Goal: Information Seeking & Learning: Learn about a topic

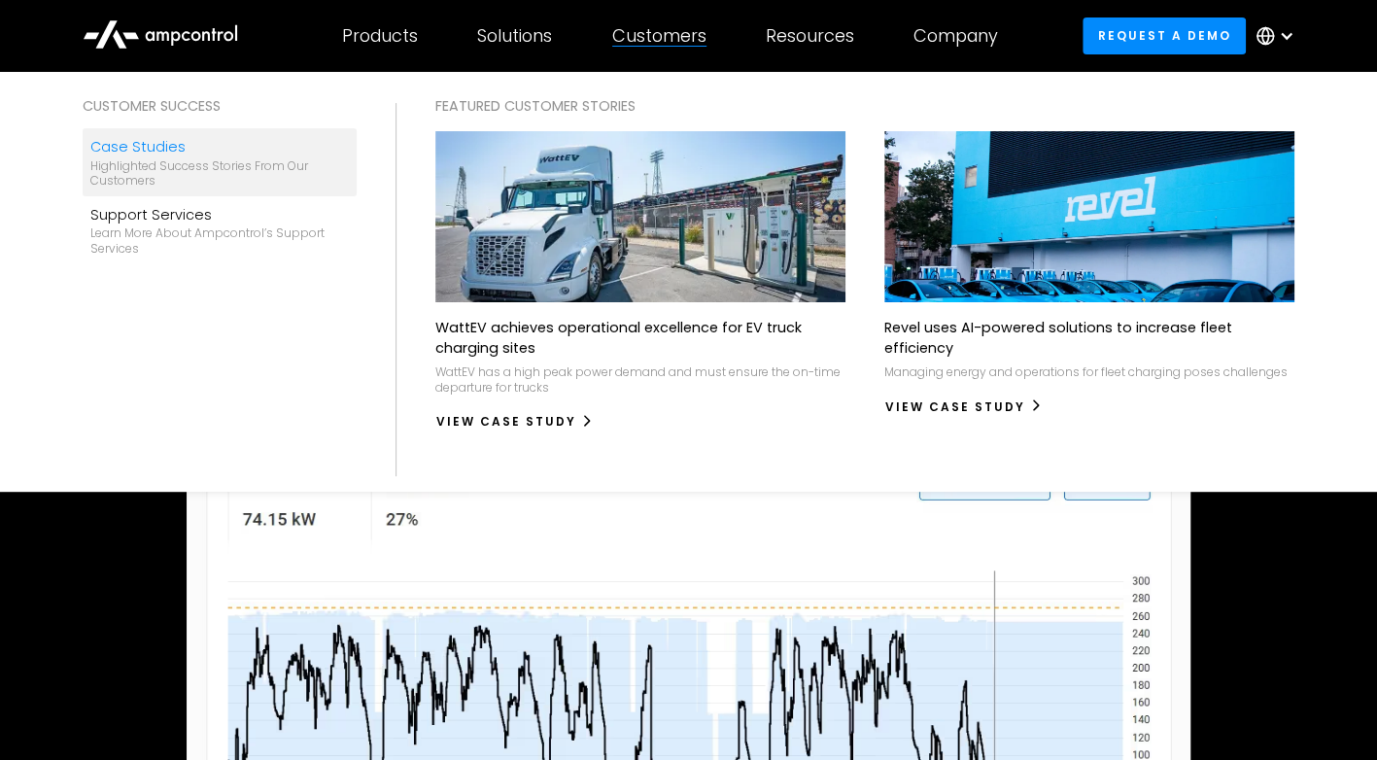
click at [142, 183] on div "Highlighted success stories From Our Customers" at bounding box center [219, 173] width 259 height 30
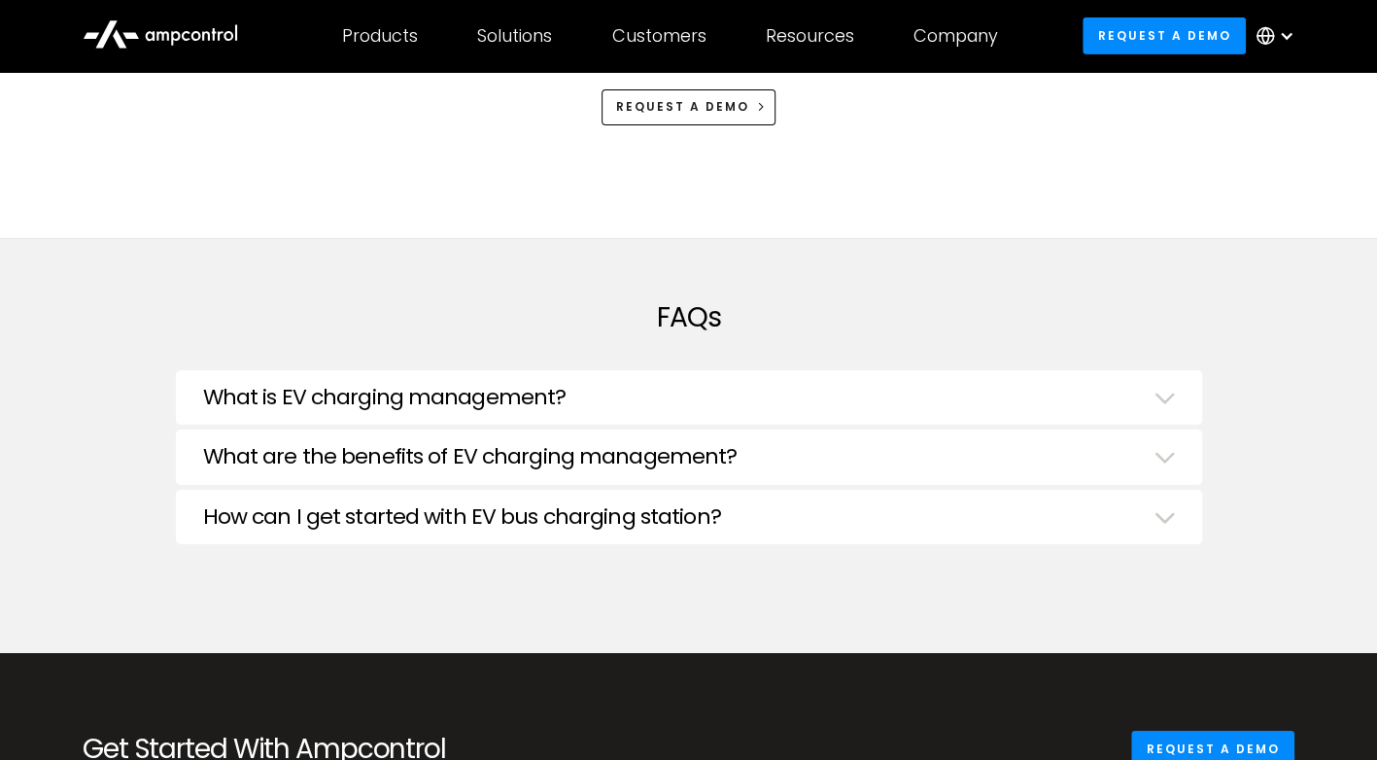
scroll to position [3593, 0]
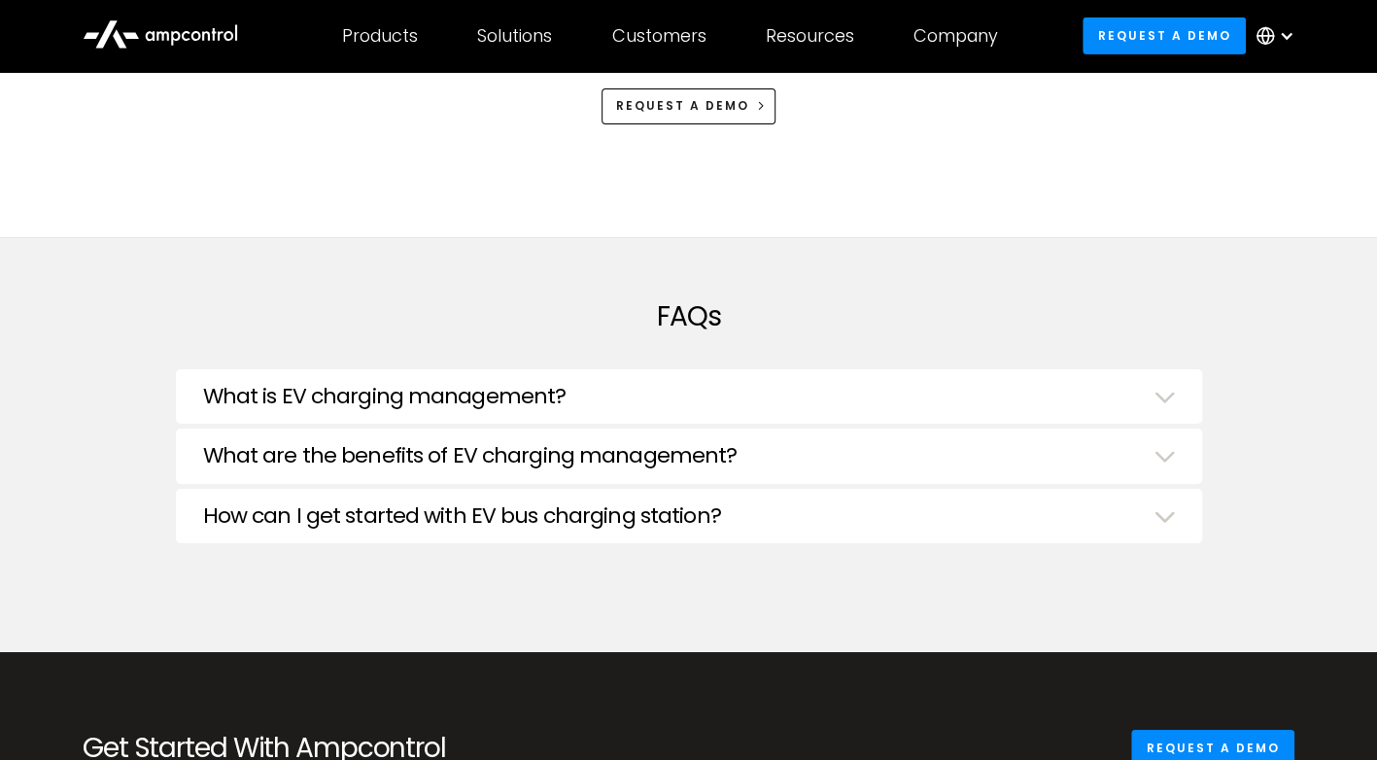
click at [329, 384] on h3 "What is EV charging management?" at bounding box center [384, 396] width 363 height 25
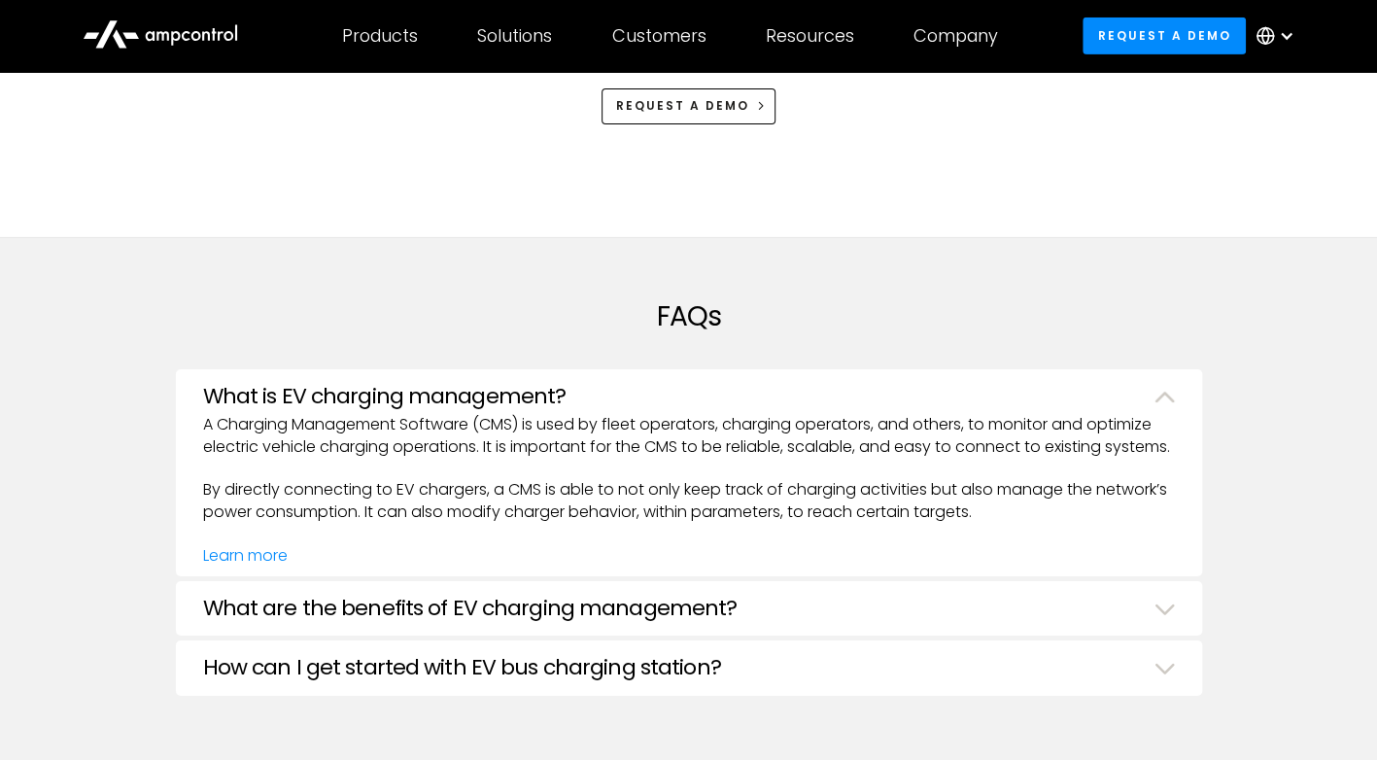
click at [329, 384] on h3 "What is EV charging management?" at bounding box center [384, 396] width 363 height 25
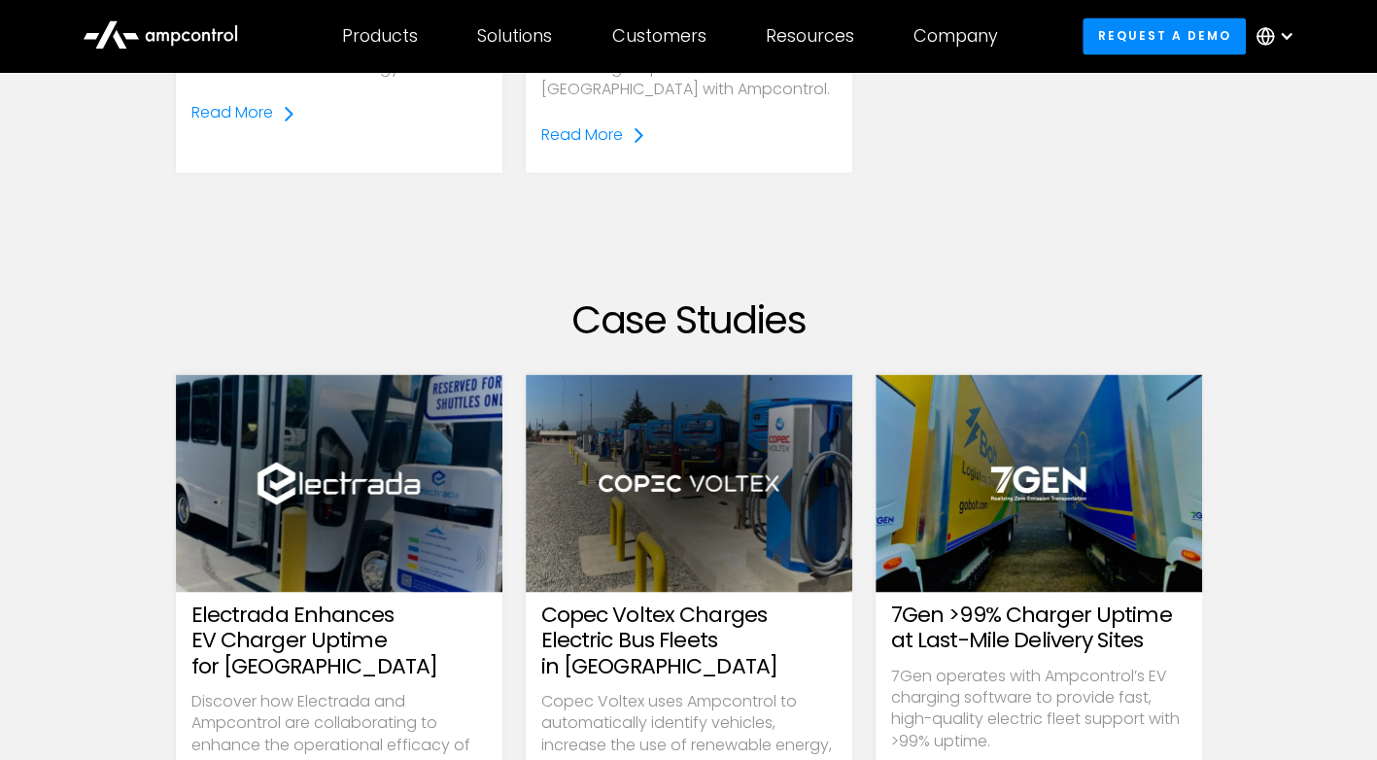
scroll to position [1442, 0]
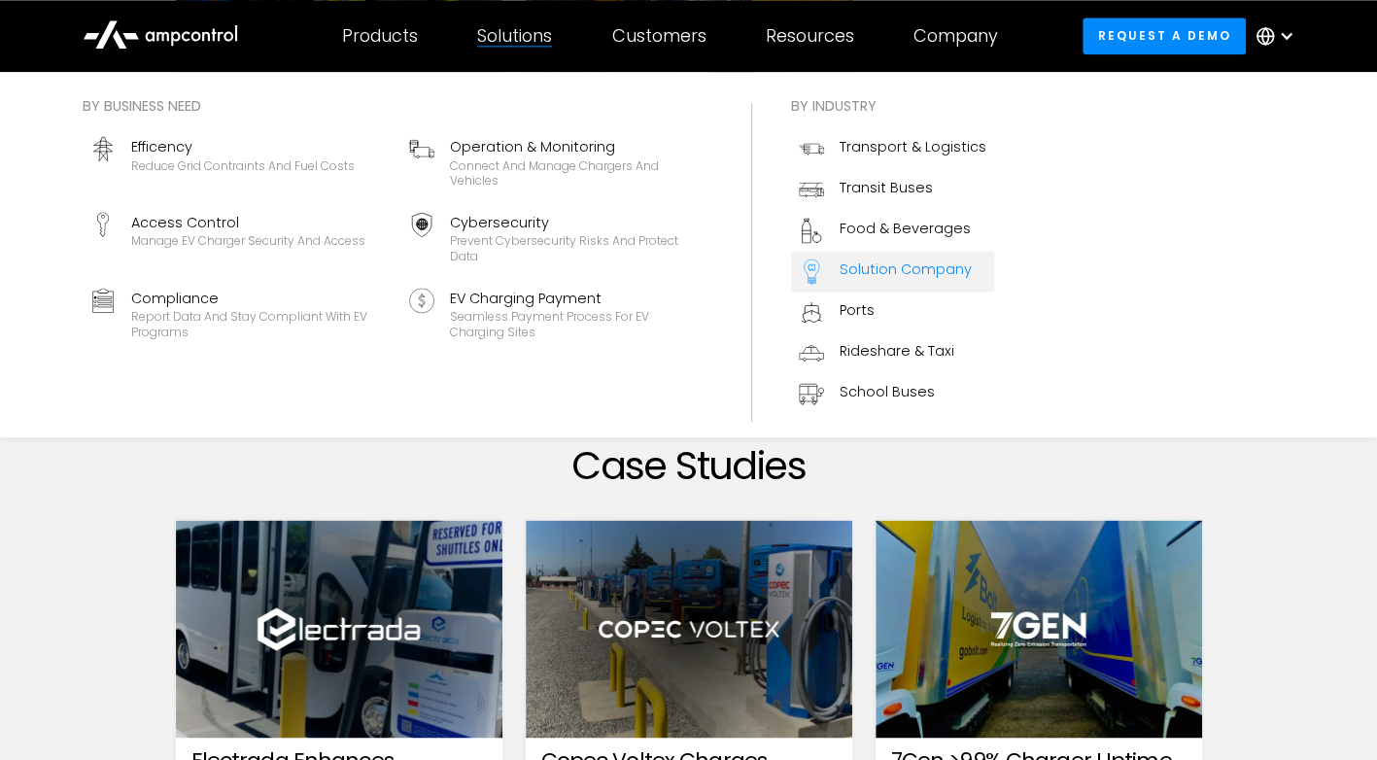
click at [929, 264] on div "Solution Company" at bounding box center [906, 269] width 132 height 21
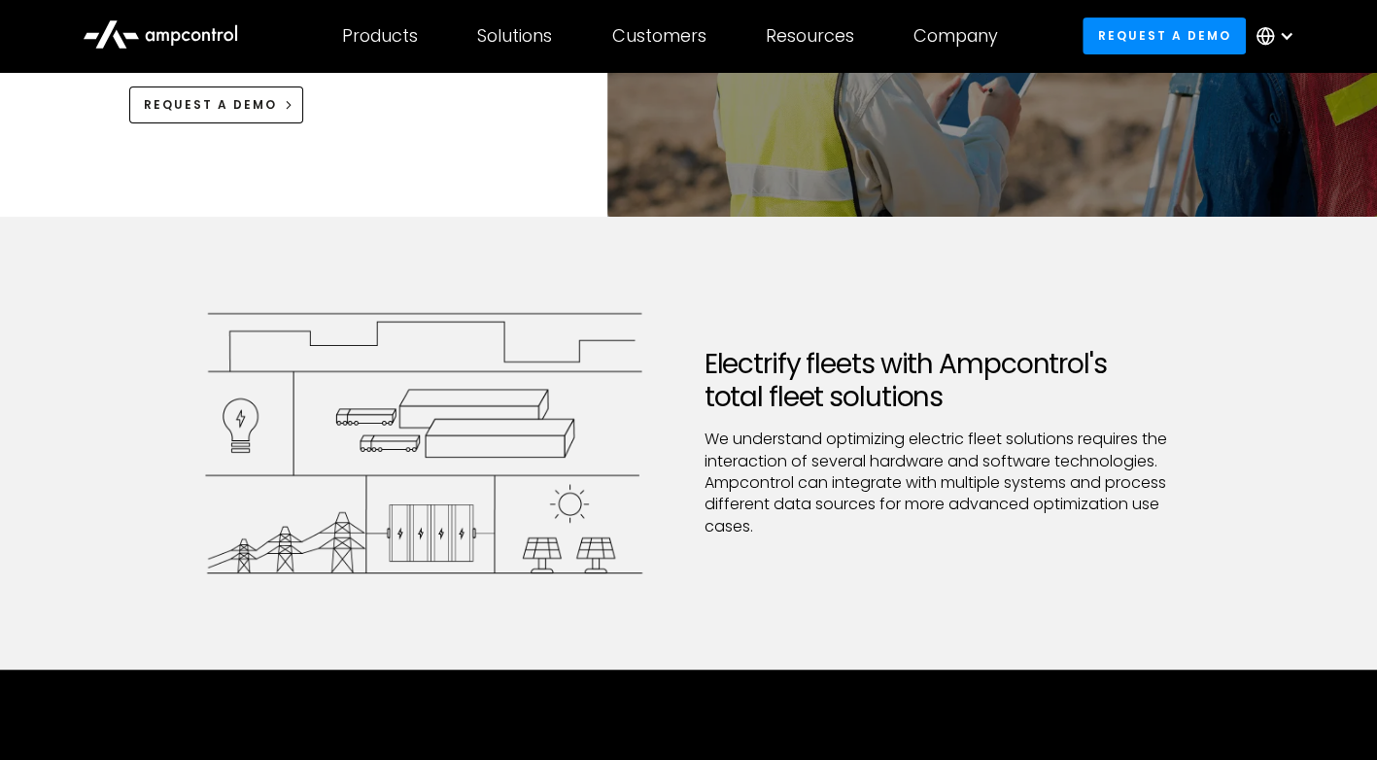
scroll to position [367, 0]
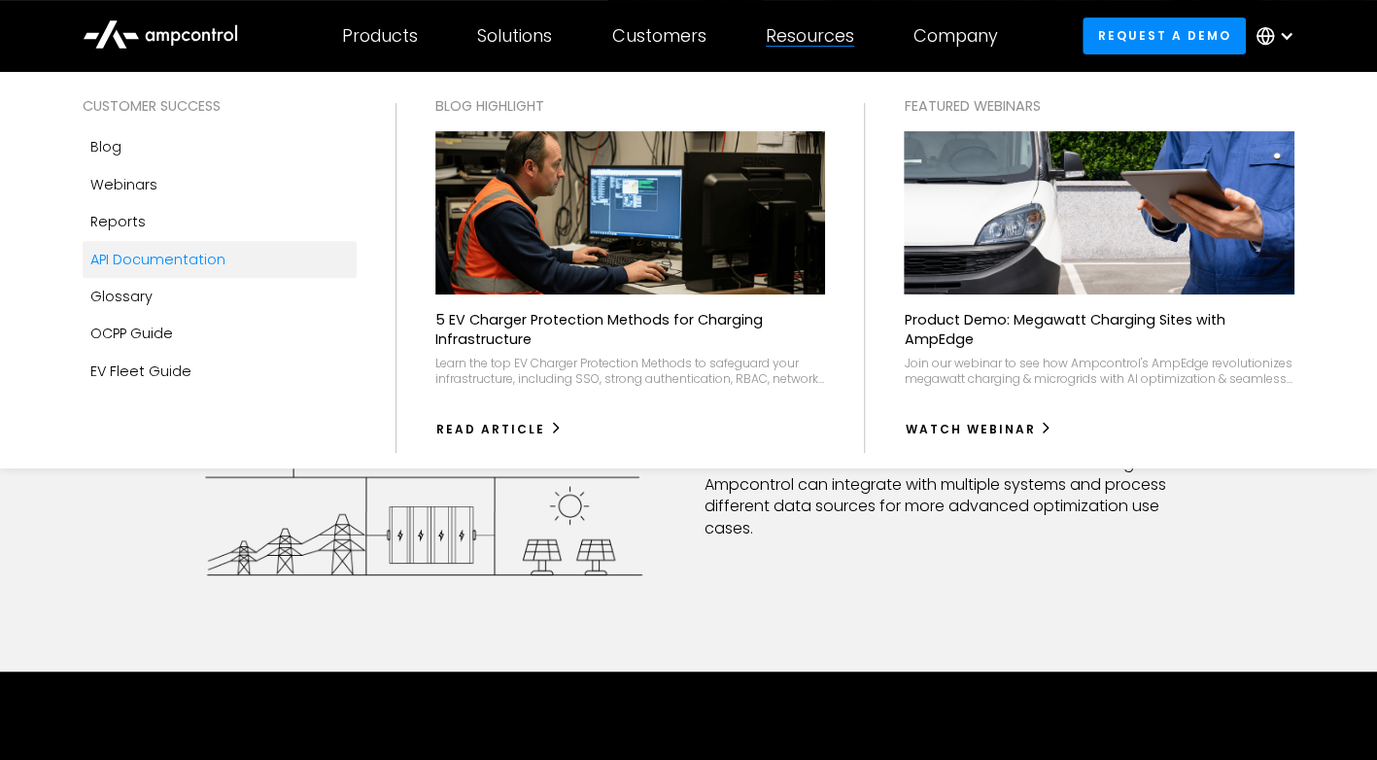
click at [139, 256] on div "API Documentation" at bounding box center [157, 259] width 135 height 21
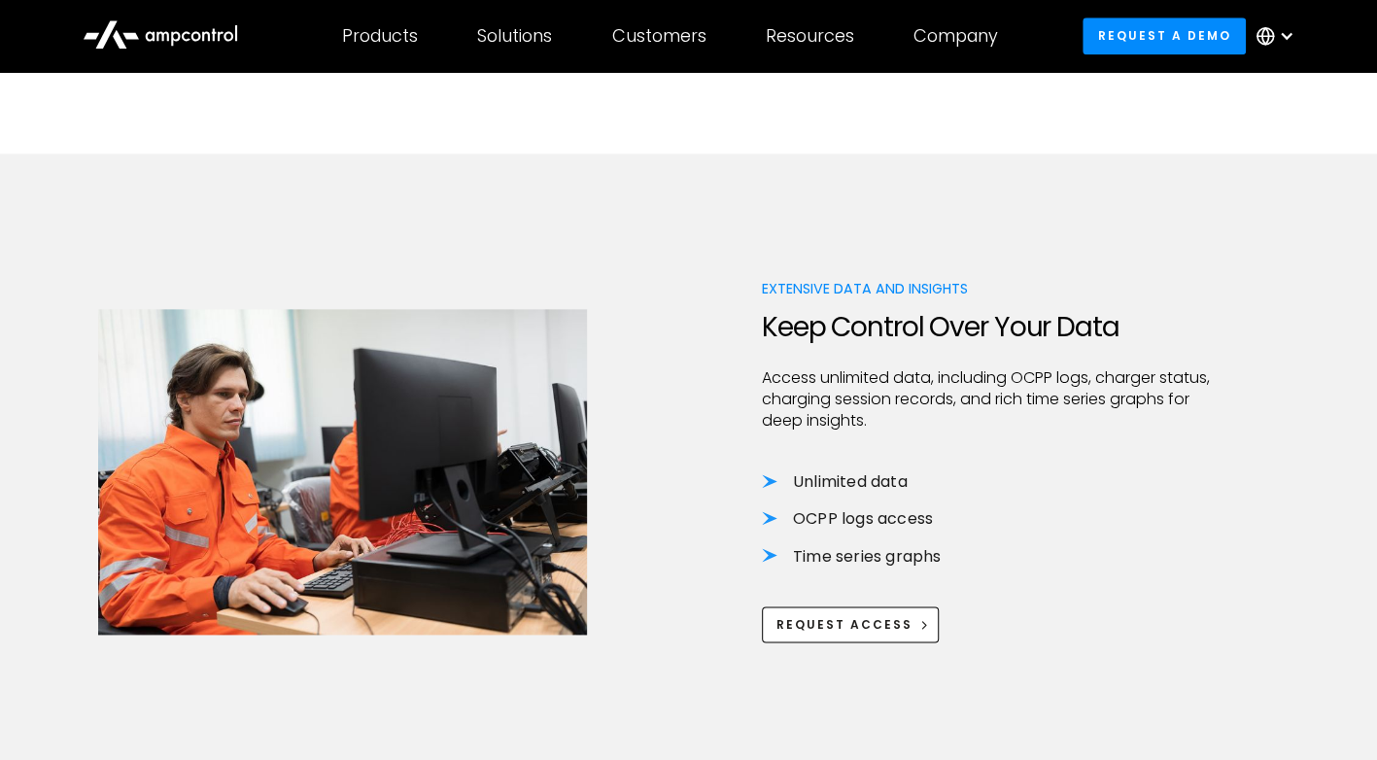
scroll to position [1105, 0]
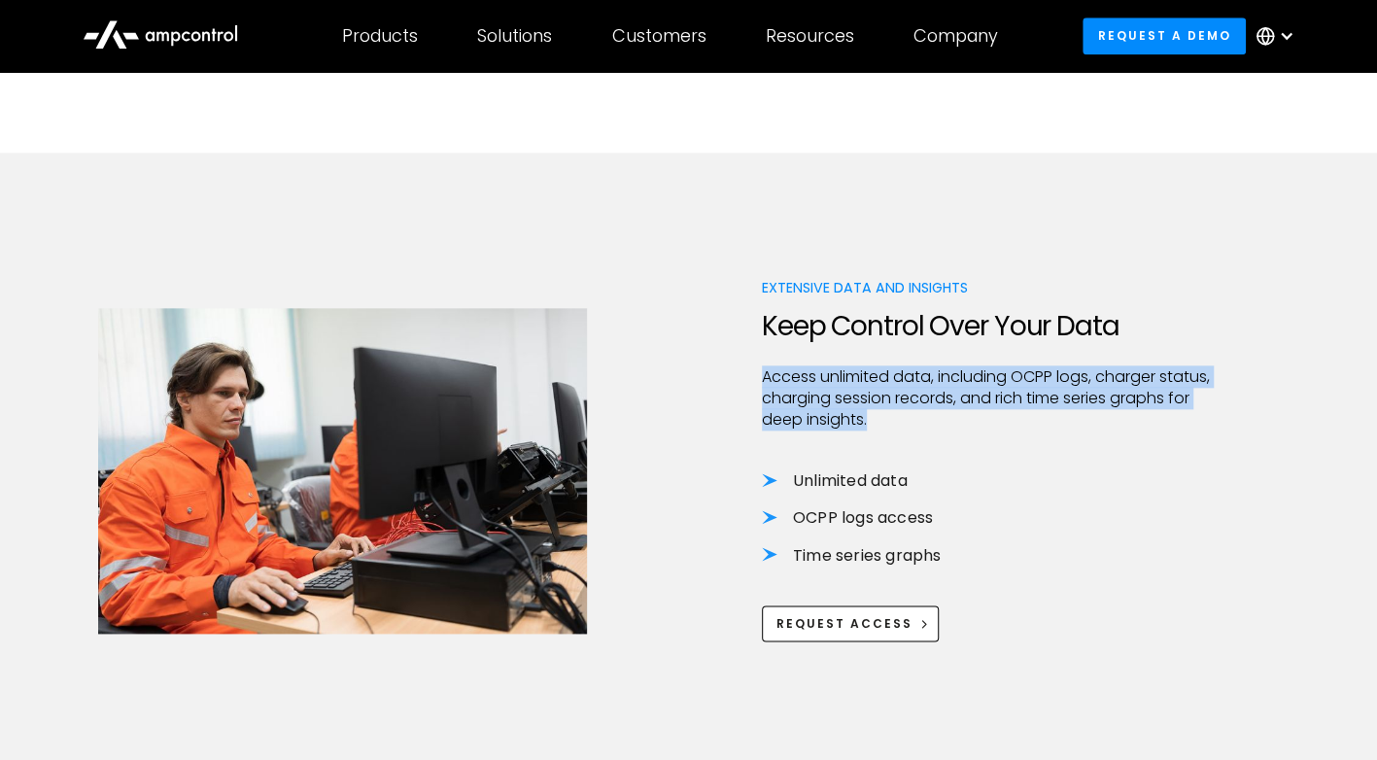
drag, startPoint x: 762, startPoint y: 370, endPoint x: 890, endPoint y: 423, distance: 138.6
click at [890, 423] on p "Access unlimited data, including OCPP logs, charger status, charging session re…" at bounding box center [992, 398] width 461 height 65
copy p "Access unlimited data, including OCPP logs, charger status, charging session re…"
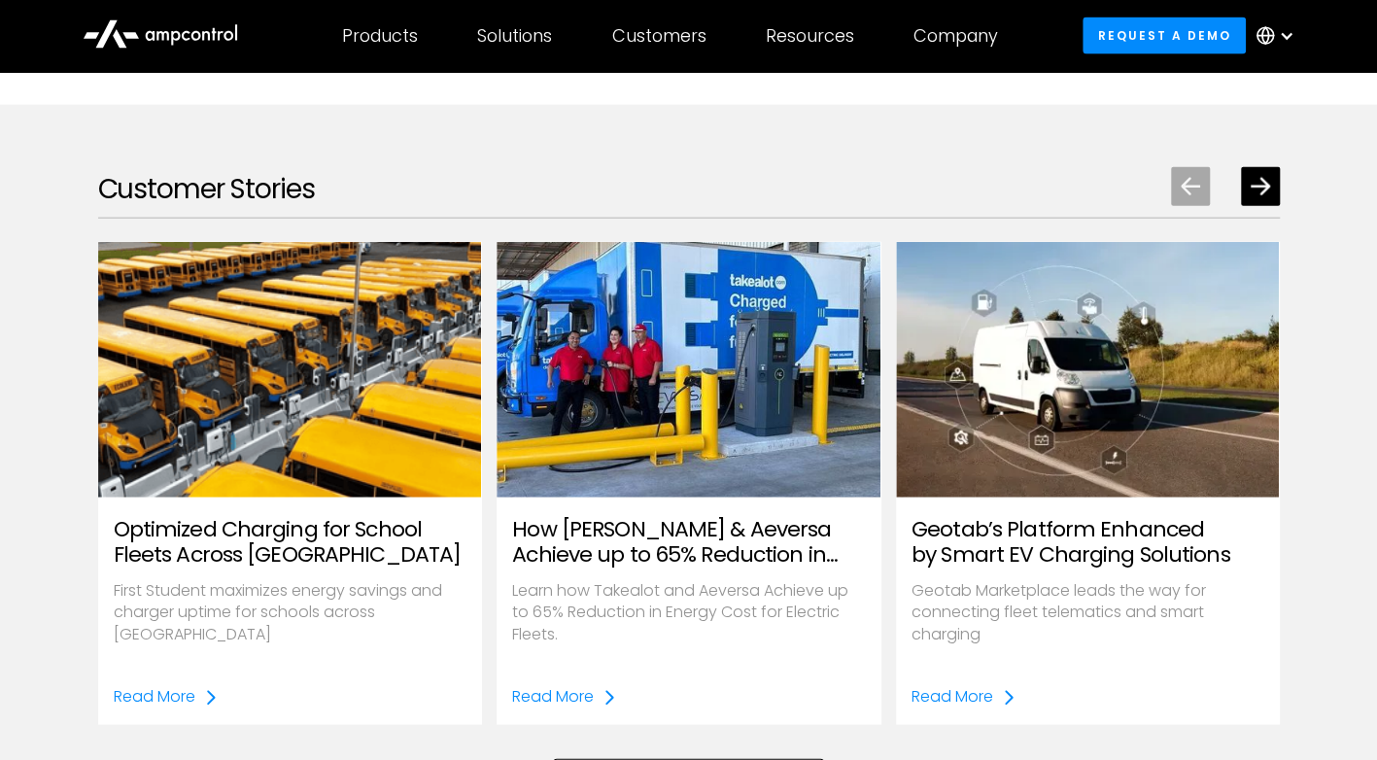
scroll to position [2195, 0]
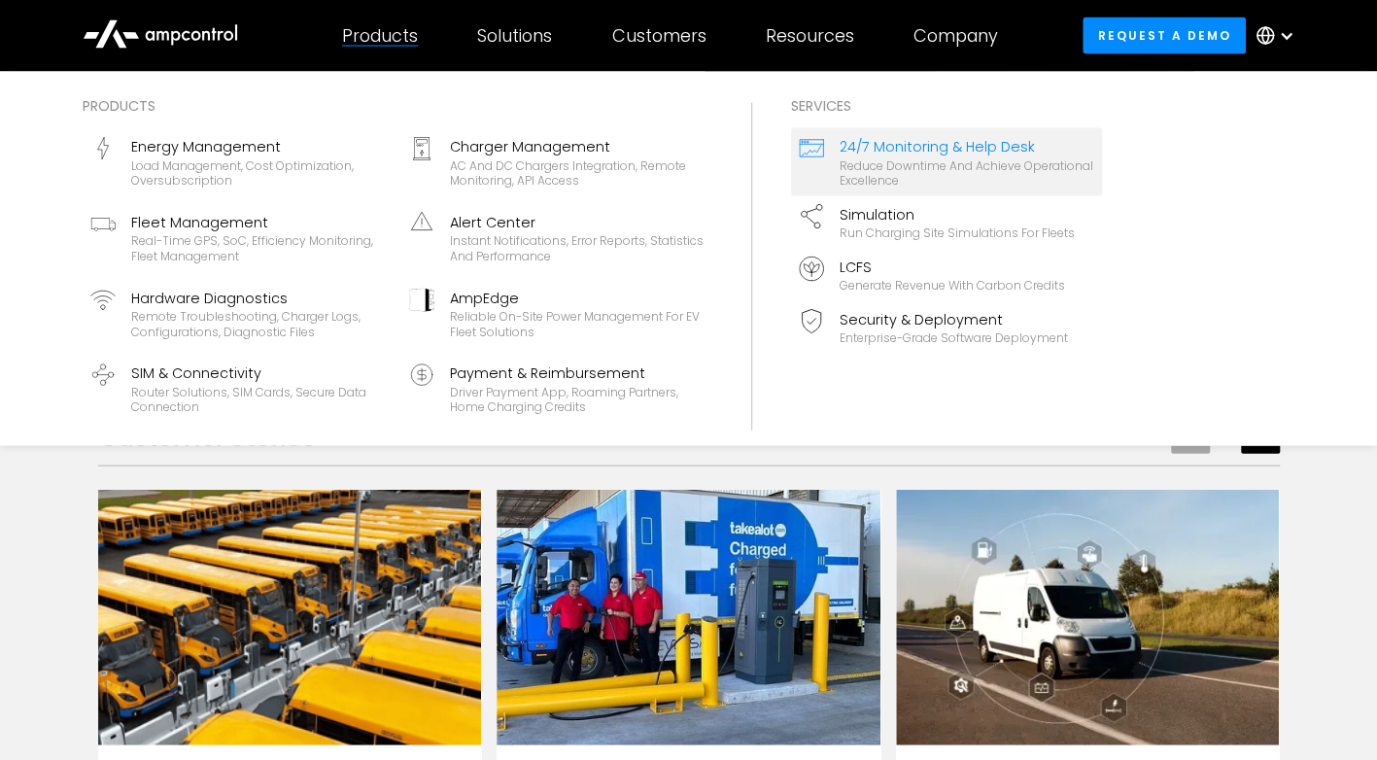
click at [971, 161] on div "Reduce downtime and achieve operational excellence" at bounding box center [967, 173] width 255 height 30
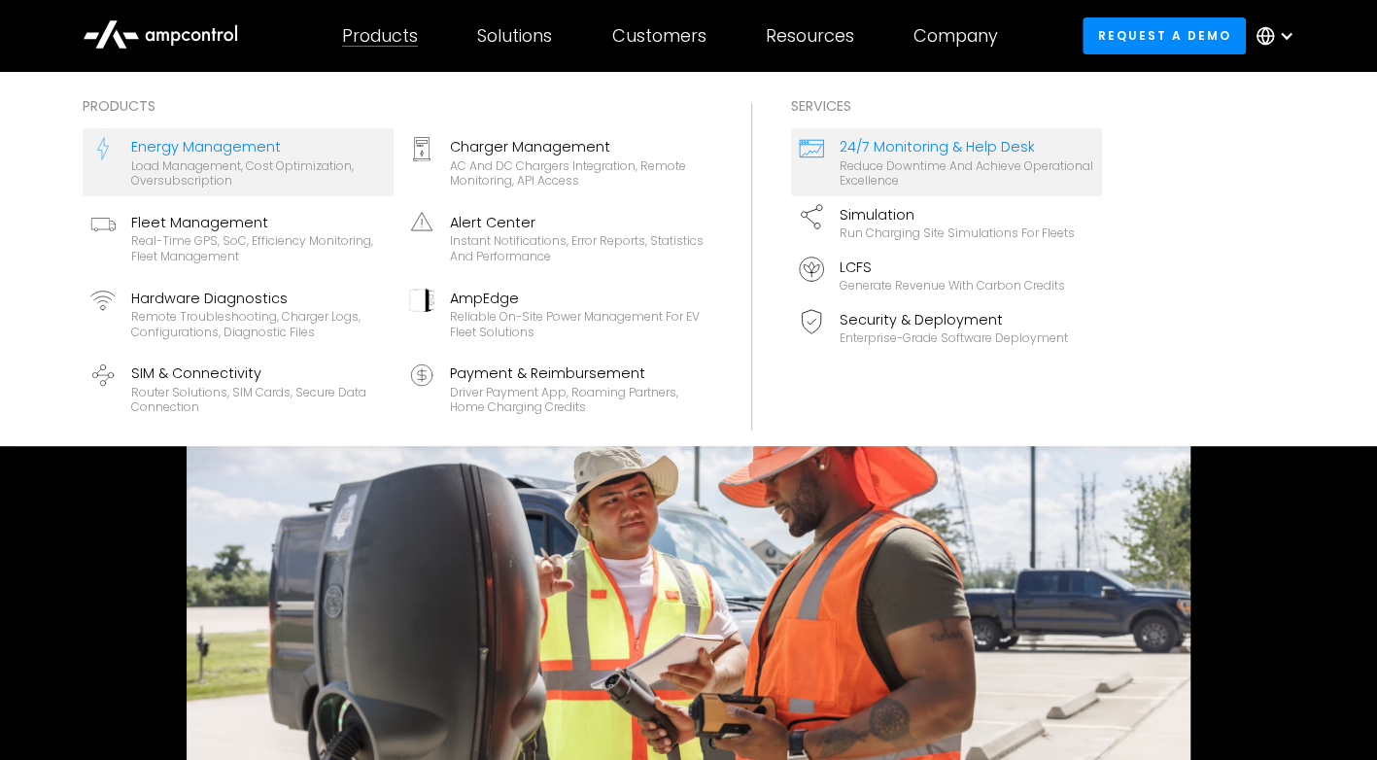
click at [240, 145] on div "Energy Management" at bounding box center [258, 146] width 255 height 21
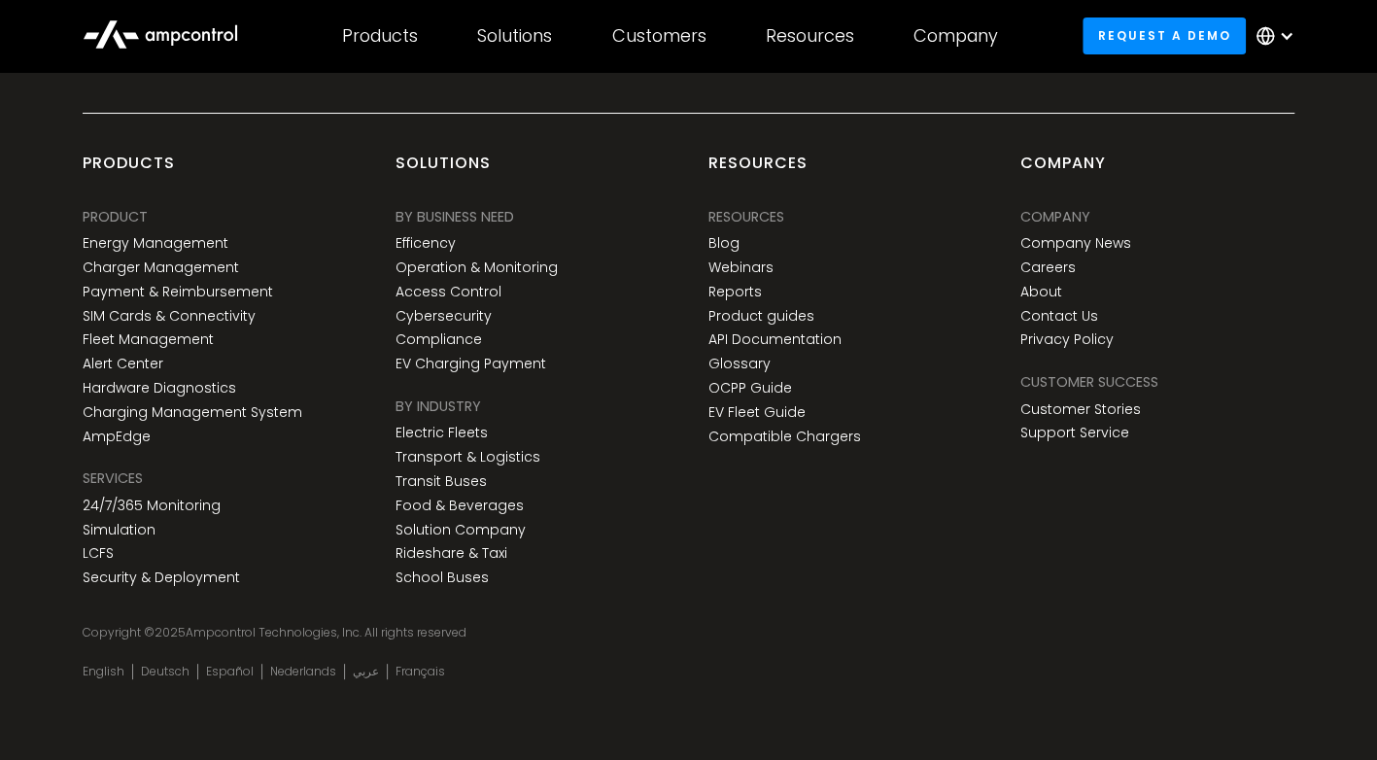
scroll to position [8059, 0]
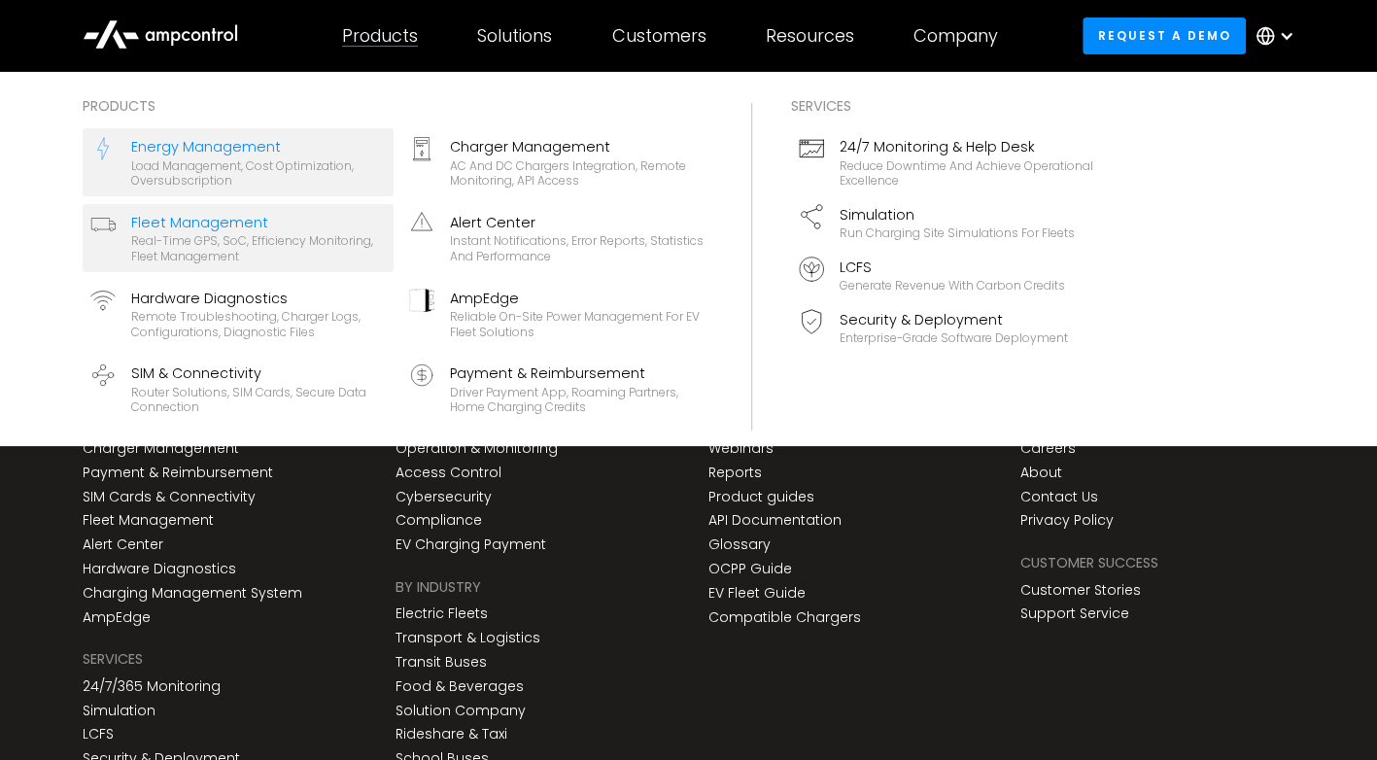
click at [203, 253] on div "Real-time GPS, SoC, efficiency monitoring, fleet management" at bounding box center [258, 248] width 255 height 30
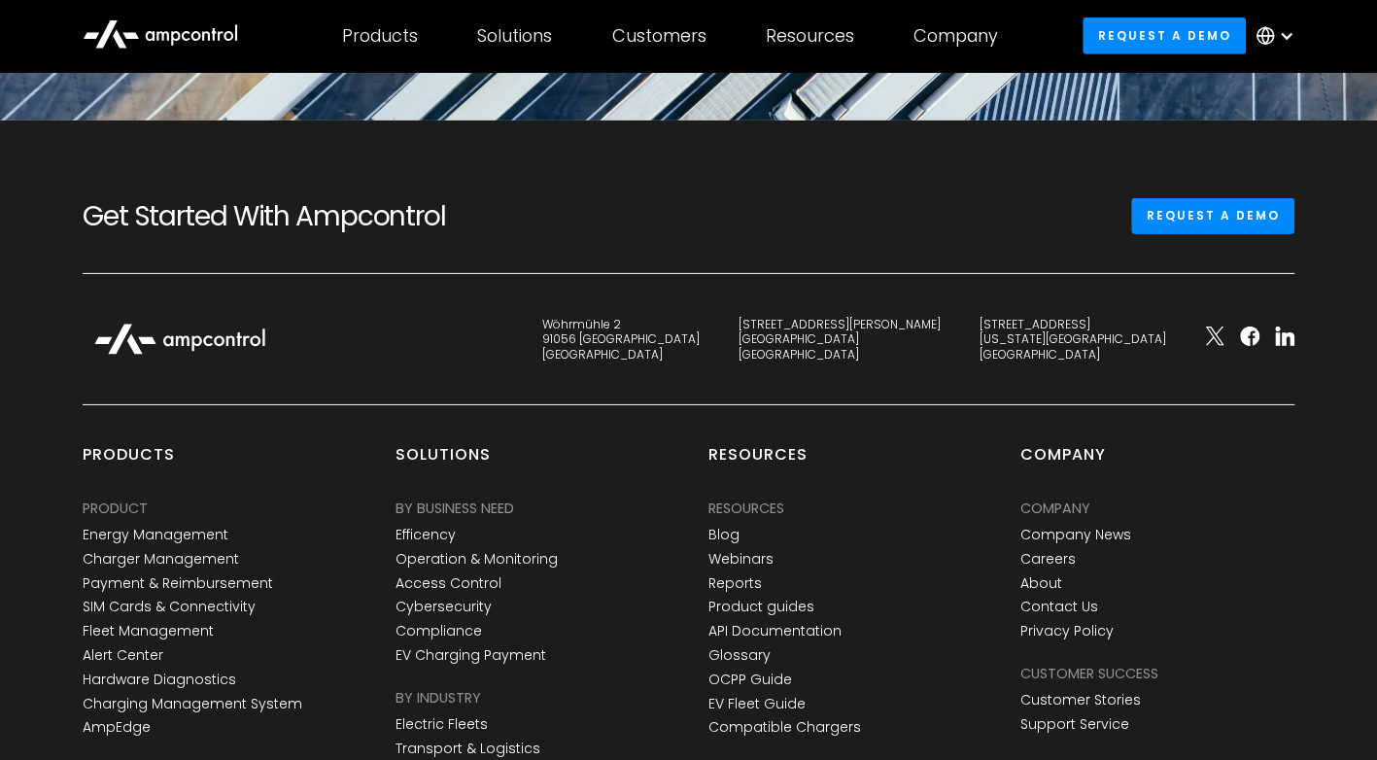
scroll to position [7827, 0]
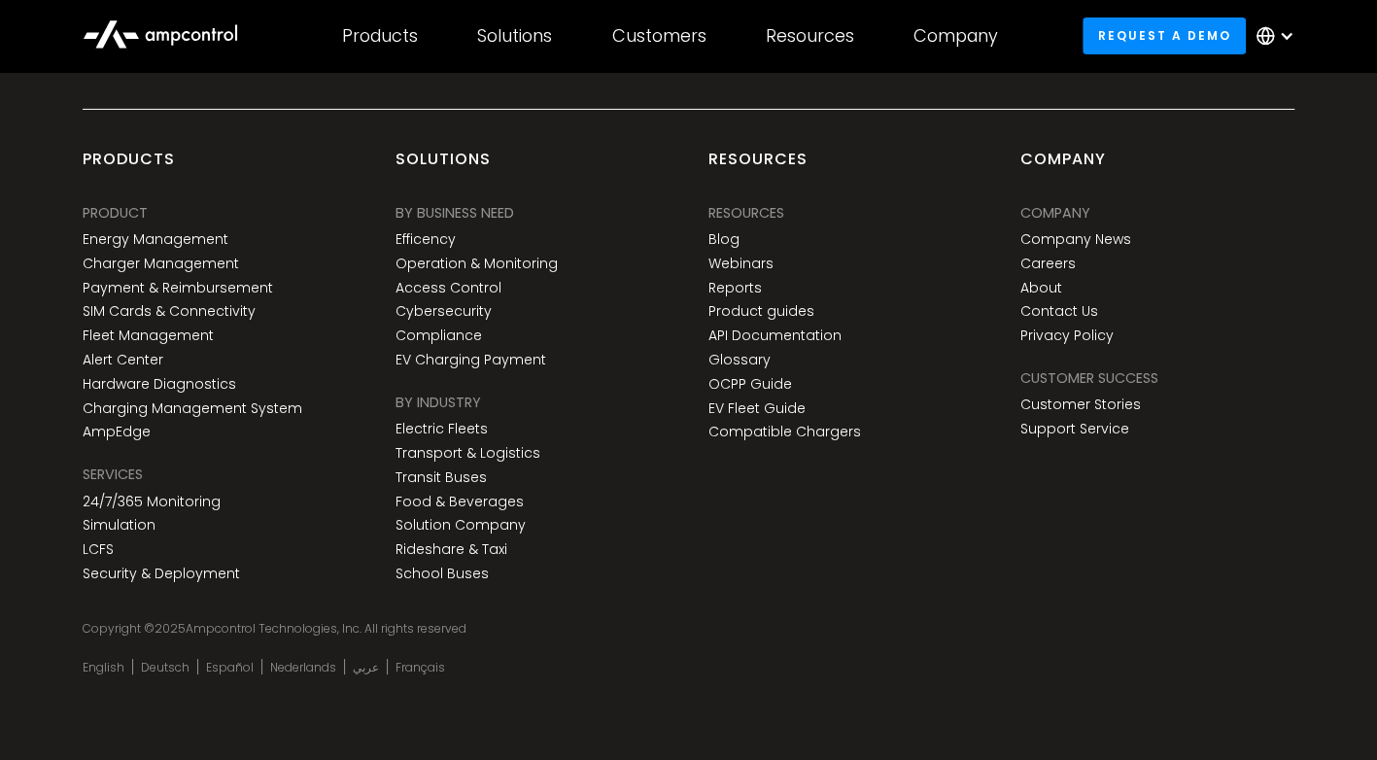
click at [683, 590] on div "Solutions BY BUSINESS NEED Efficency Operation & Monitoring Access Control Cybe…" at bounding box center [532, 369] width 313 height 441
click at [1186, 566] on div "Company Company Company Company News Careers About Contact Us Privacy Policy Cu…" at bounding box center [1157, 369] width 313 height 441
click at [775, 562] on div "Resources Resources Resources Blog Webinars Reports Product guides API Document…" at bounding box center [844, 369] width 313 height 441
click at [726, 545] on div "Resources Resources Resources Blog Webinars Reports Product guides API Document…" at bounding box center [844, 369] width 313 height 441
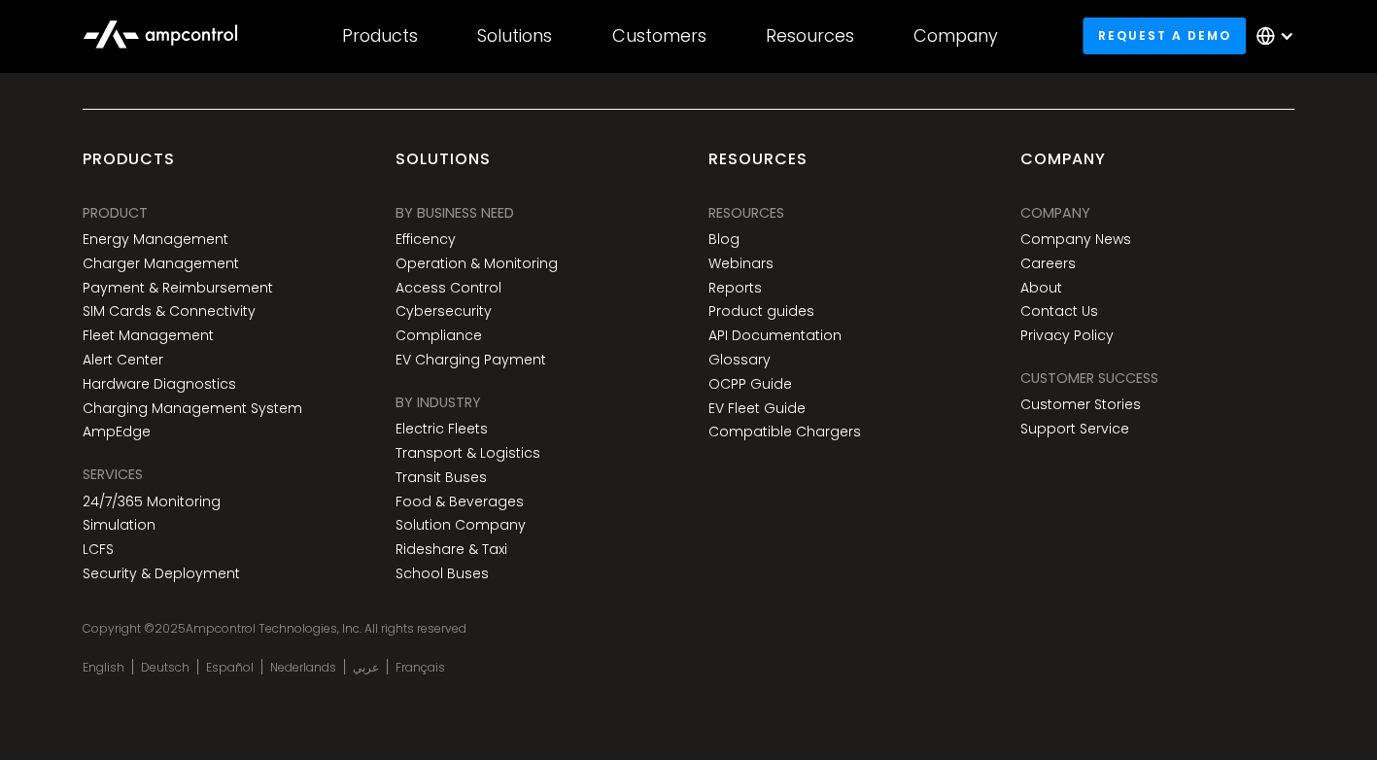
click at [844, 502] on div "Resources Resources Resources Blog Webinars Reports Product guides API Document…" at bounding box center [844, 369] width 313 height 441
click at [820, 576] on div "Resources Resources Resources Blog Webinars Reports Product guides API Document…" at bounding box center [844, 369] width 313 height 441
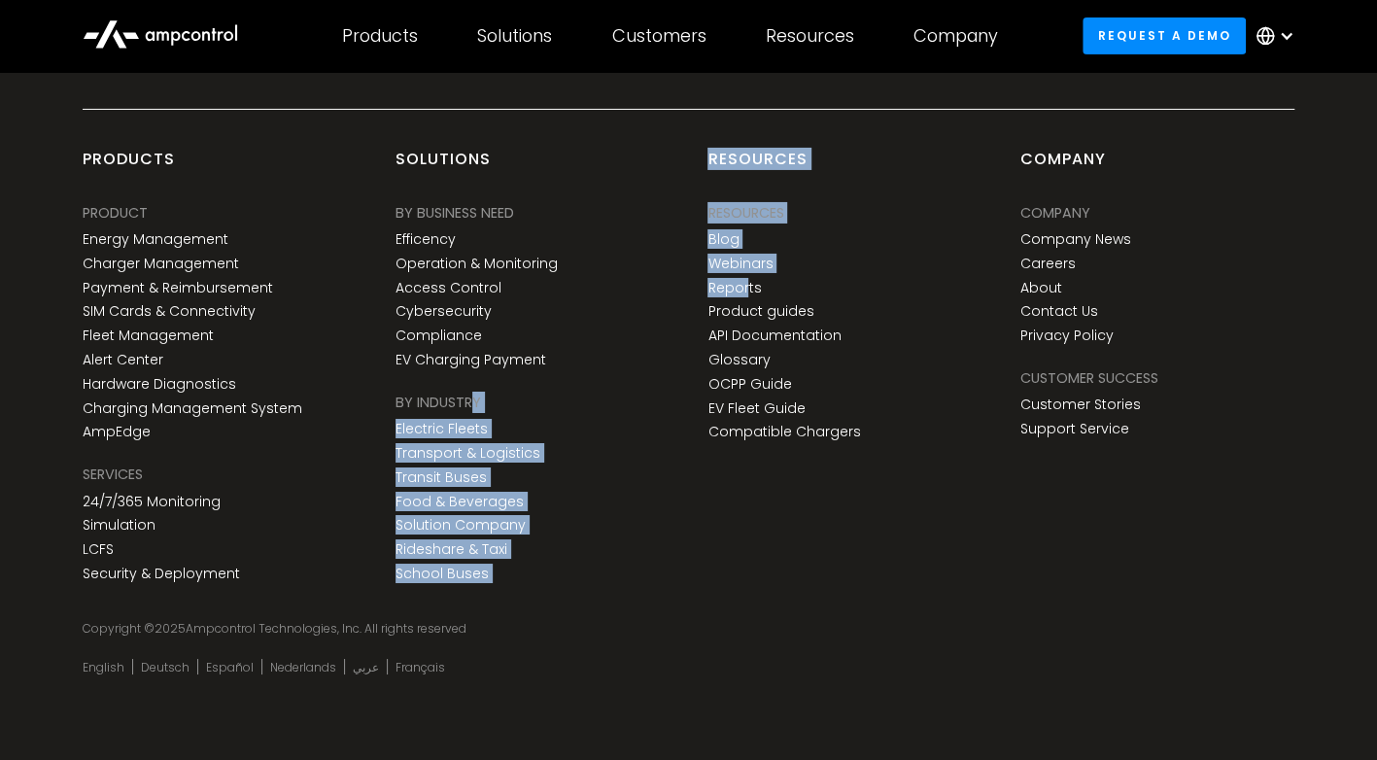
drag, startPoint x: 746, startPoint y: 297, endPoint x: 470, endPoint y: 402, distance: 295.3
click at [470, 402] on div "products PRODUCT Energy Management Charger Management Payment & Reimbursement S…" at bounding box center [688, 389] width 1251 height 480
drag, startPoint x: 470, startPoint y: 402, endPoint x: 589, endPoint y: 539, distance: 181.2
click at [589, 539] on div "Solutions BY BUSINESS NEED Efficency Operation & Monitoring Access Control Cybe…" at bounding box center [533, 369] width 274 height 441
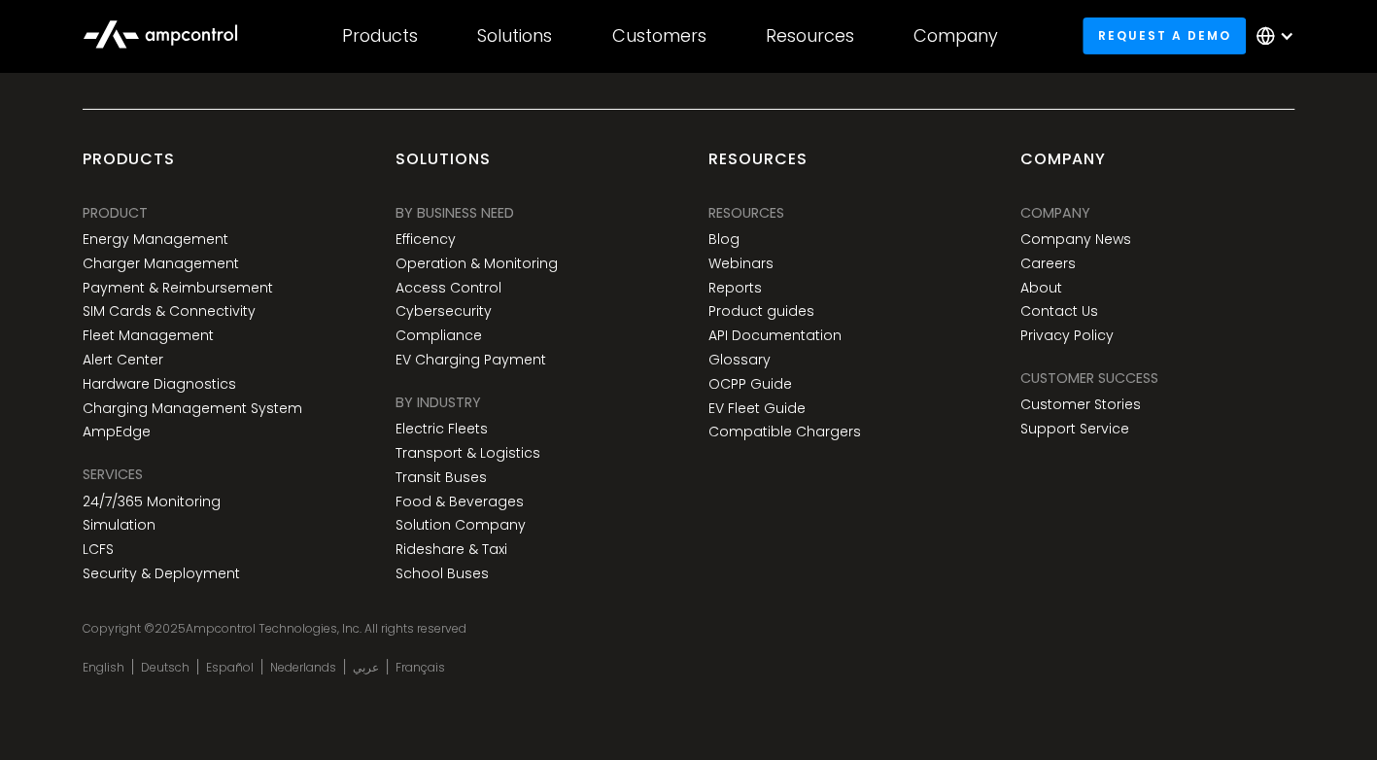
click at [688, 550] on div "Resources Resources Resources Blog Webinars Reports Product guides API Document…" at bounding box center [844, 369] width 313 height 441
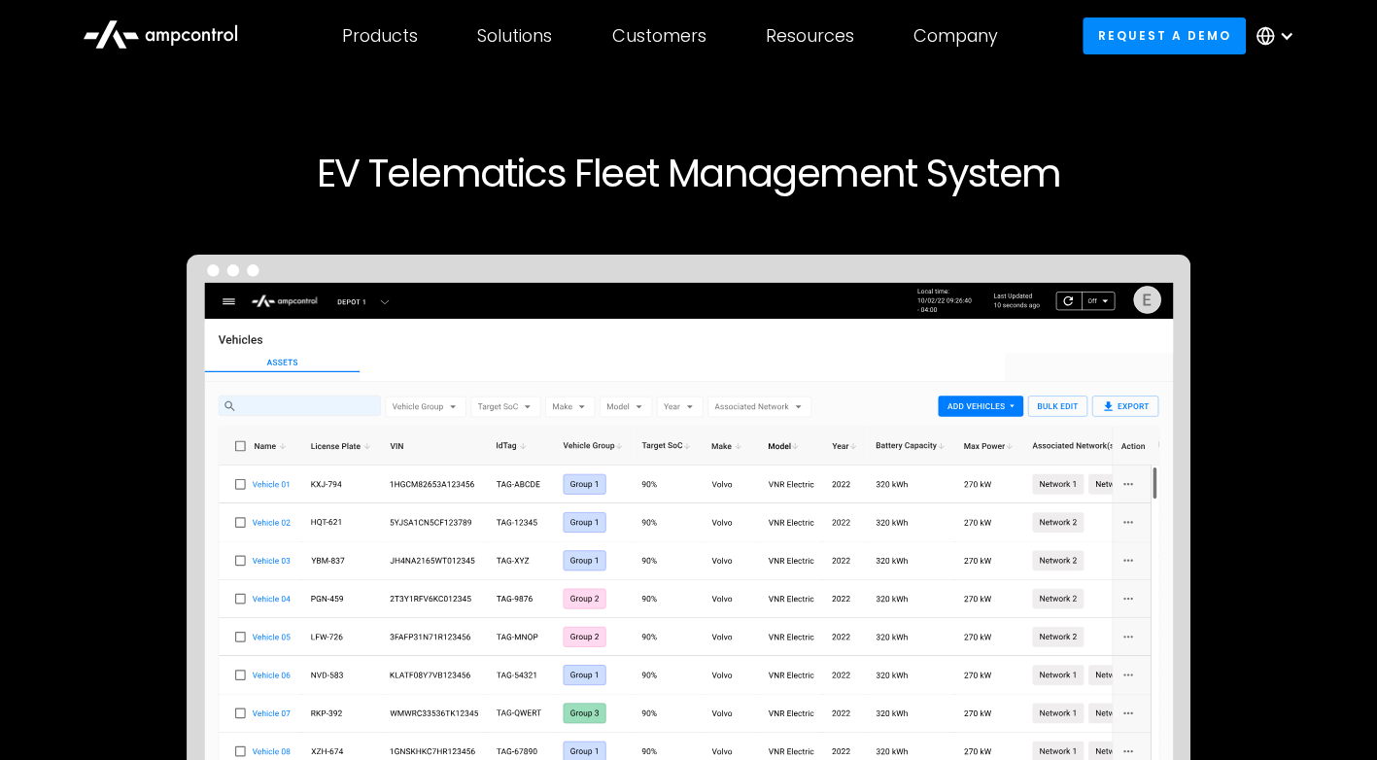
scroll to position [0, 0]
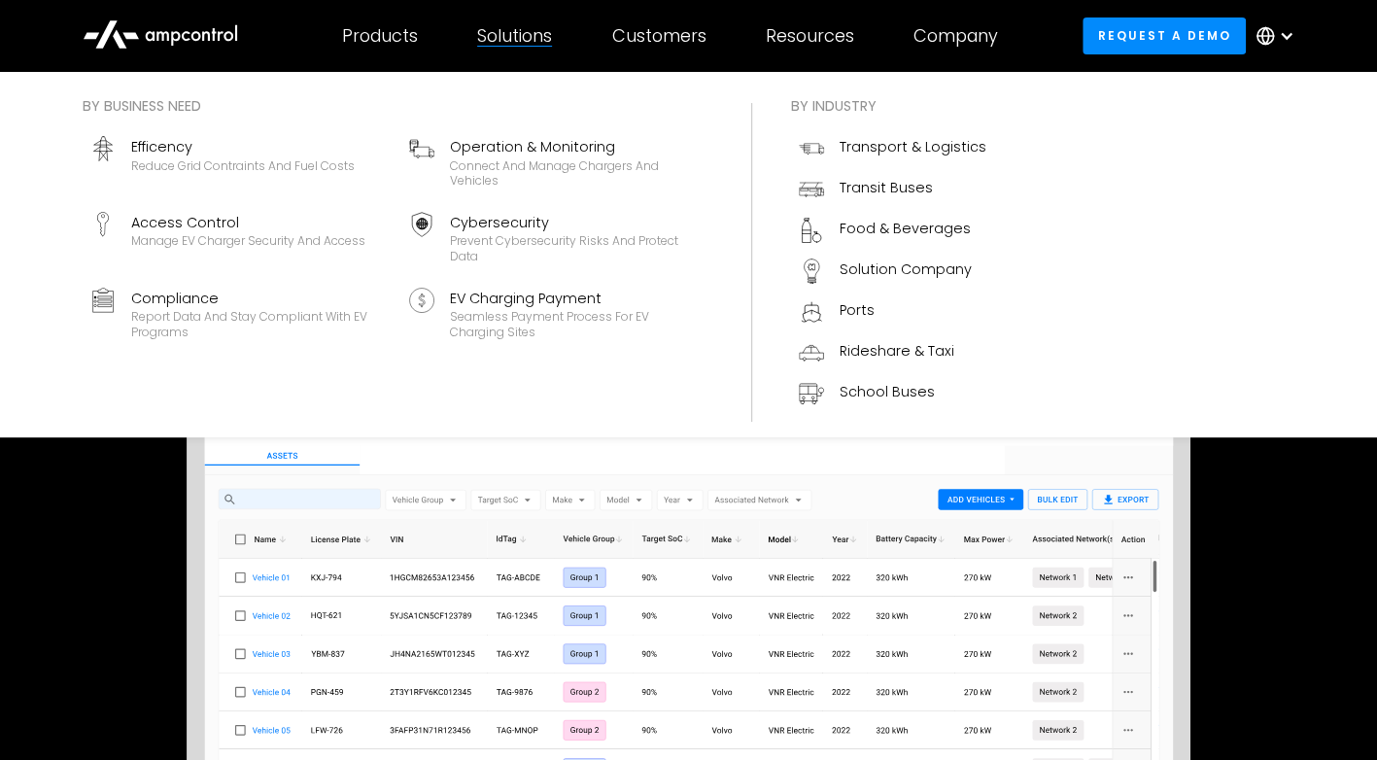
click at [494, 21] on div "Solutions By business need Efficency Reduce grid contraints and fuel costs Oper…" at bounding box center [515, 36] width 134 height 68
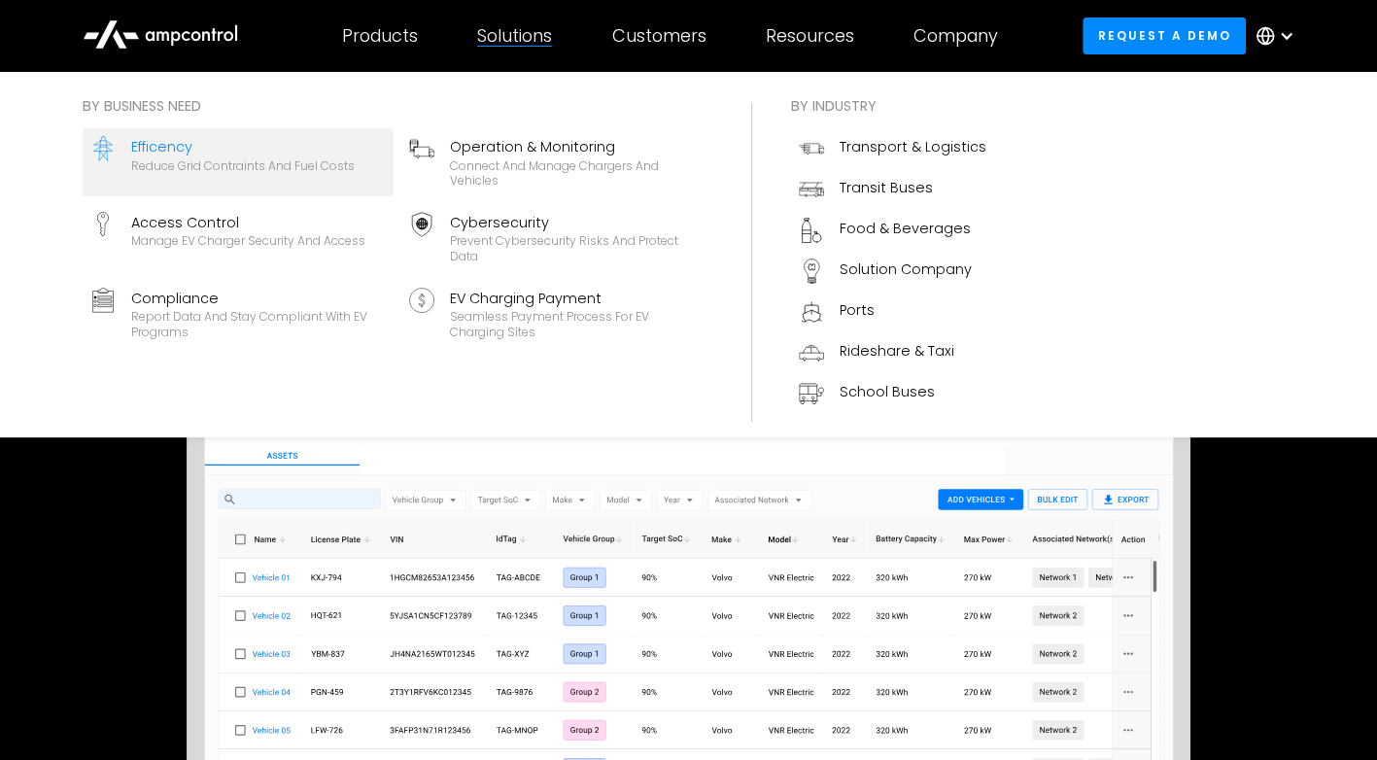
click at [315, 163] on div "Reduce grid contraints and fuel costs" at bounding box center [243, 166] width 224 height 16
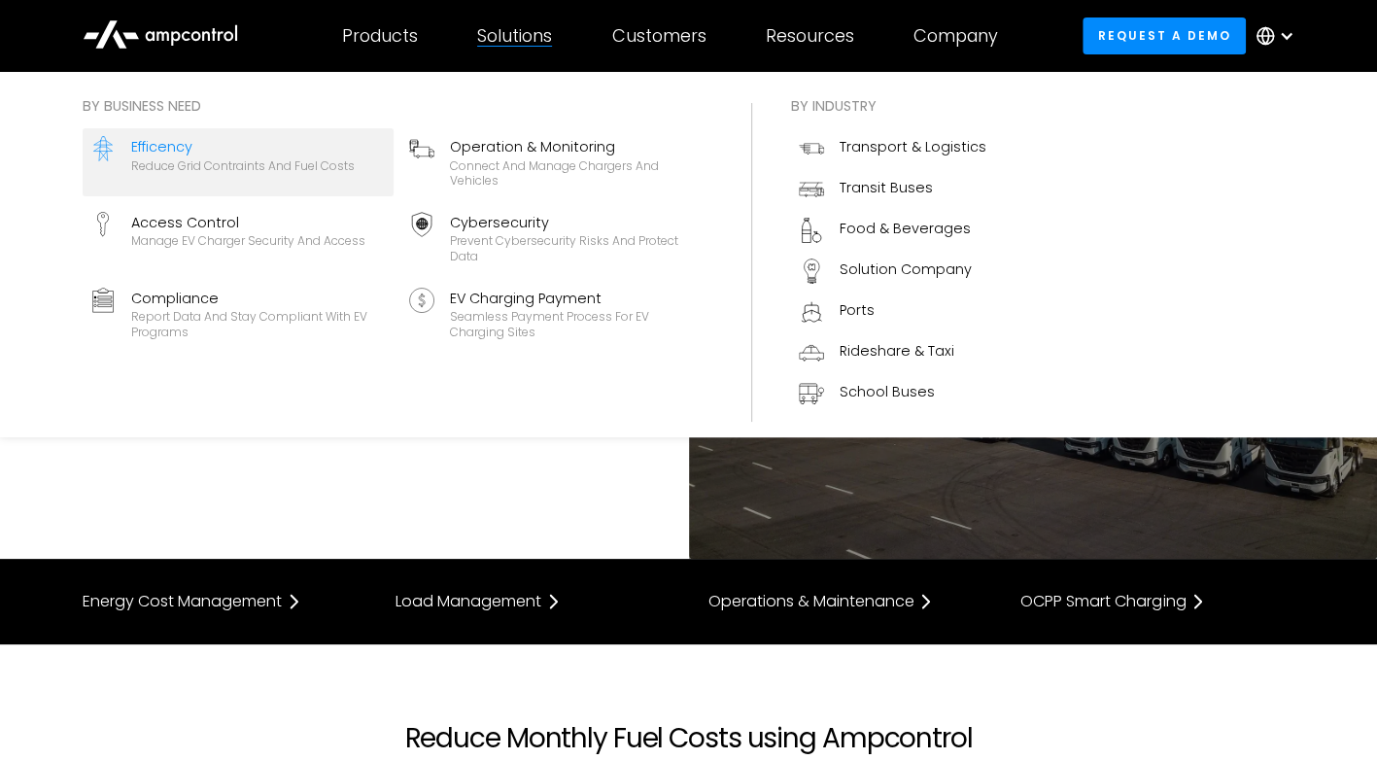
click at [459, 379] on div "By business need Efficency Reduce grid contraints and fuel costs Operation & Mo…" at bounding box center [397, 254] width 669 height 319
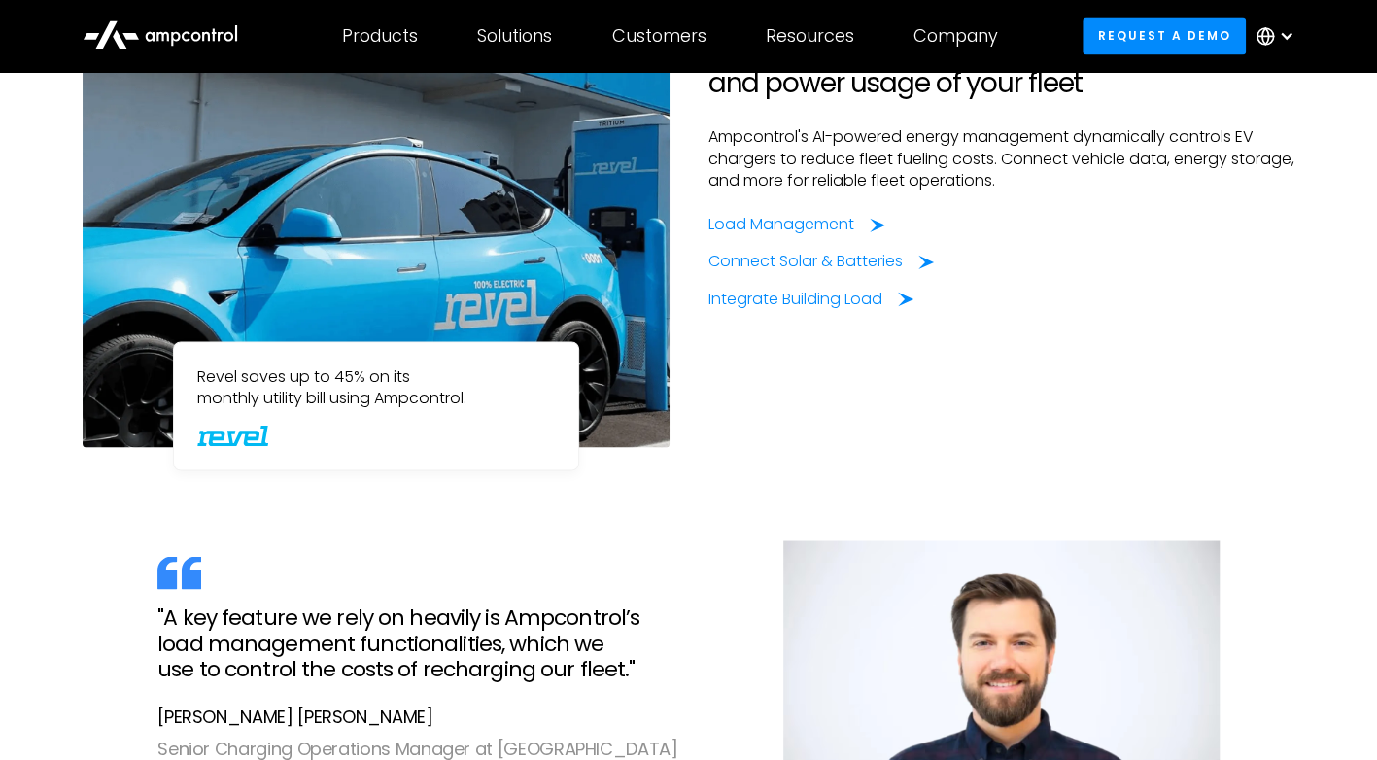
scroll to position [1697, 0]
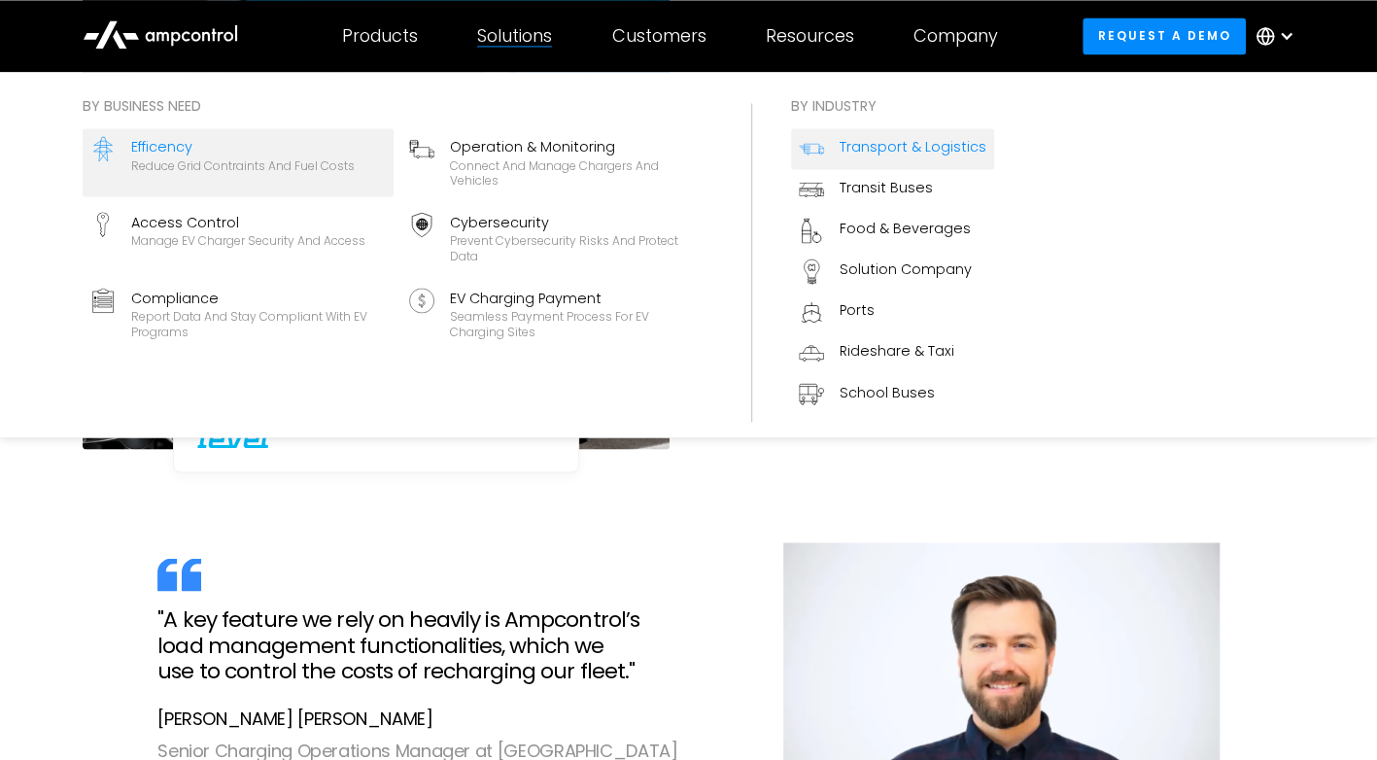
click at [861, 150] on div "Transport & Logistics" at bounding box center [913, 146] width 147 height 21
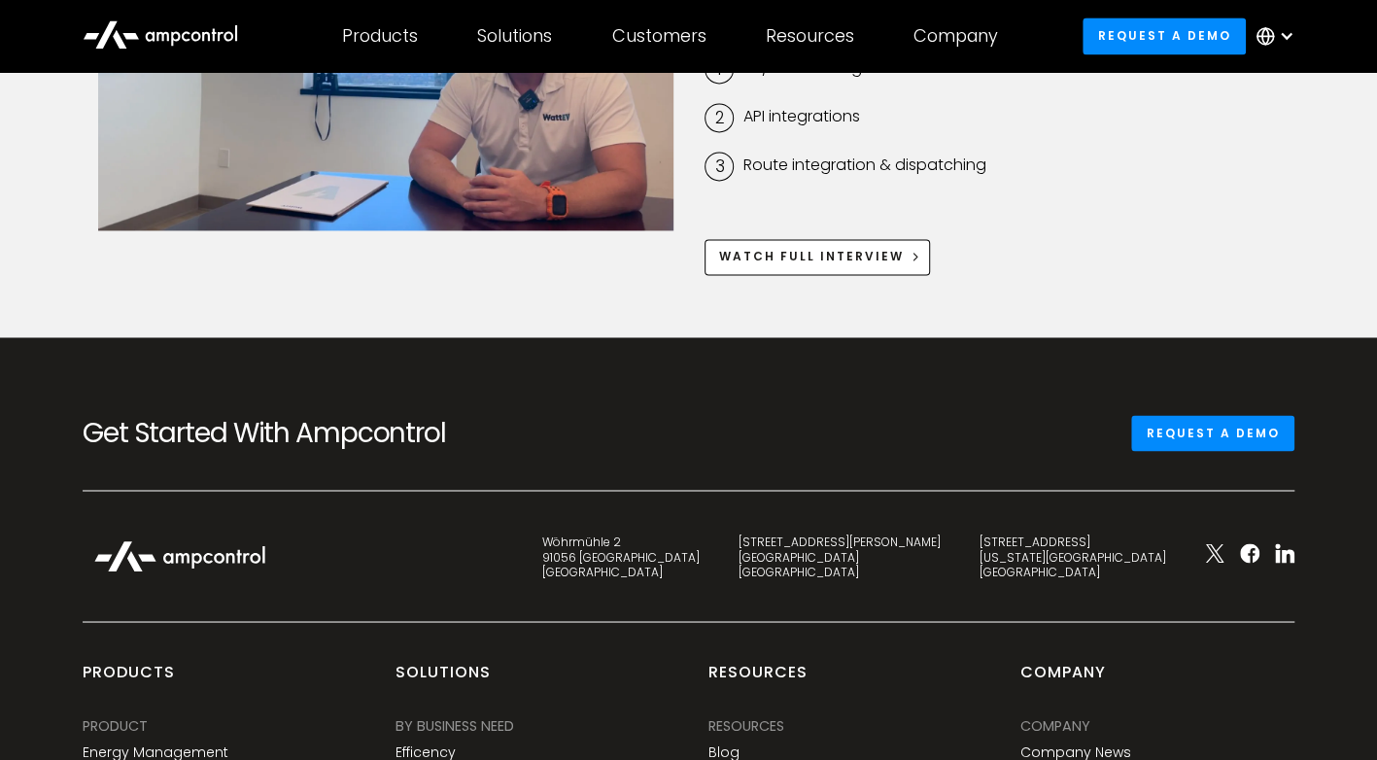
scroll to position [6193, 0]
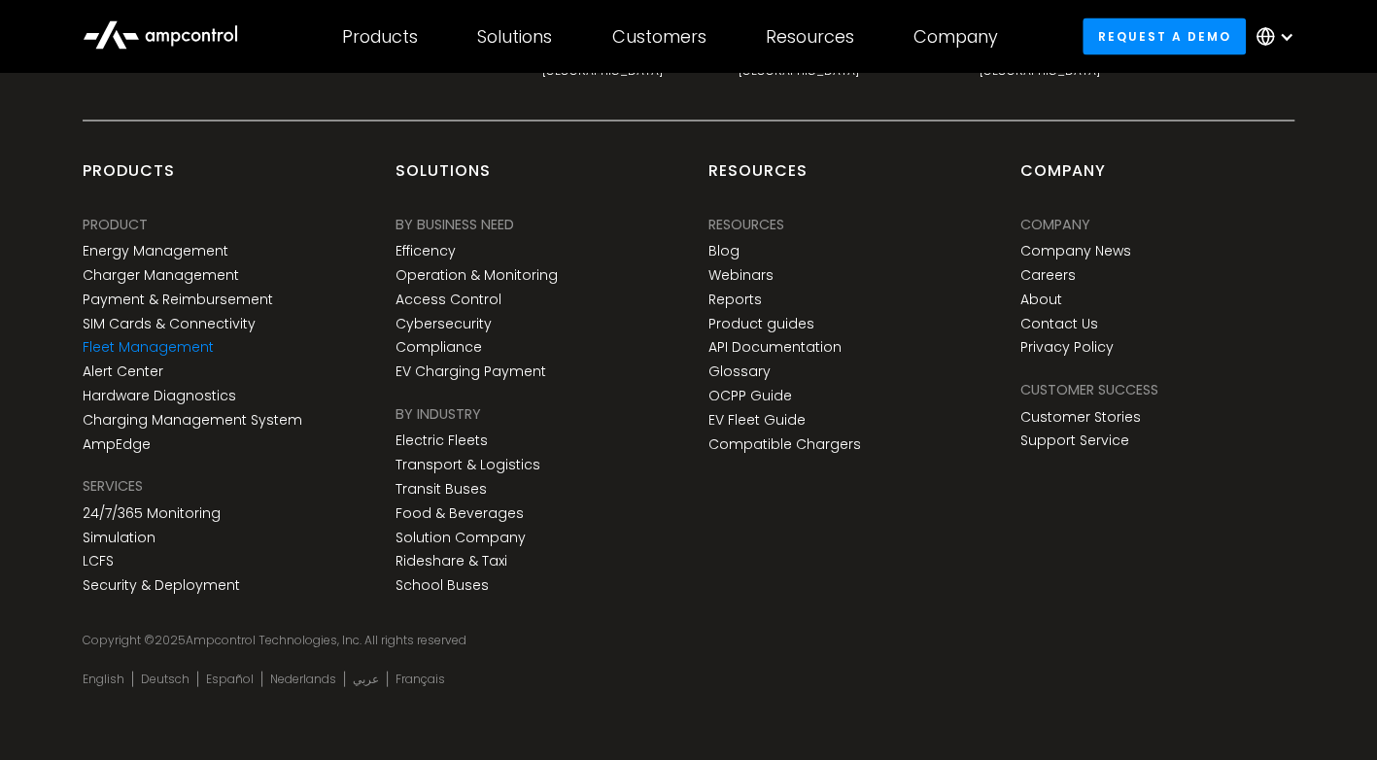
click at [194, 338] on link "Fleet Management" at bounding box center [148, 346] width 131 height 17
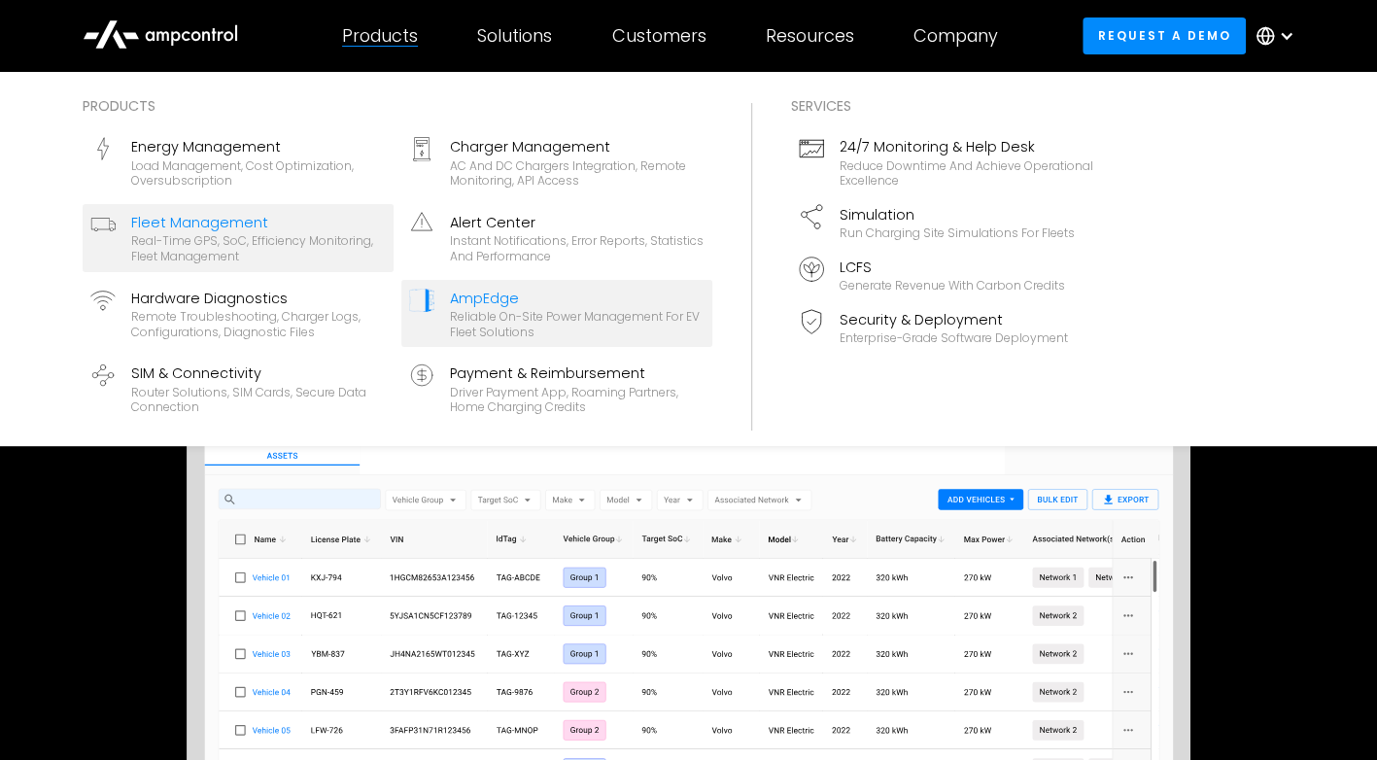
click at [603, 332] on div "Reliable On-site Power Management for EV Fleet Solutions" at bounding box center [577, 324] width 255 height 30
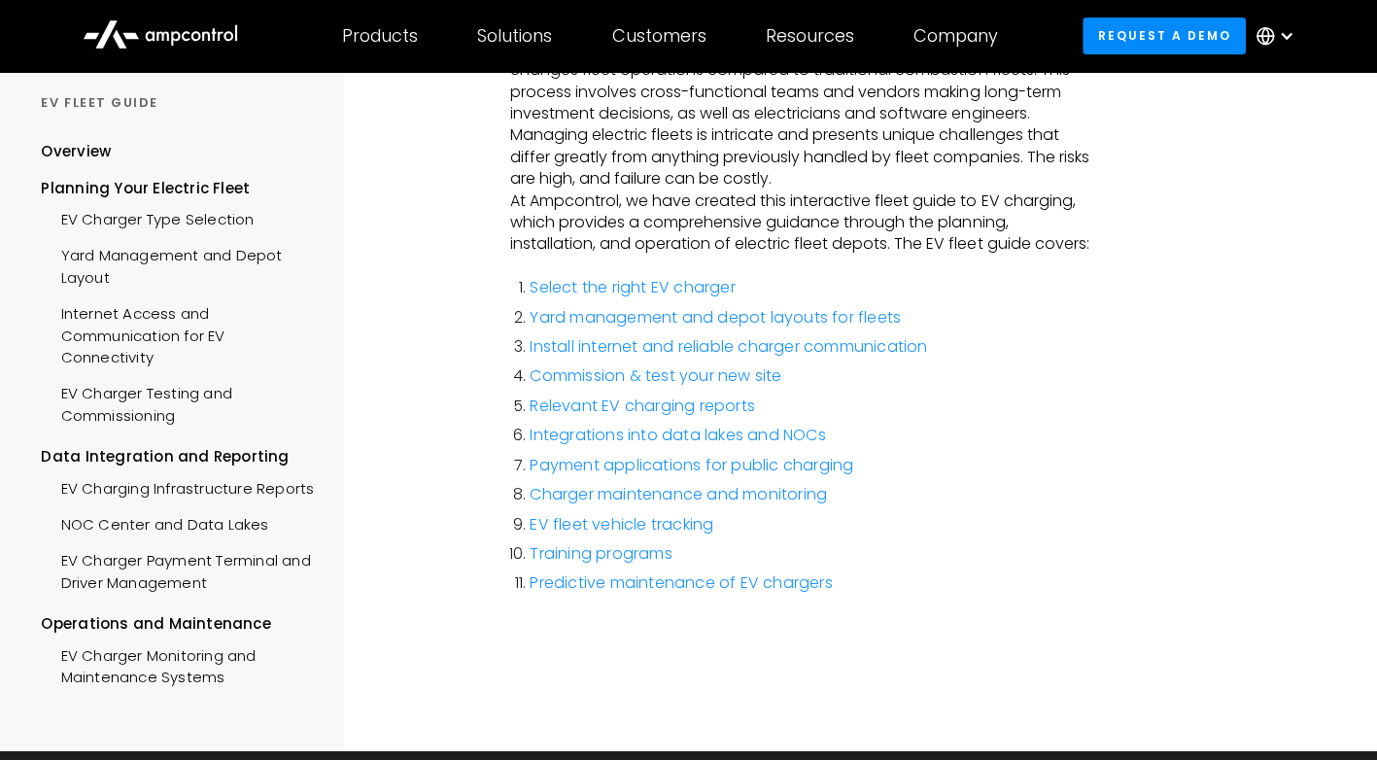
scroll to position [350, 0]
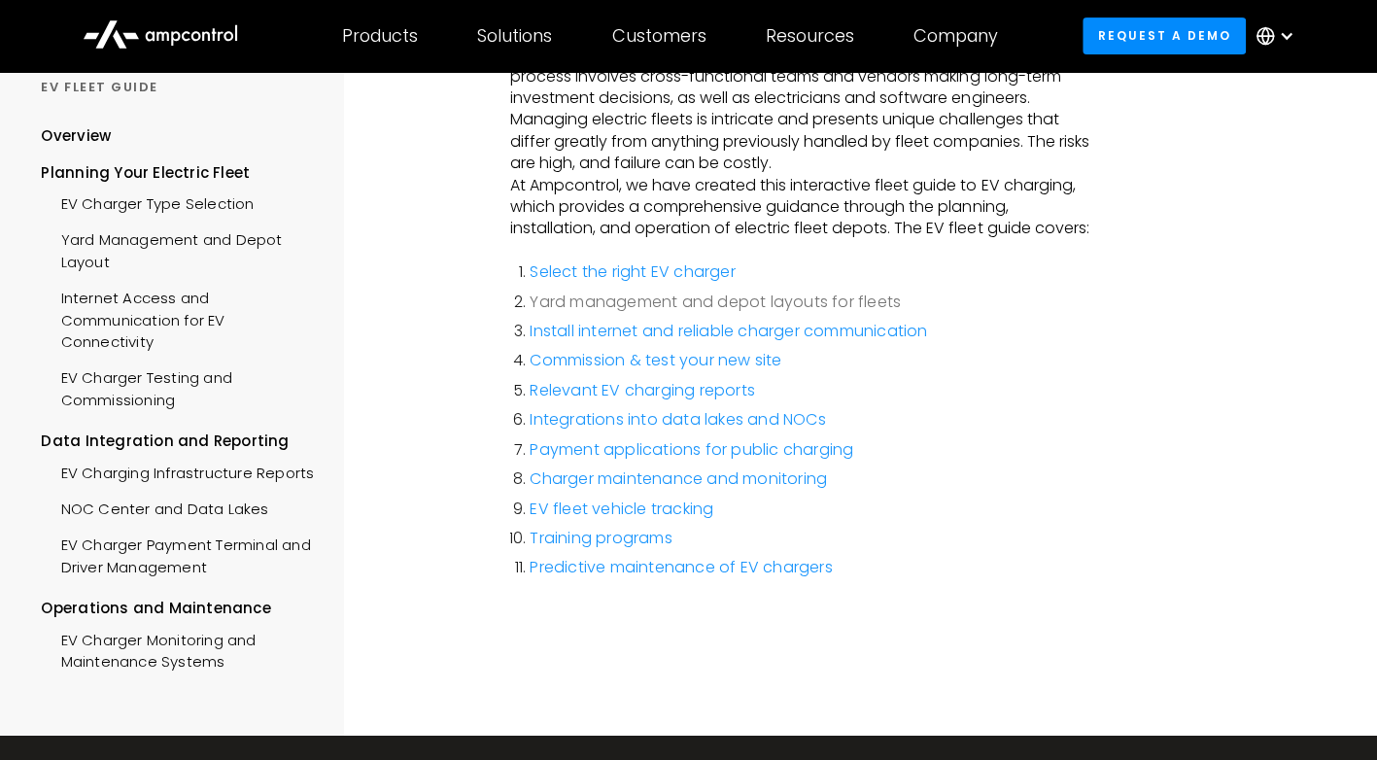
click at [593, 304] on link "Yard management and depot layouts for fleets" at bounding box center [715, 302] width 371 height 22
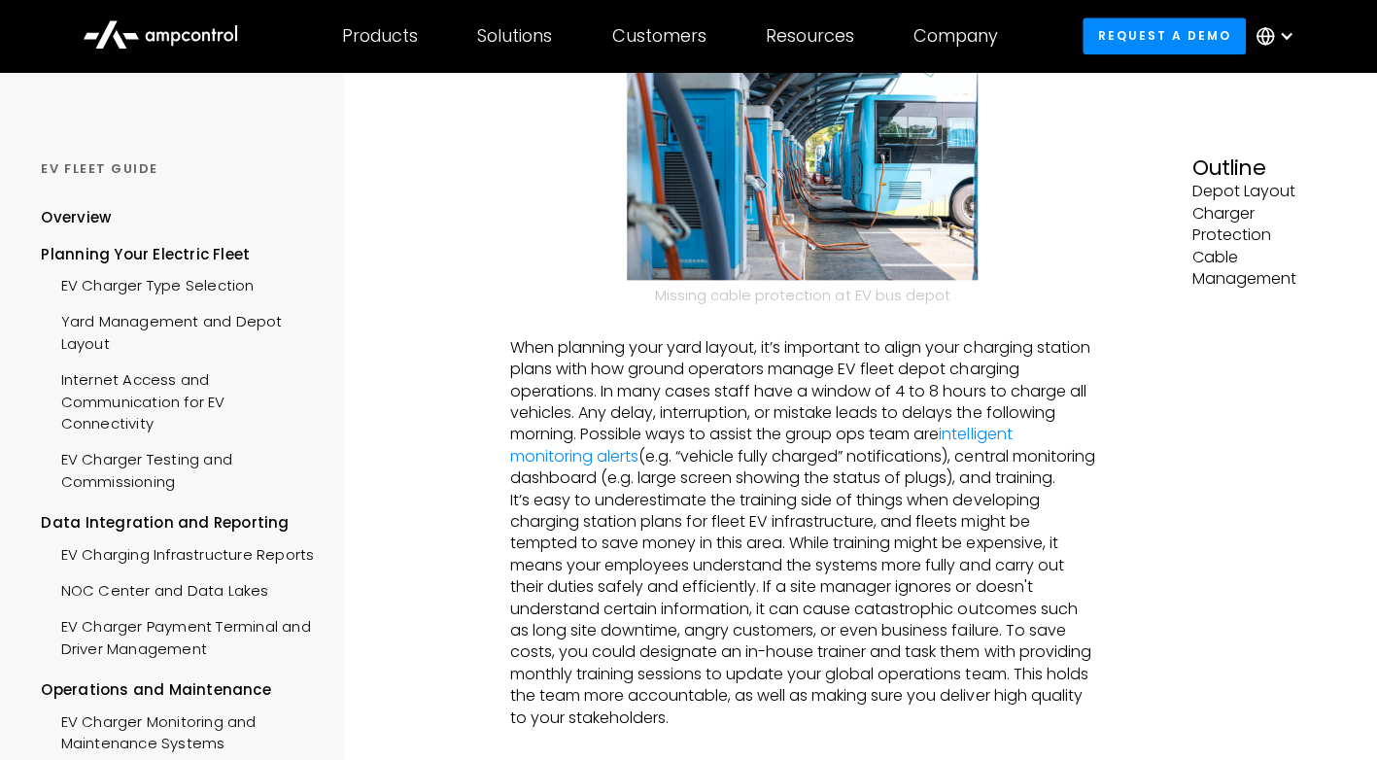
scroll to position [1190, 0]
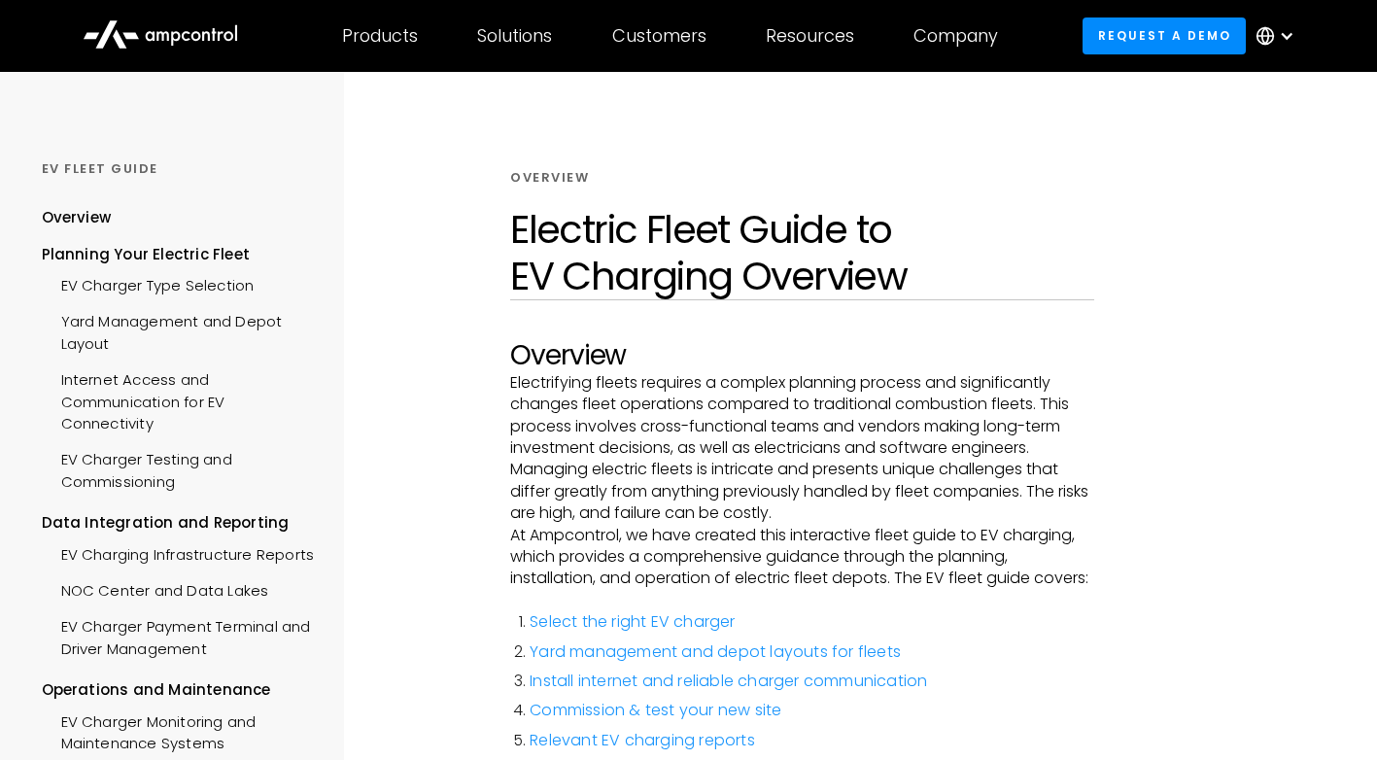
scroll to position [350, 0]
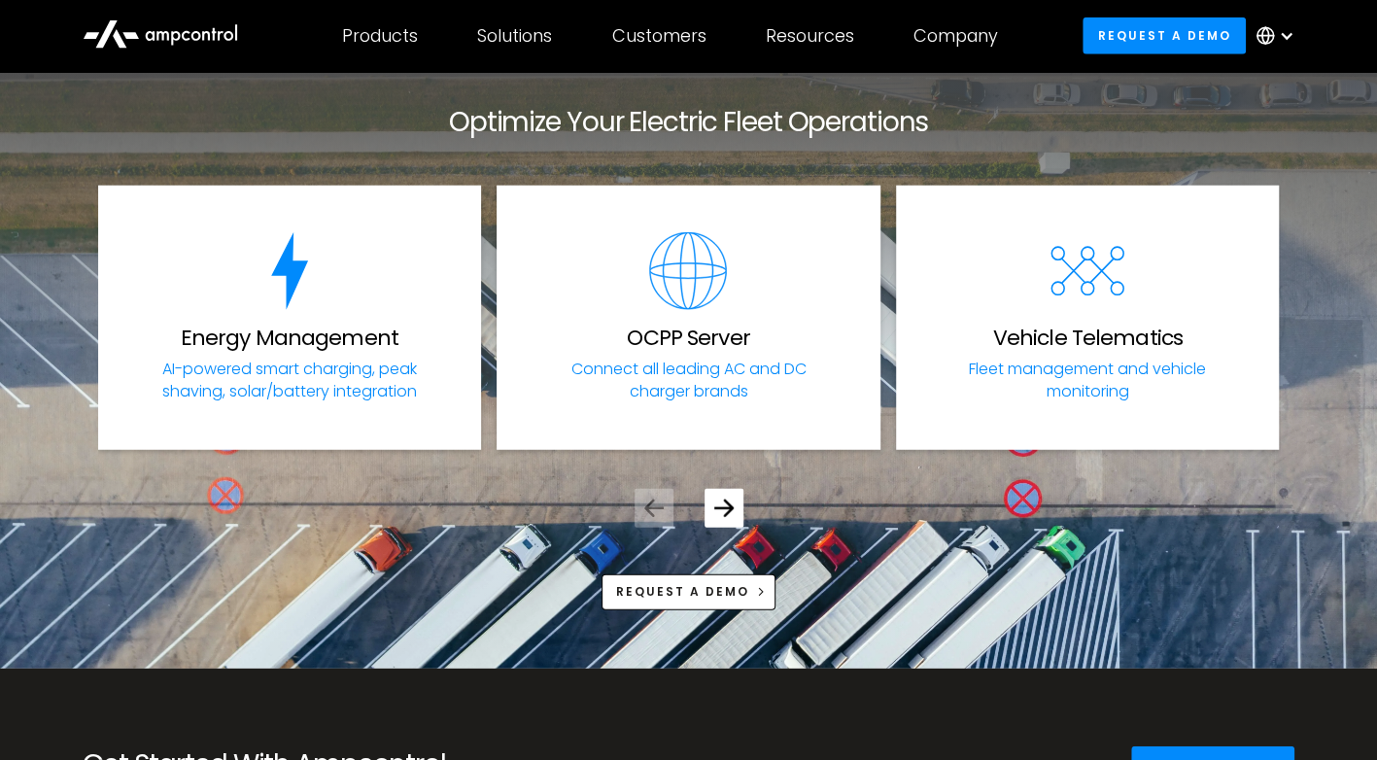
scroll to position [6856, 0]
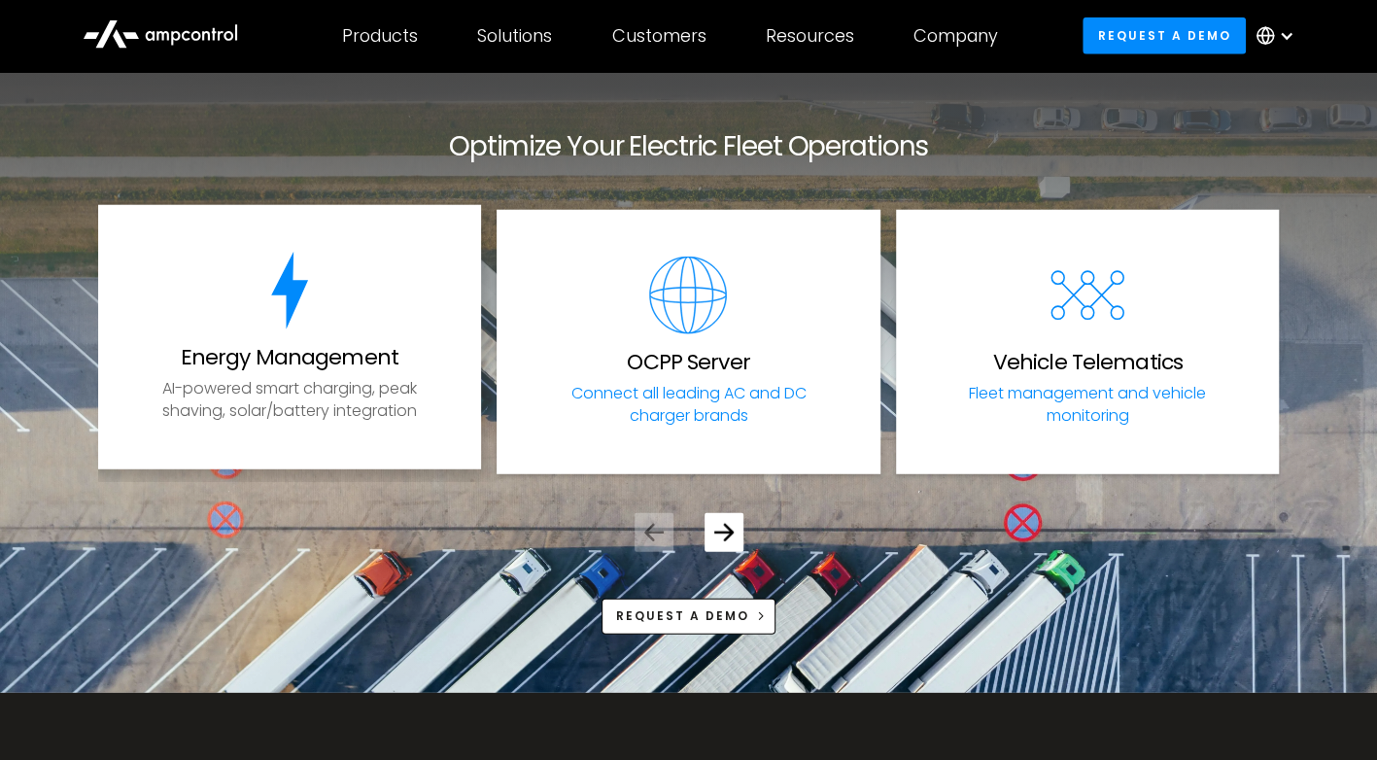
click at [303, 395] on p "AI-powered smart charging, peak shaving, solar/battery integration" at bounding box center [290, 400] width 298 height 44
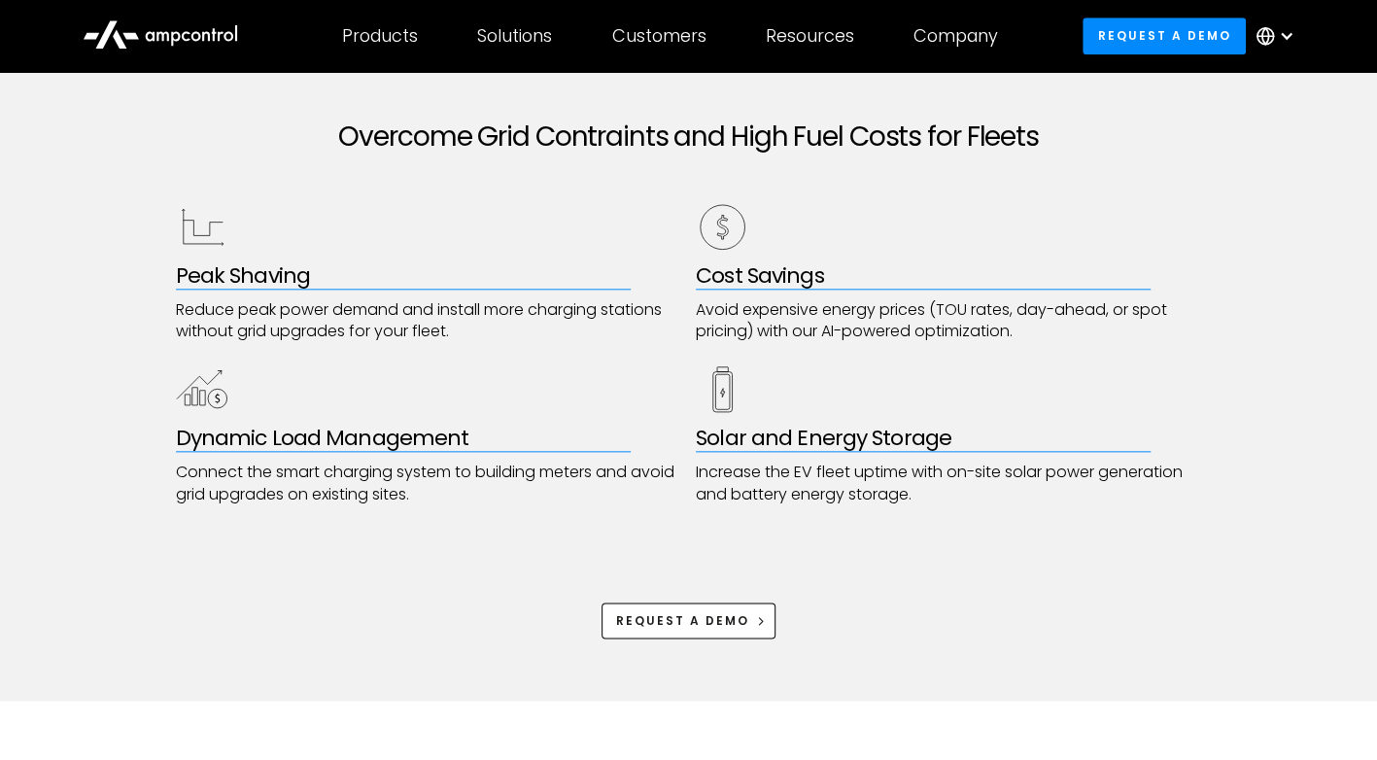
scroll to position [1013, 0]
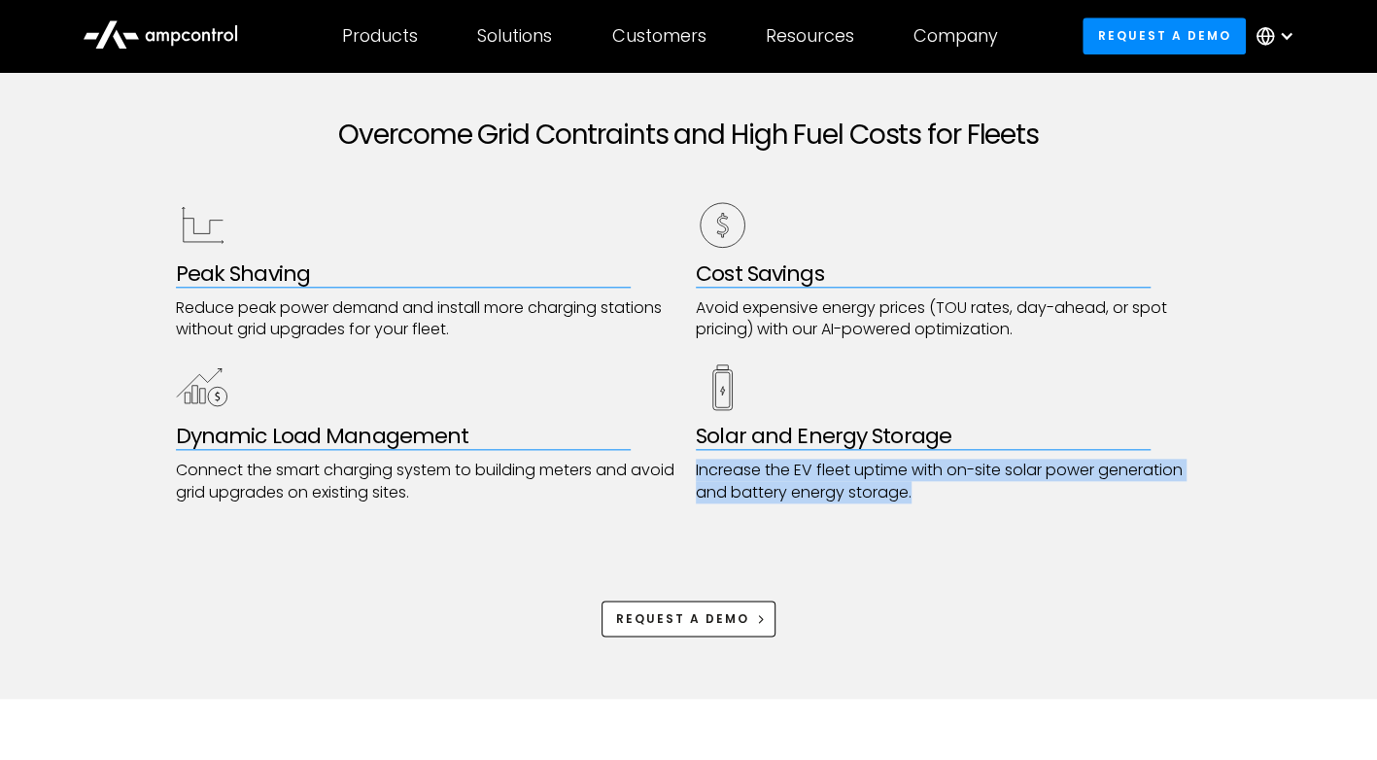
drag, startPoint x: 919, startPoint y: 496, endPoint x: 692, endPoint y: 461, distance: 230.1
click at [692, 461] on div "Peak Shaving Reduce peak power demand and install more charging stations withou…" at bounding box center [689, 350] width 1026 height 305
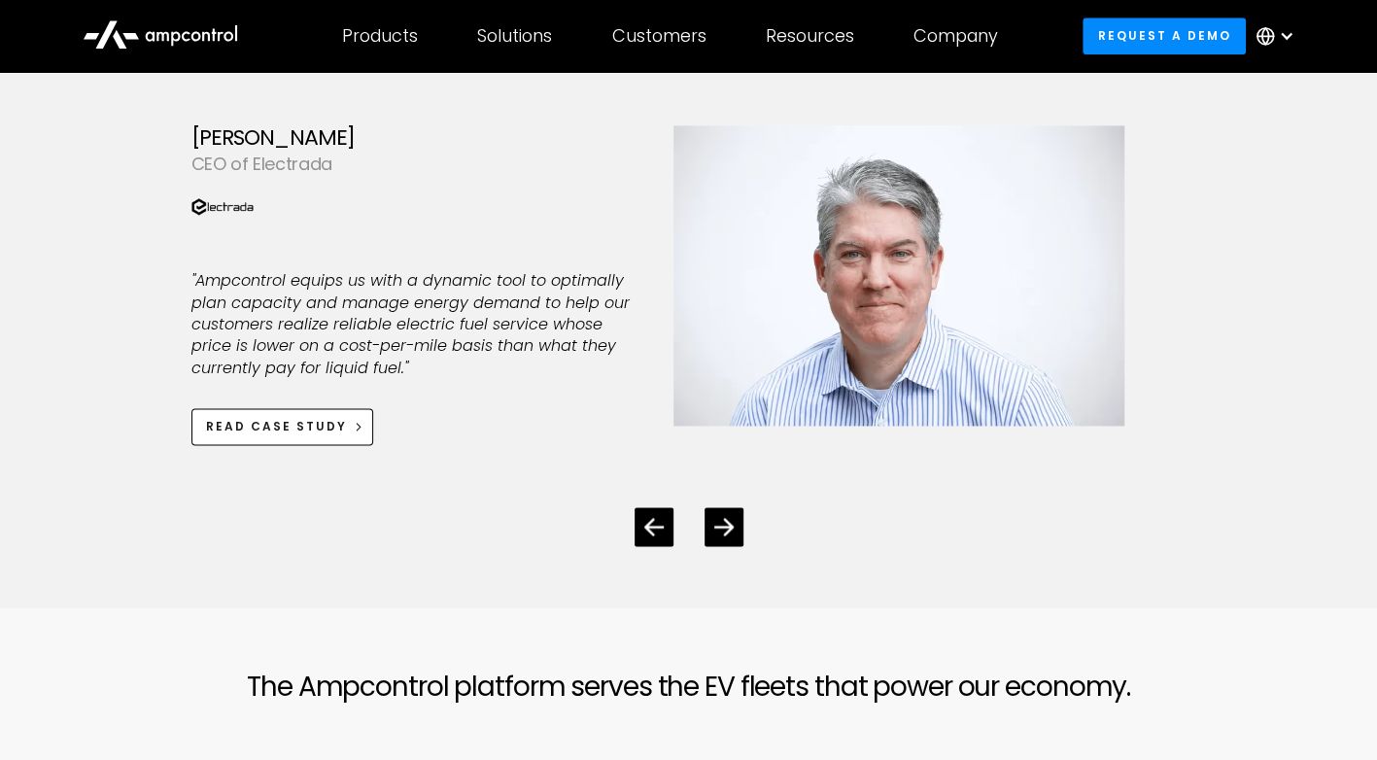
scroll to position [5433, 0]
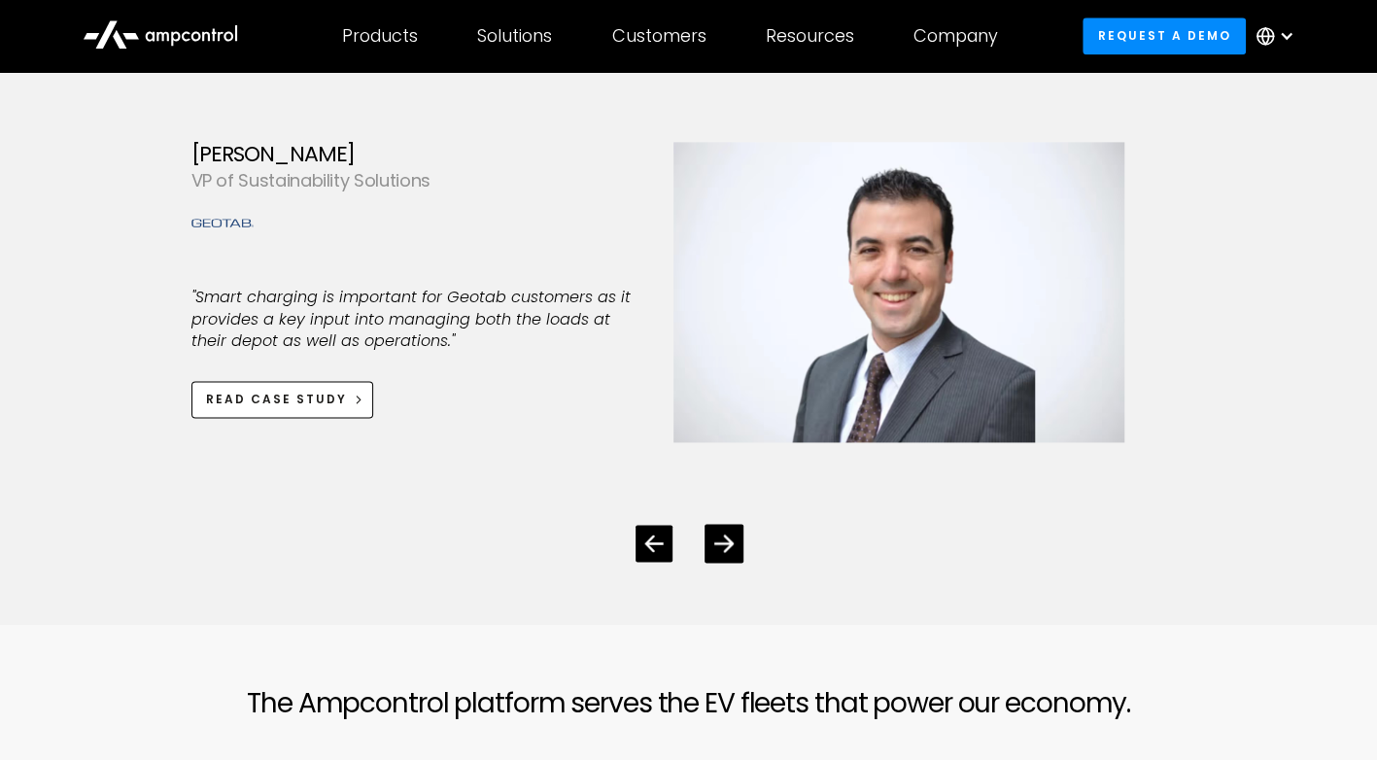
click at [649, 537] on icon "Previous slide" at bounding box center [653, 543] width 18 height 17
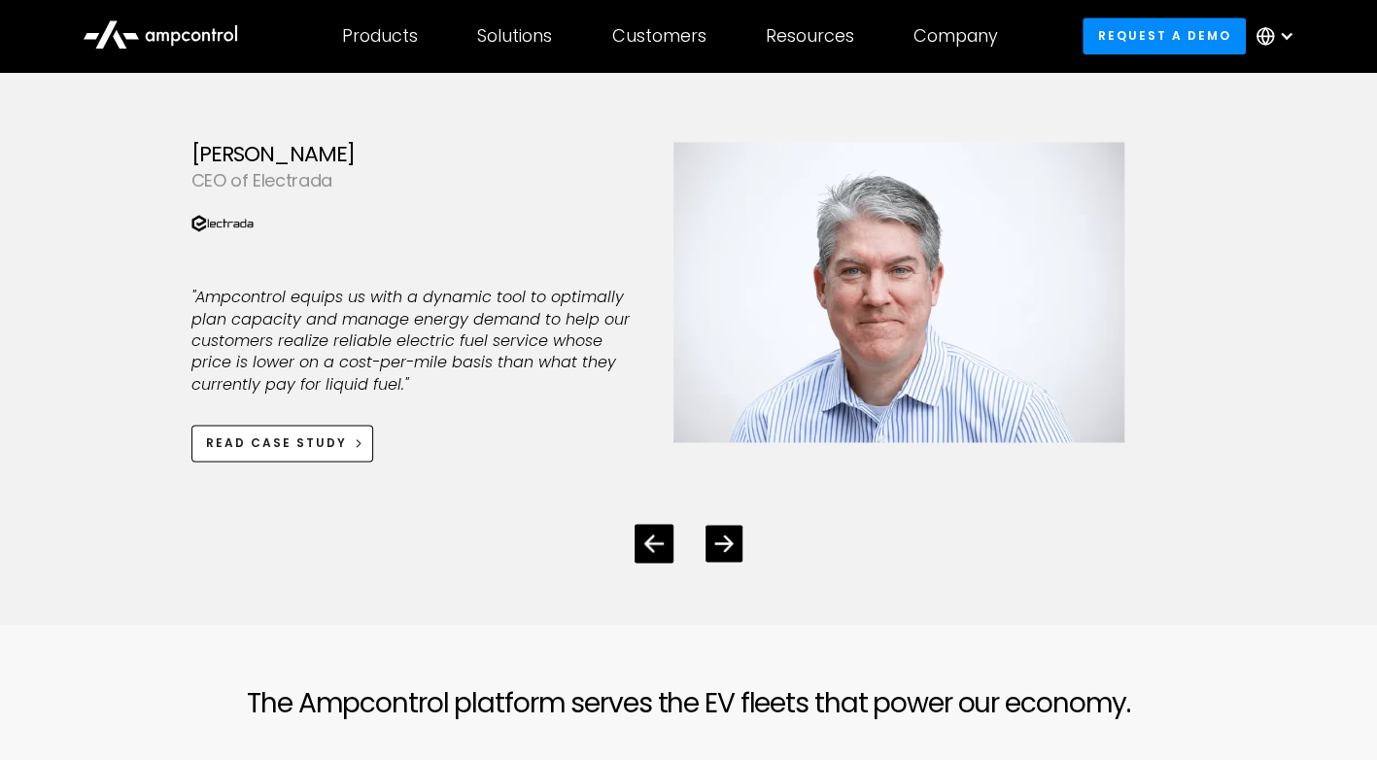
click at [726, 539] on icon "Next slide" at bounding box center [723, 543] width 18 height 18
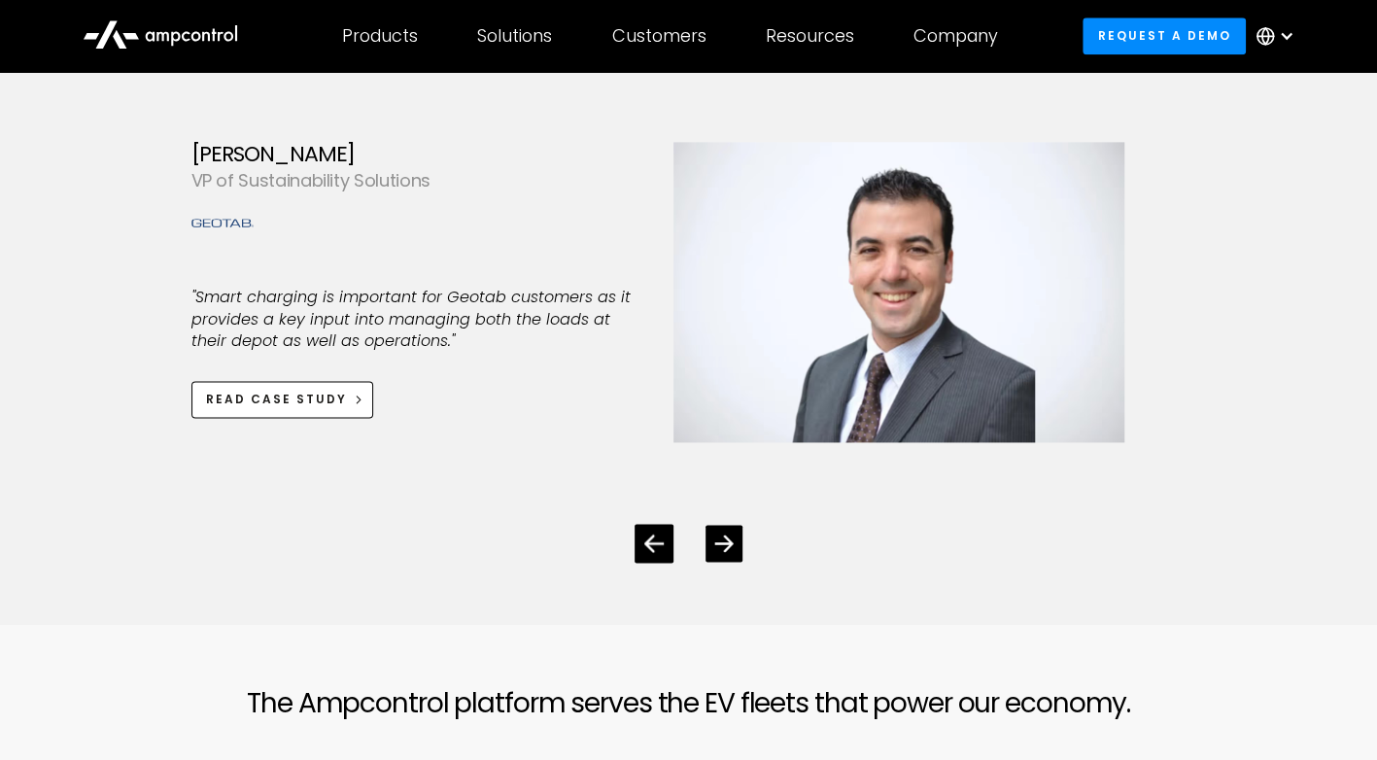
click at [726, 539] on icon "Next slide" at bounding box center [723, 543] width 18 height 18
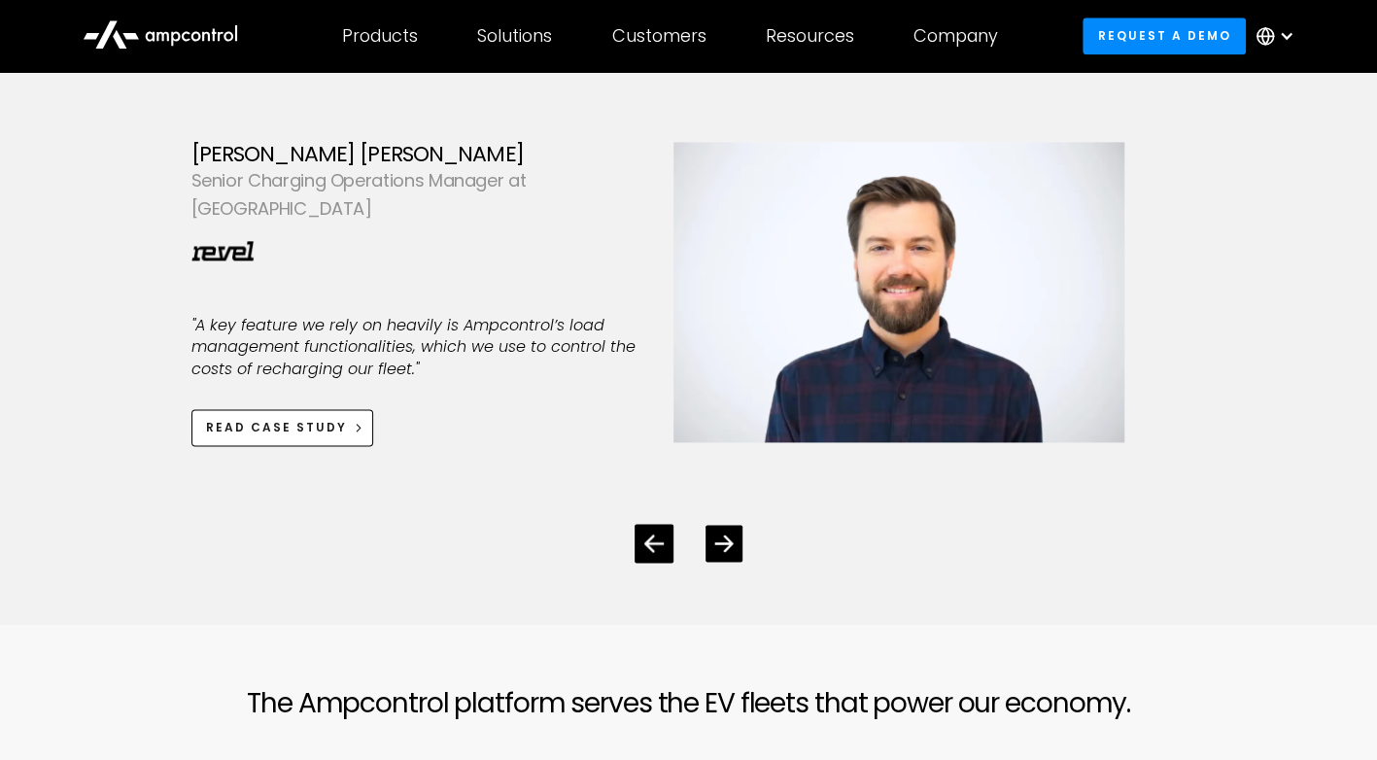
click at [726, 539] on icon "Next slide" at bounding box center [723, 543] width 18 height 18
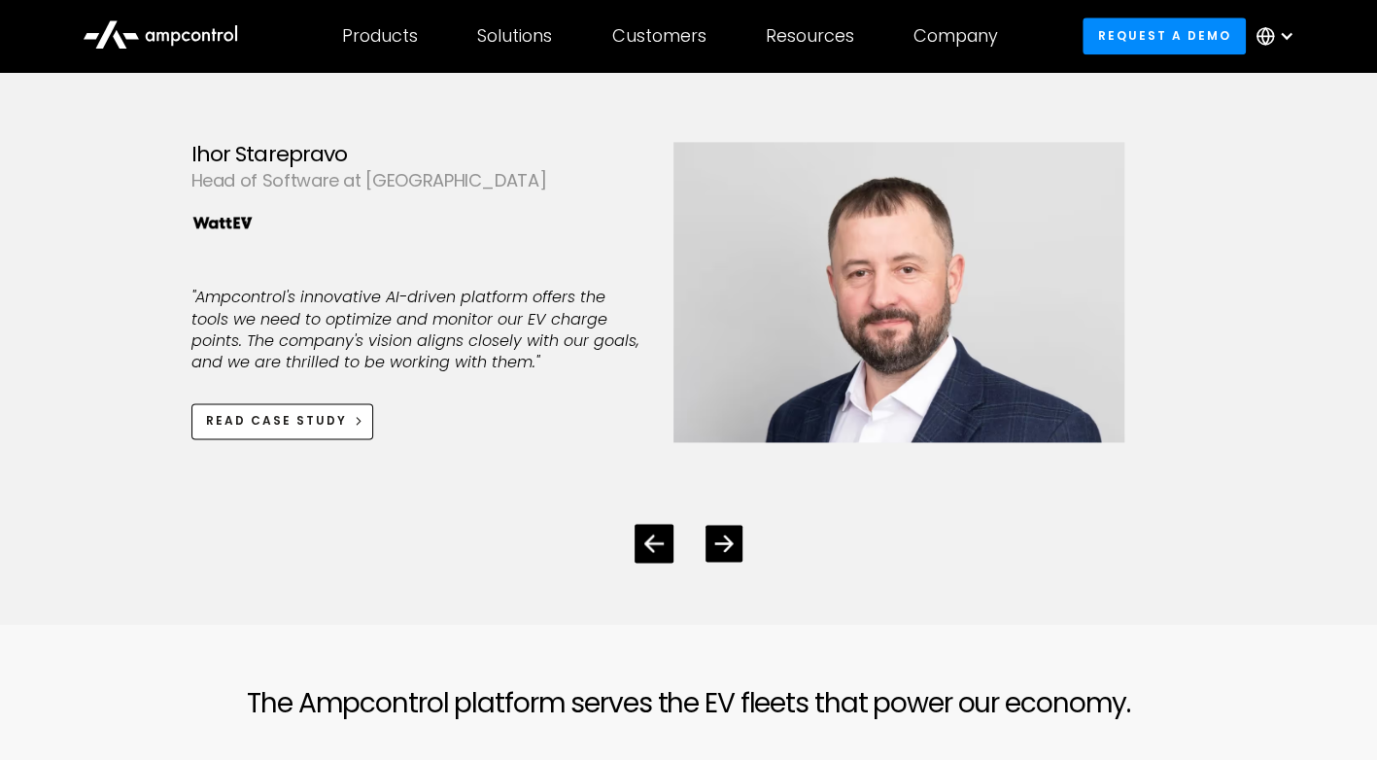
click at [726, 539] on icon "Next slide" at bounding box center [723, 543] width 18 height 18
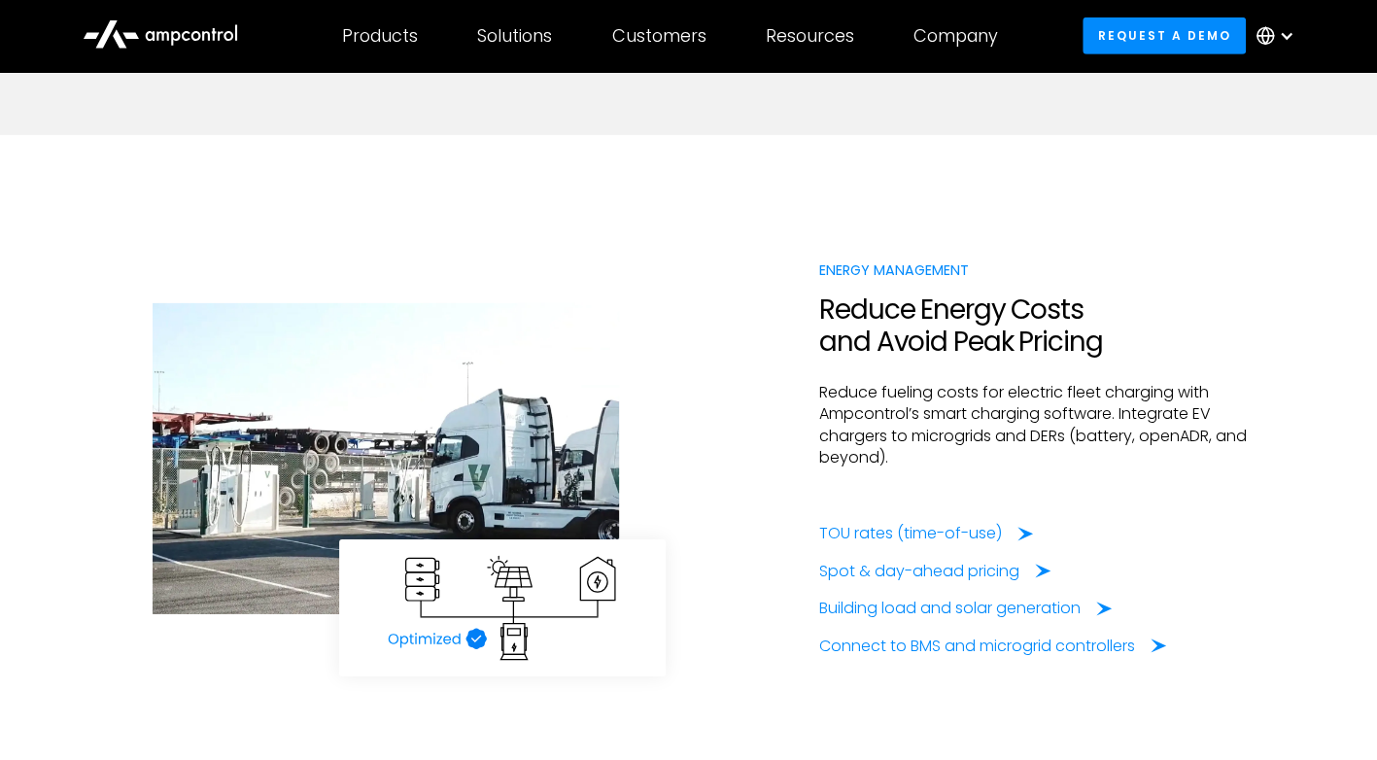
scroll to position [3402, 0]
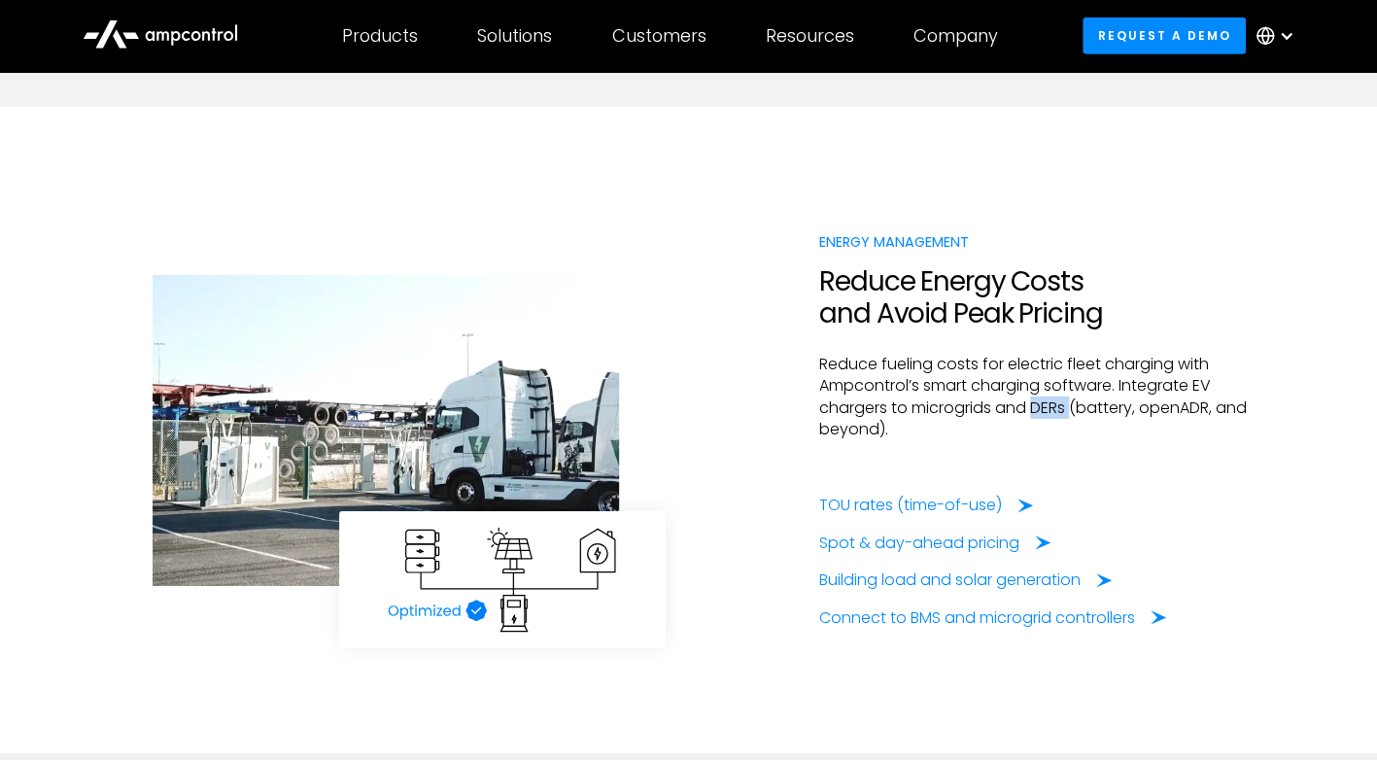
drag, startPoint x: 1034, startPoint y: 404, endPoint x: 1077, endPoint y: 409, distance: 43.0
click at [1077, 409] on p "Reduce fueling costs for electric fleet charging with Ampcontrol’s smart chargi…" at bounding box center [1049, 397] width 461 height 87
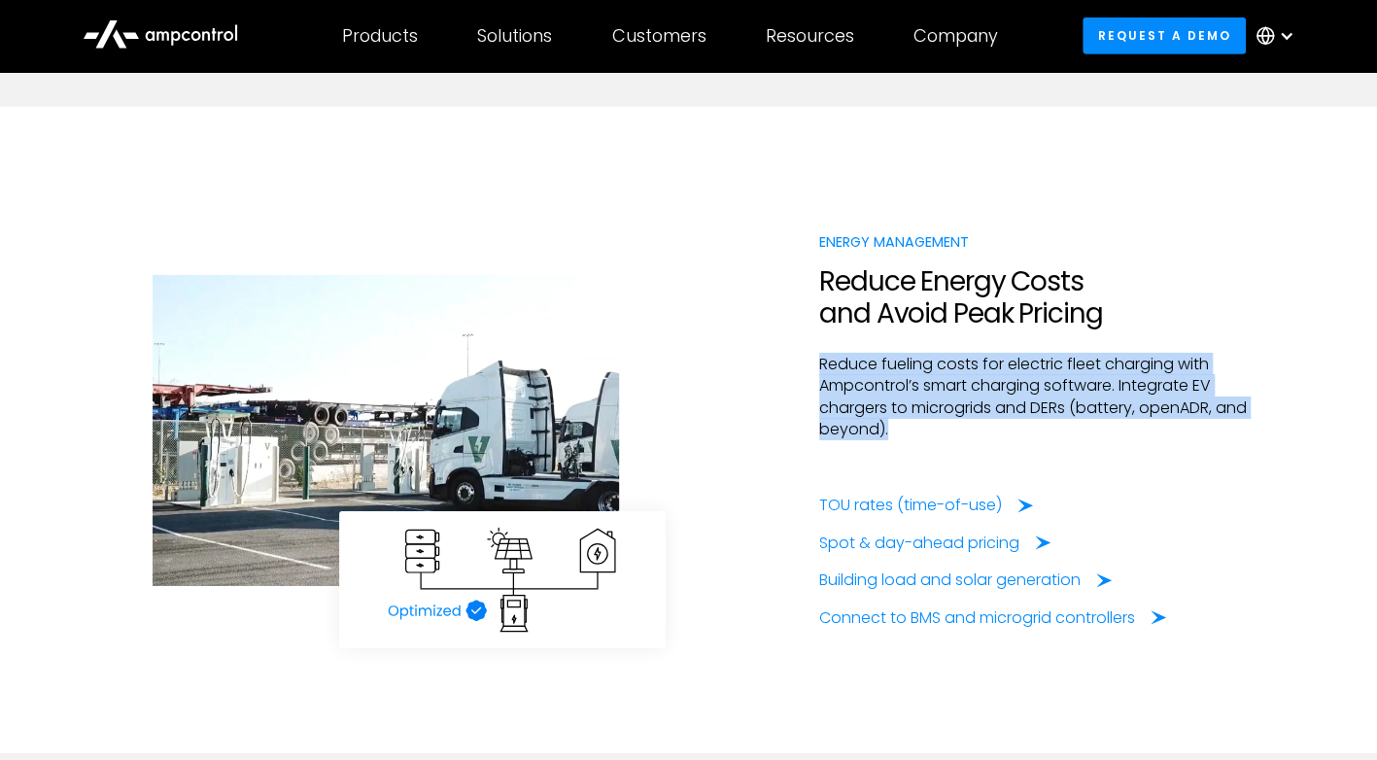
drag, startPoint x: 911, startPoint y: 429, endPoint x: 790, endPoint y: 356, distance: 140.8
click at [790, 356] on div "Energy Management Reduce Energy Costs and Avoid Peak Pricing Reduce fueling cos…" at bounding box center [689, 430] width 1182 height 398
copy p "Reduce fueling costs for electric fleet charging with Ampcontrol’s smart chargi…"
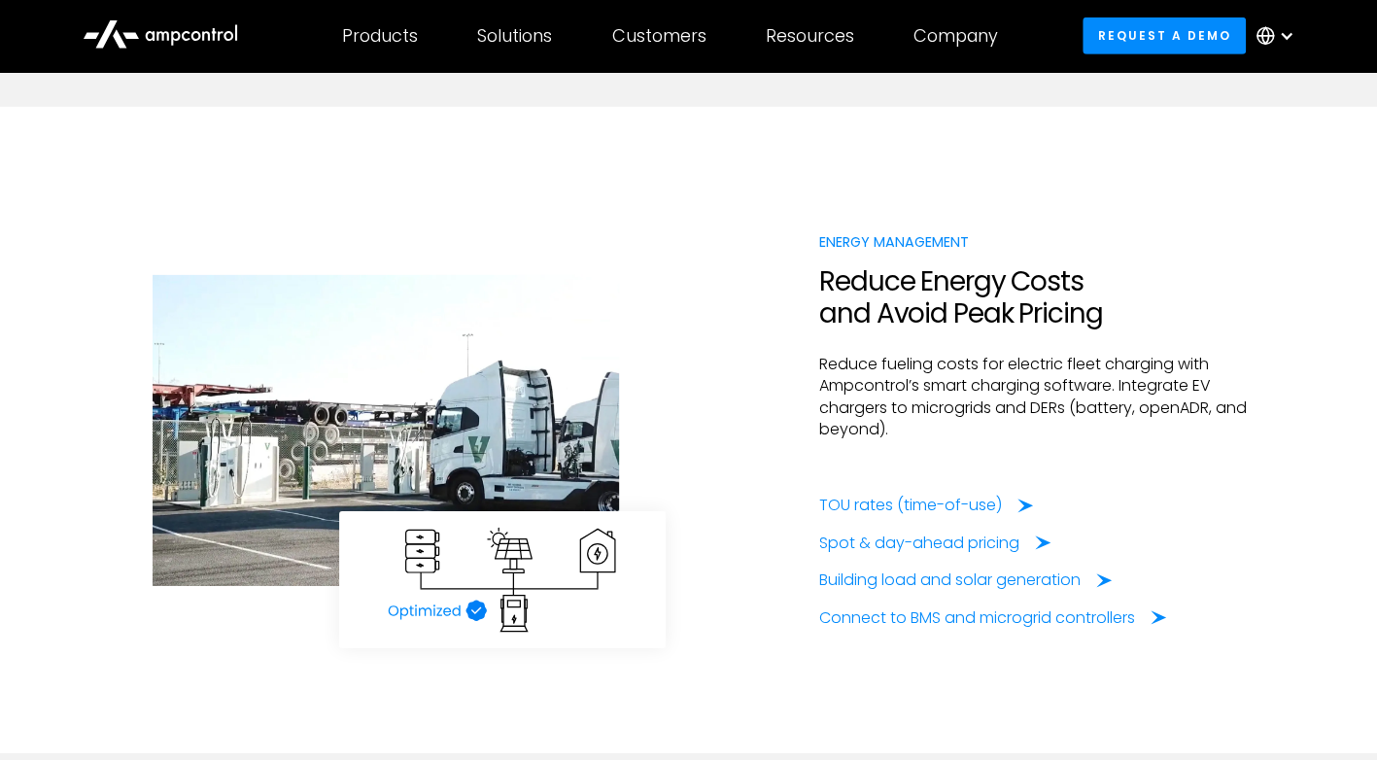
click at [1077, 483] on div at bounding box center [1049, 467] width 461 height 54
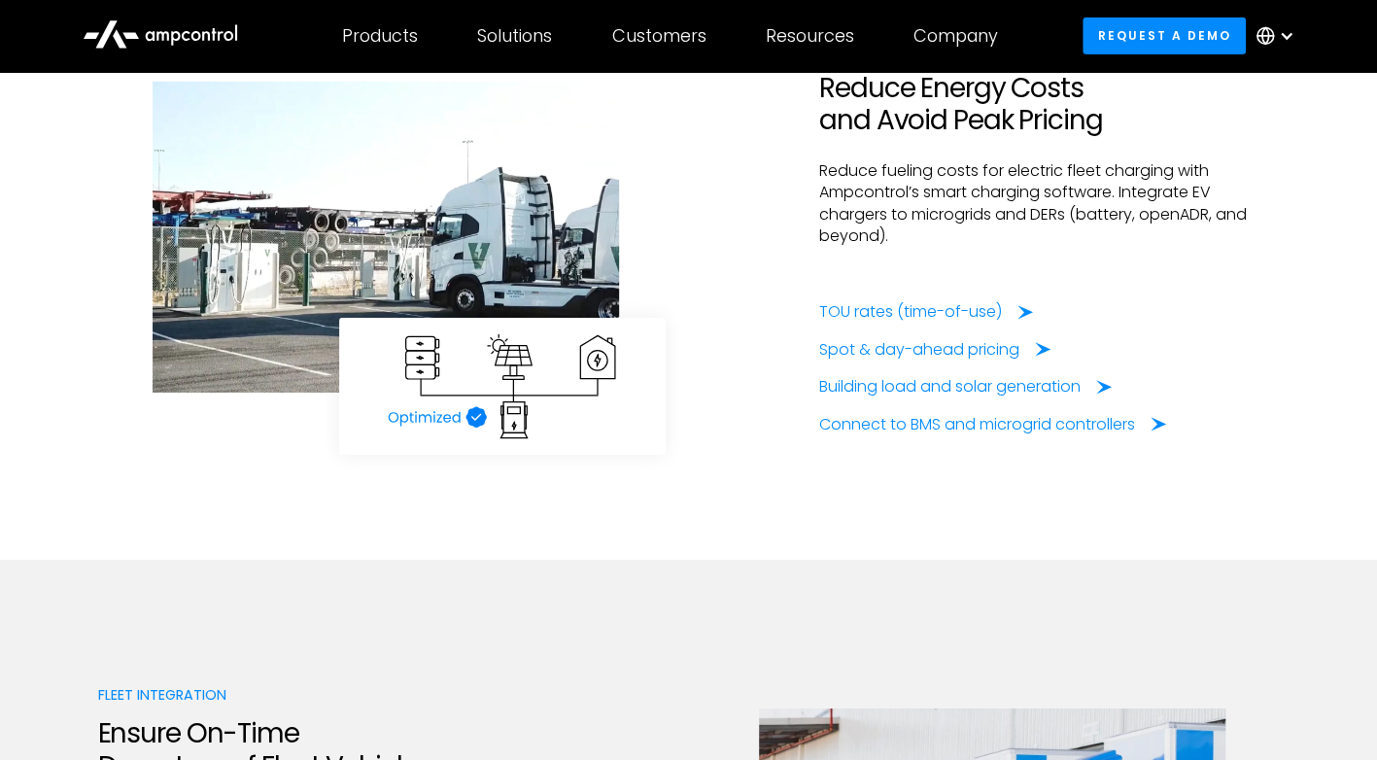
scroll to position [3526, 0]
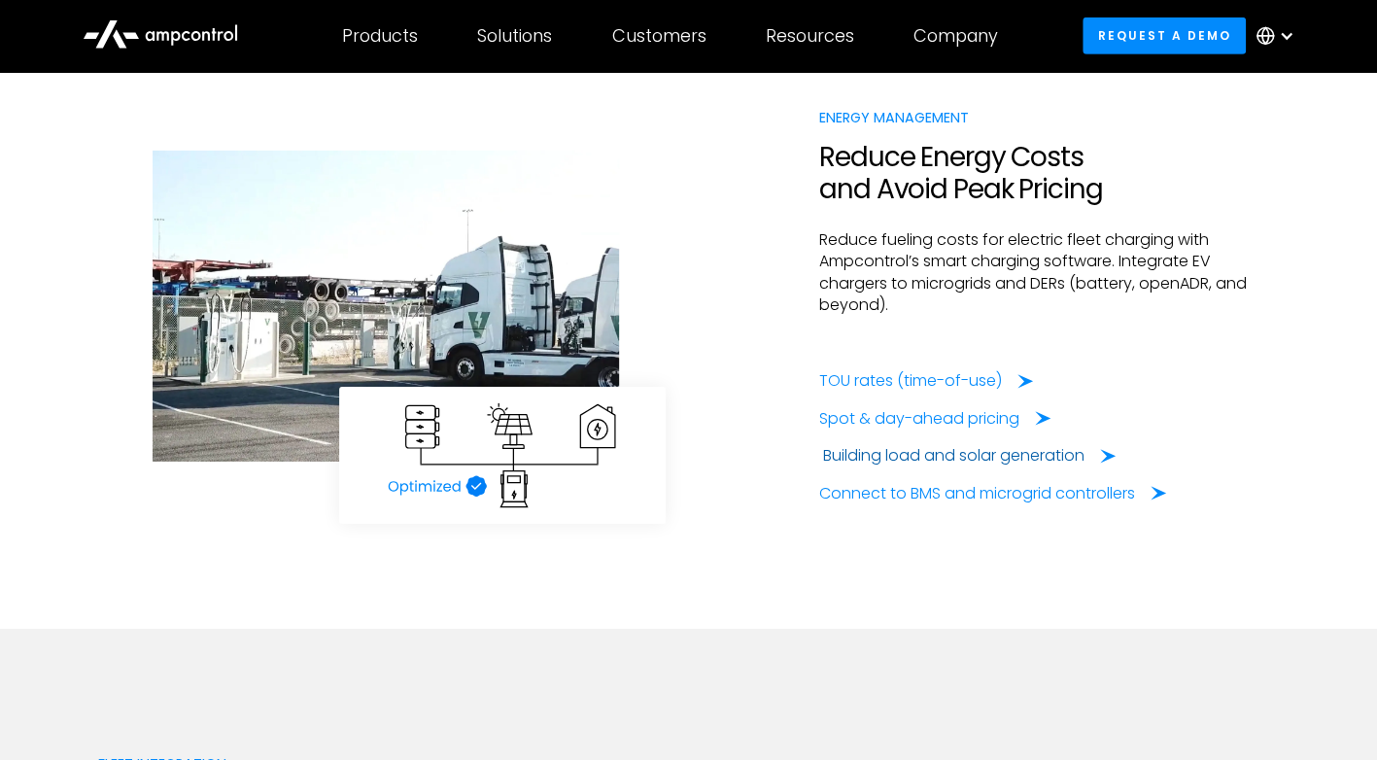
click at [1002, 454] on div "Building load and solar generation" at bounding box center [953, 455] width 261 height 21
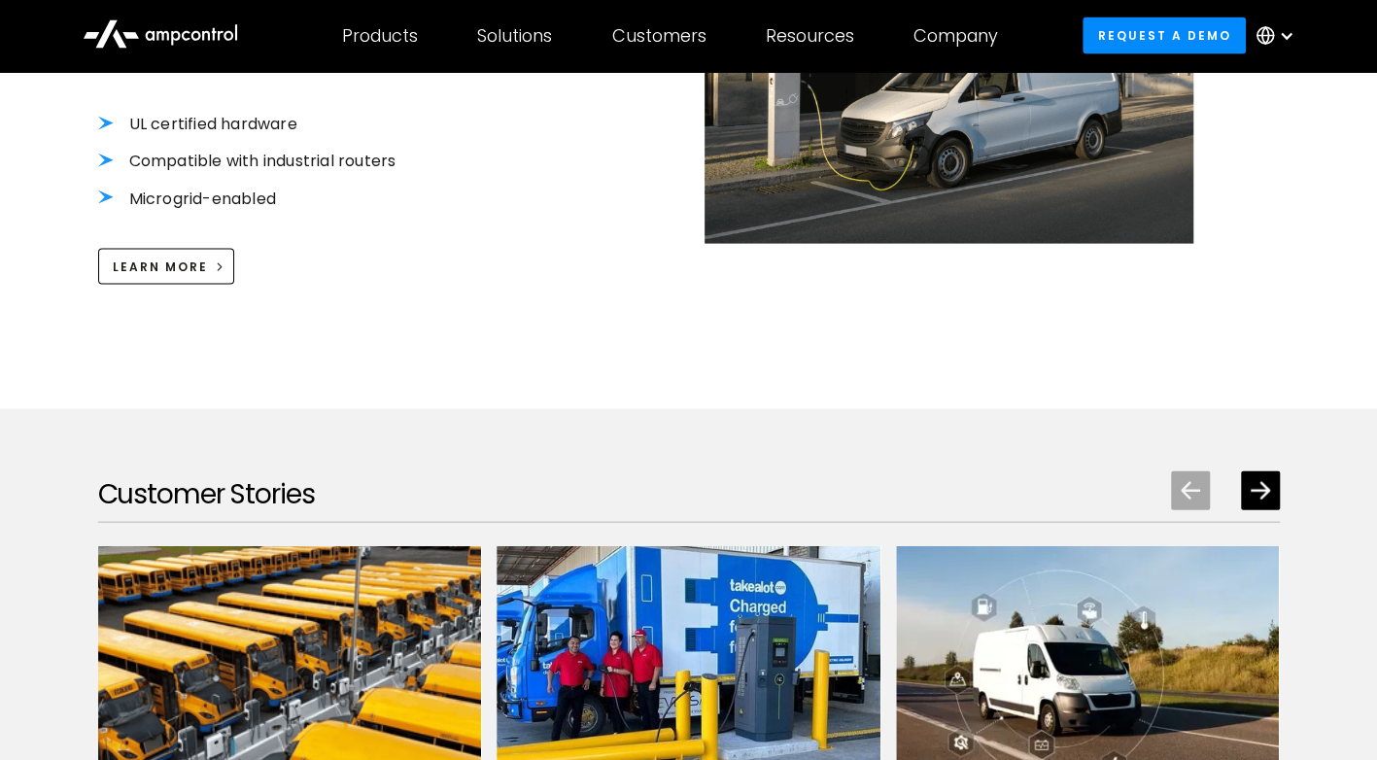
scroll to position [2446, 0]
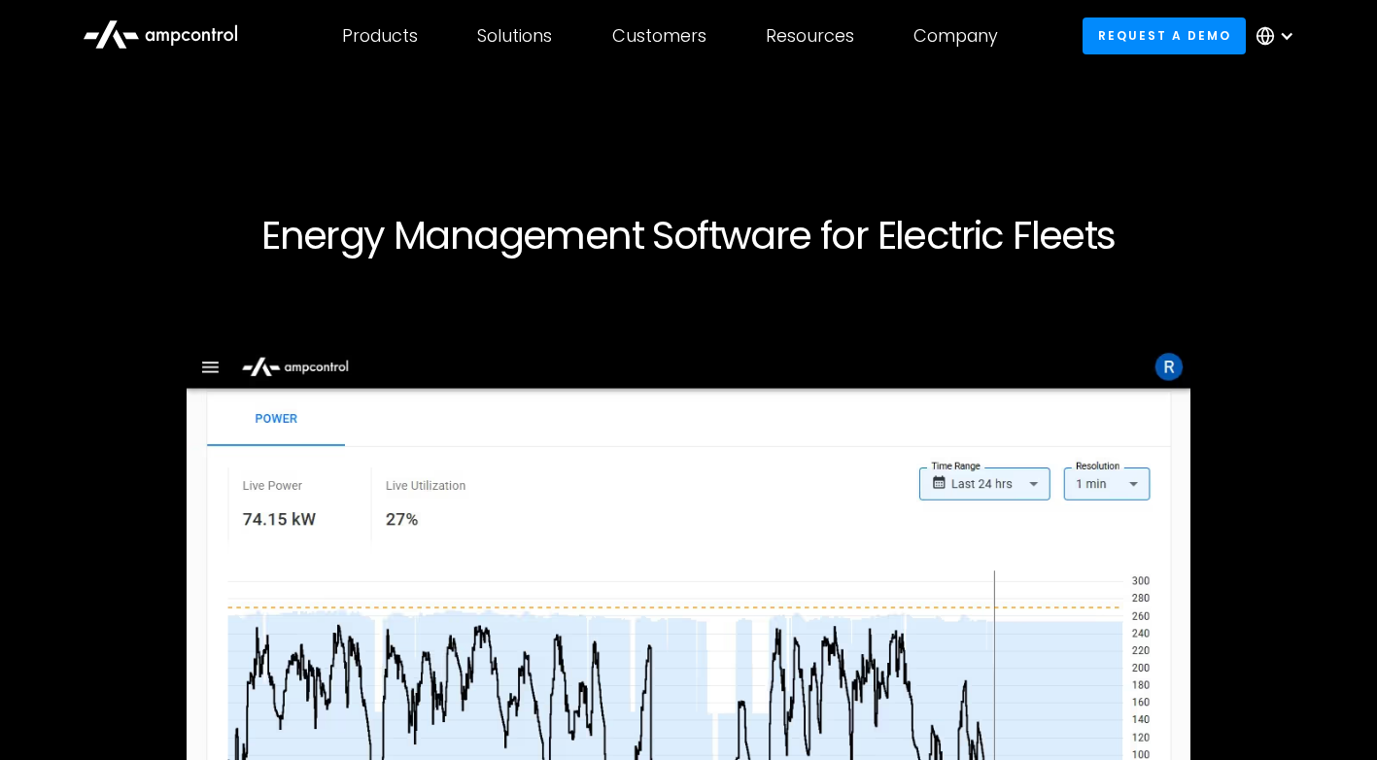
scroll to position [3526, 0]
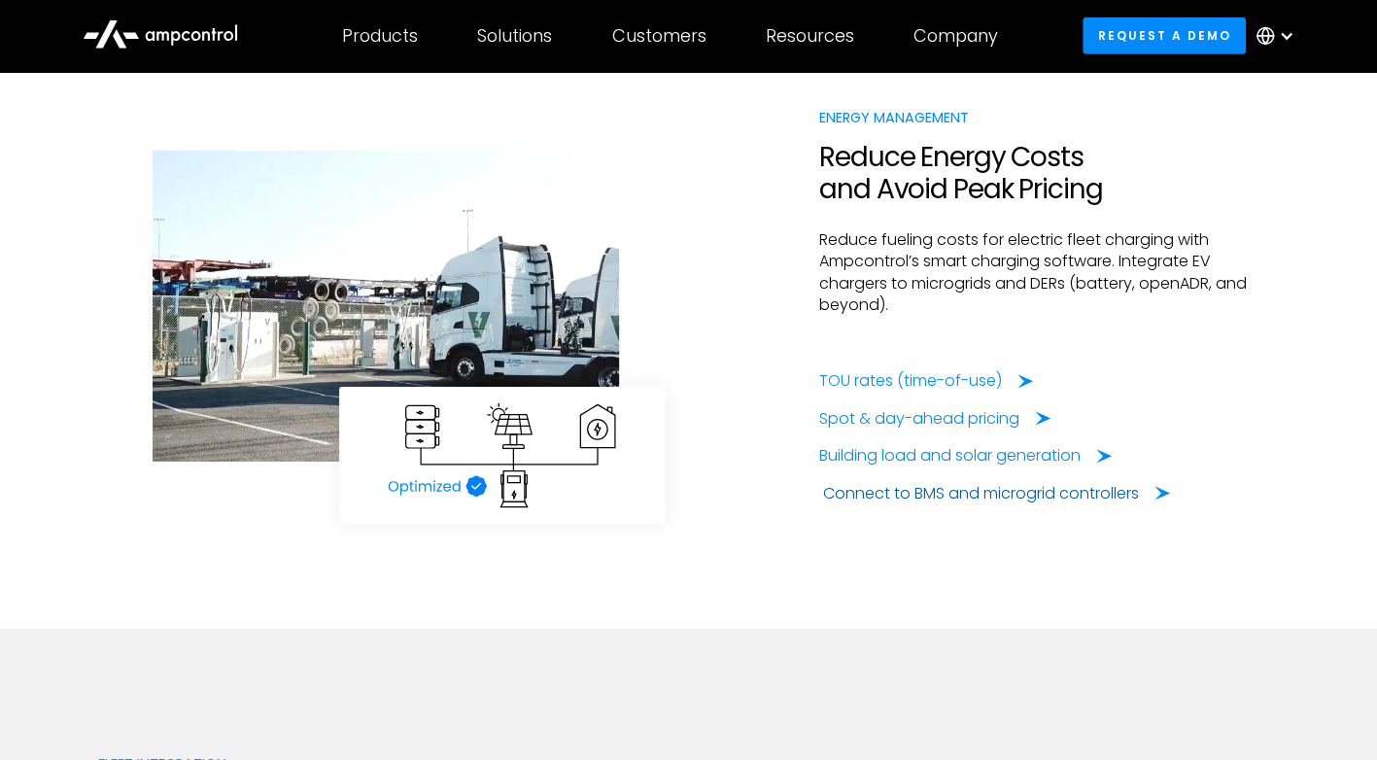
click at [947, 490] on div "Connect to BMS and microgrid controllers" at bounding box center [981, 493] width 316 height 21
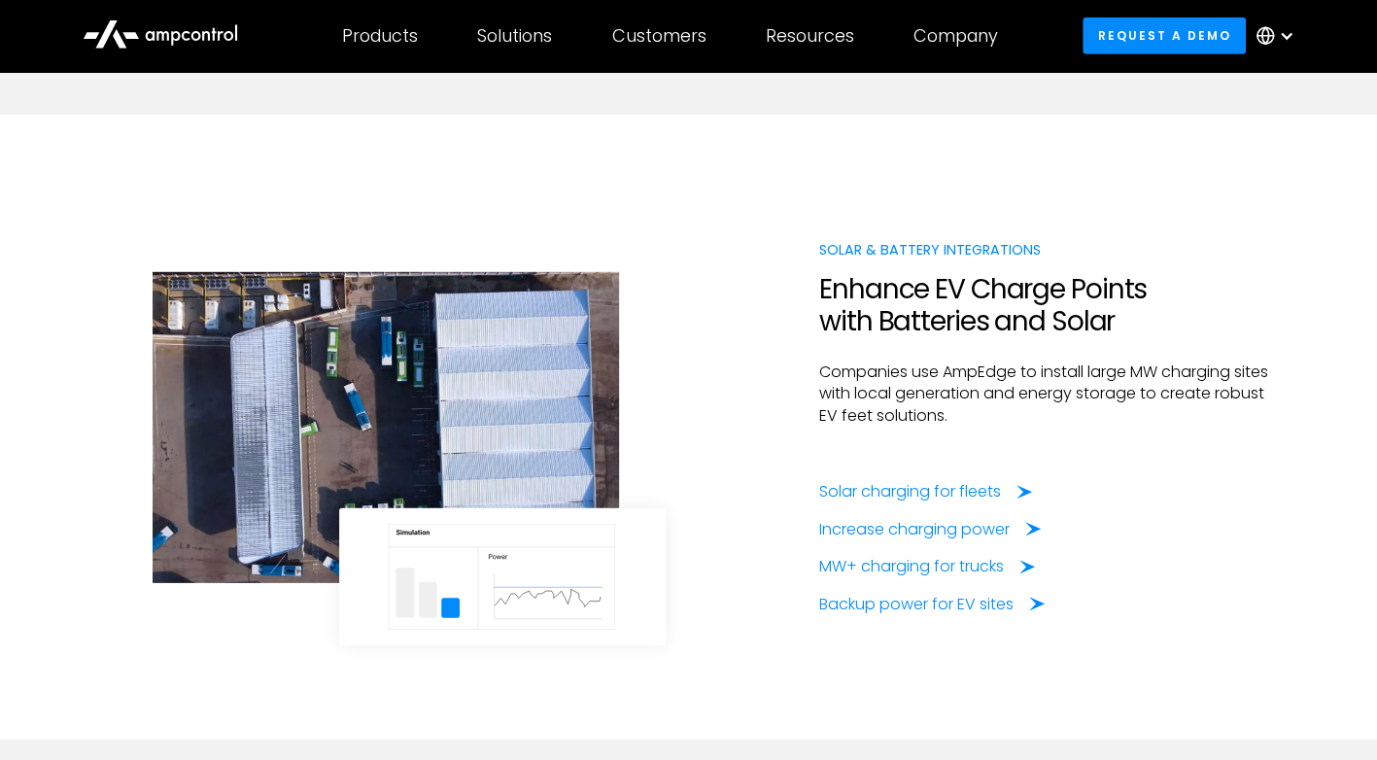
scroll to position [3058, 0]
click at [855, 523] on div "Increase charging power" at bounding box center [918, 529] width 190 height 21
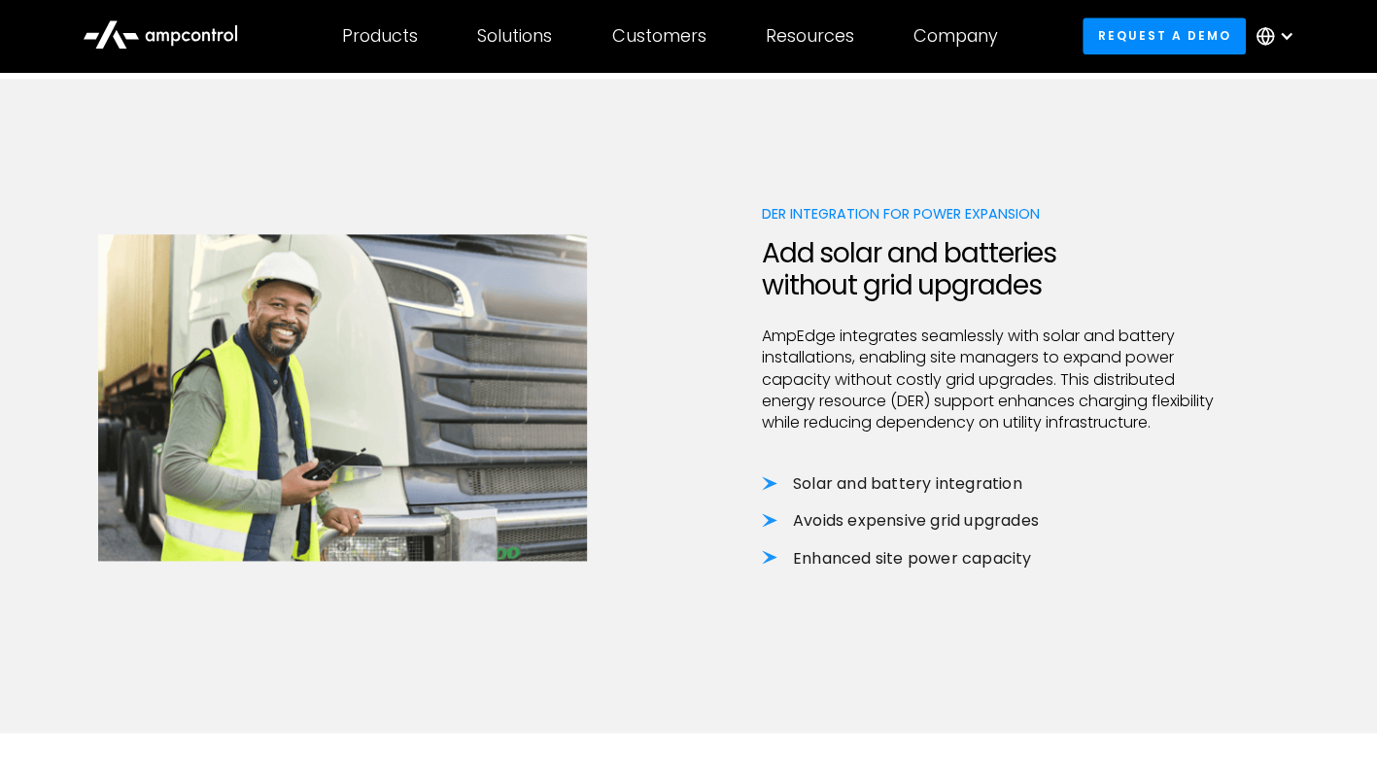
scroll to position [1197, 0]
click at [766, 481] on li "Solar and battery integration" at bounding box center [992, 482] width 461 height 21
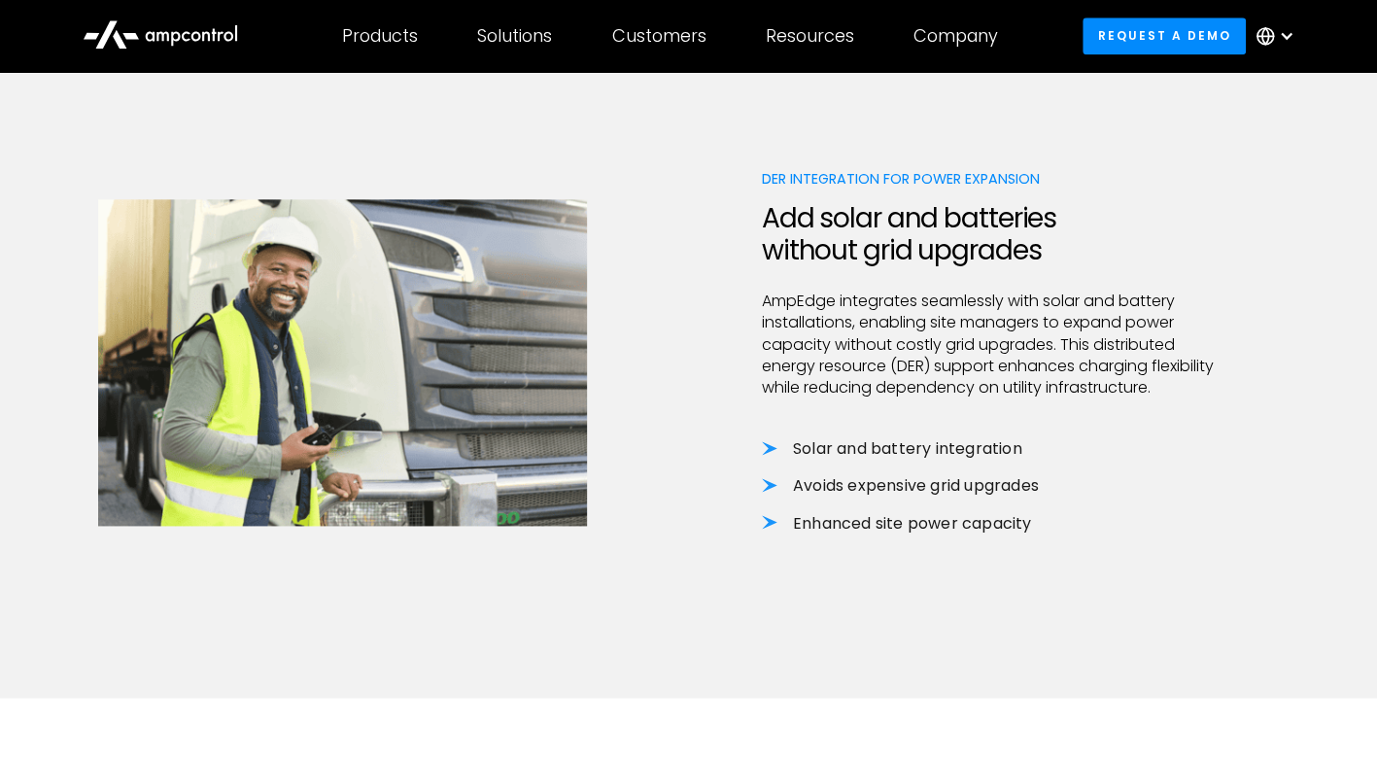
scroll to position [1324, 0]
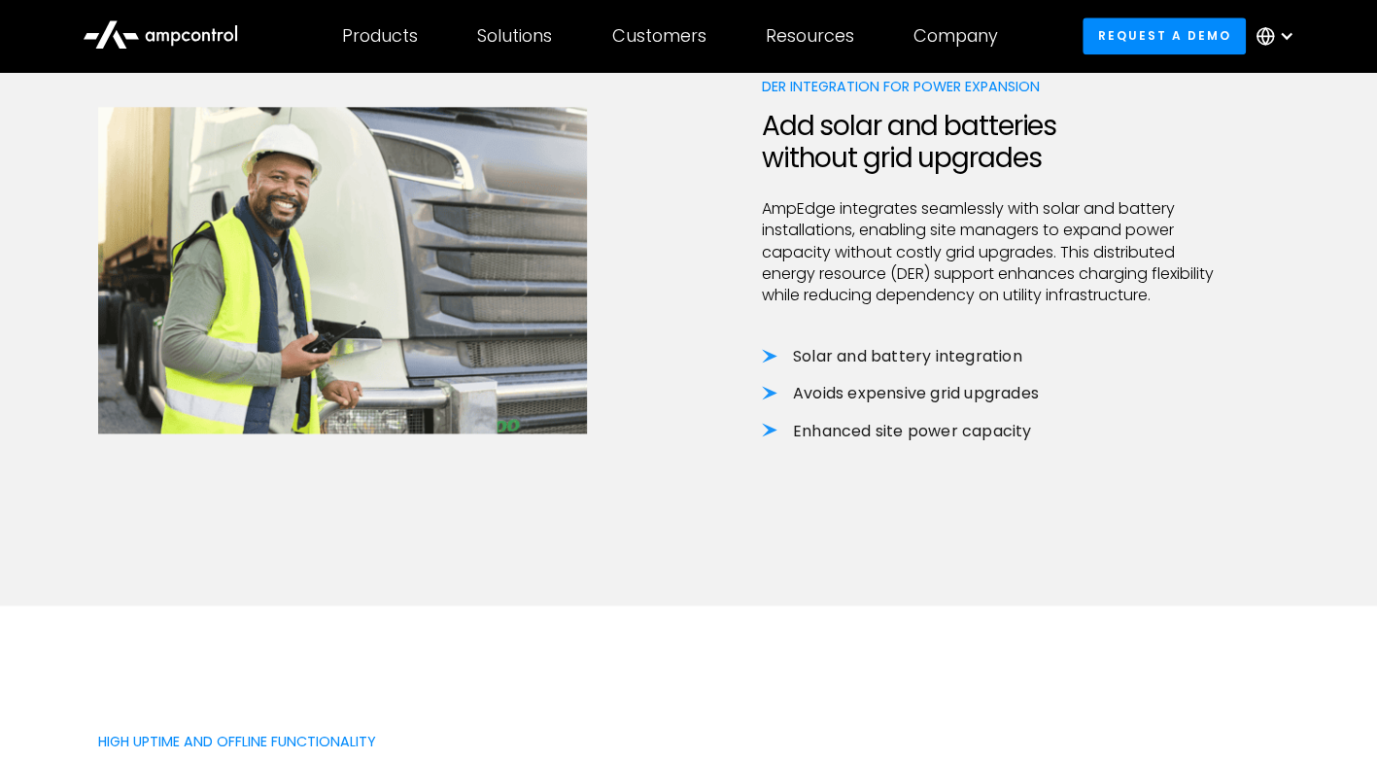
click at [916, 435] on li "Enhanced site power capacity" at bounding box center [992, 431] width 461 height 21
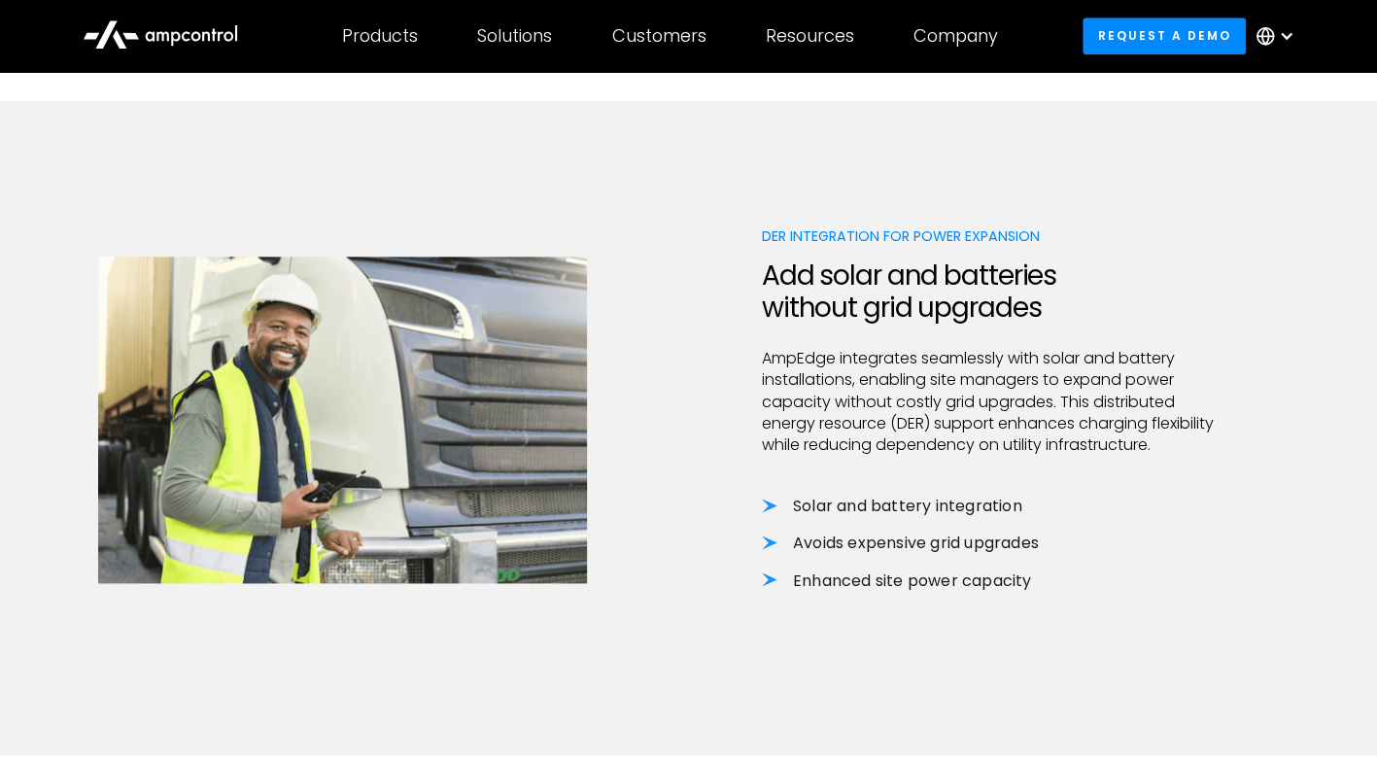
scroll to position [1150, 0]
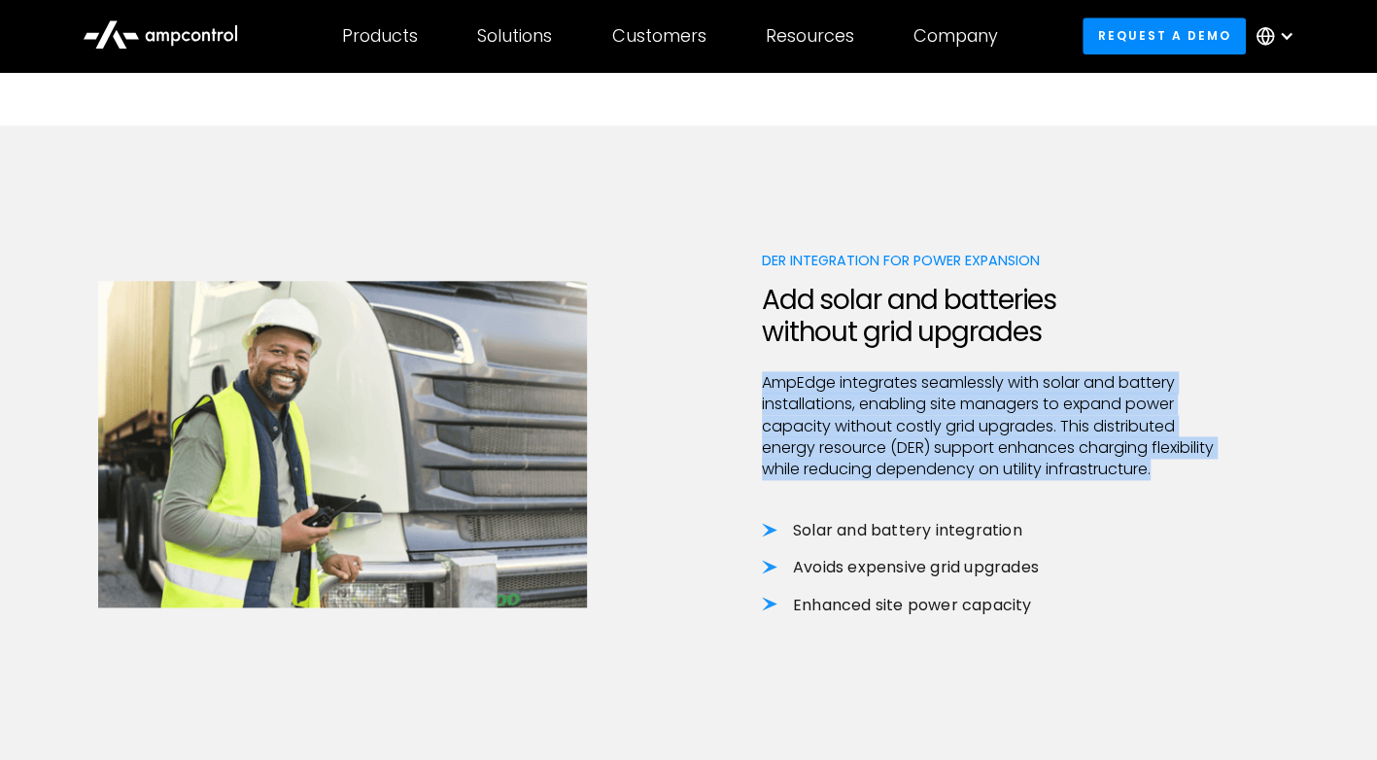
drag, startPoint x: 1180, startPoint y: 474, endPoint x: 719, endPoint y: 362, distance: 474.3
click at [719, 362] on div "DER Integration for Power Expansion Add solar and batteries without grid upgrad…" at bounding box center [689, 452] width 1182 height 405
copy div "AmpEdge integrates seamlessly with solar and battery installations, enabling si…"
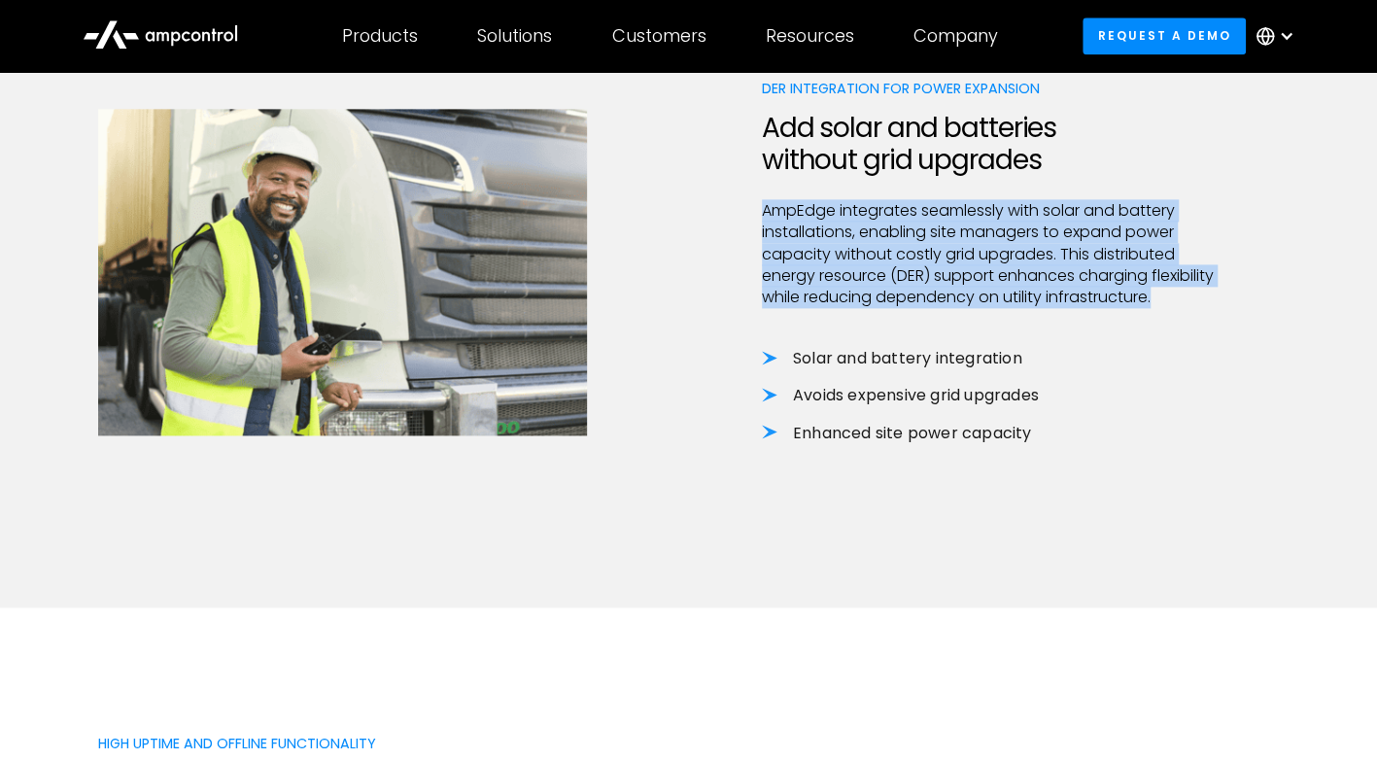
scroll to position [1323, 0]
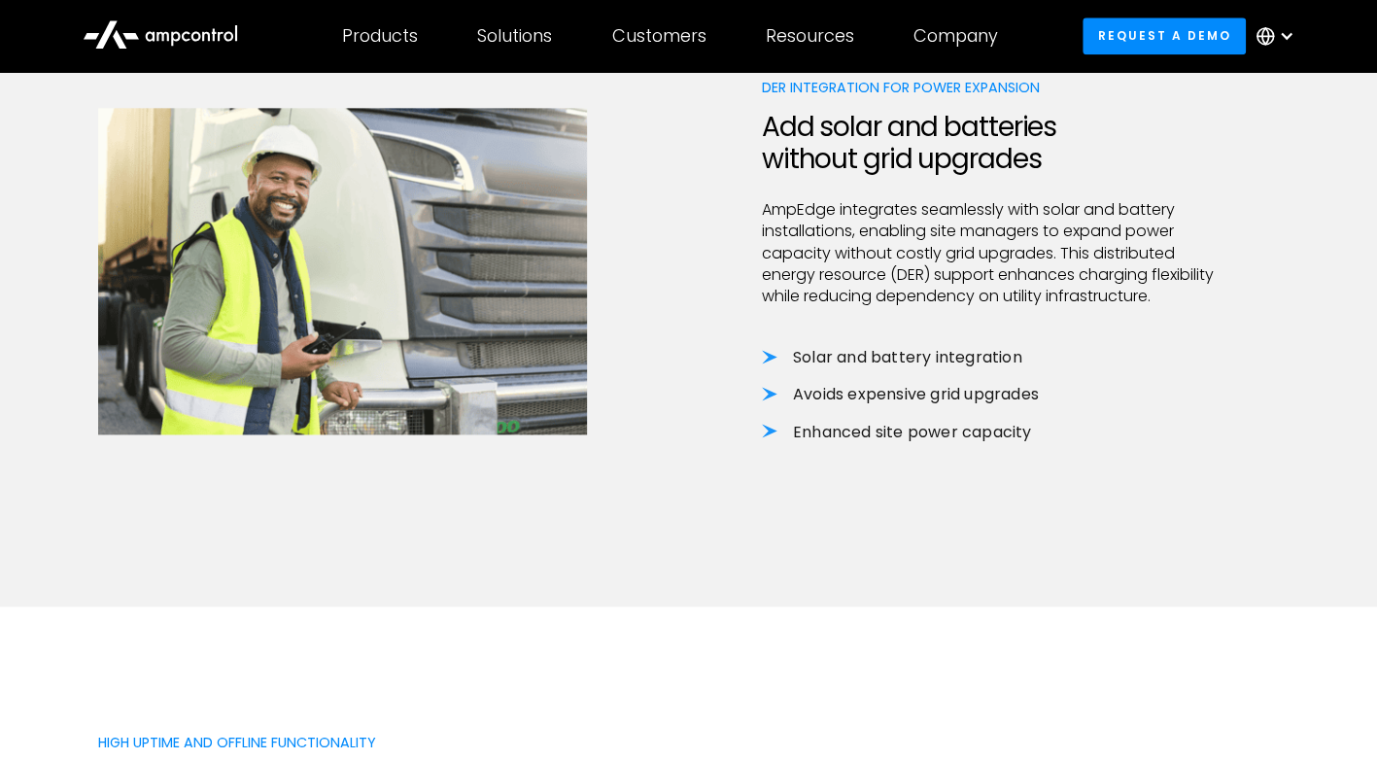
click at [881, 430] on li "Enhanced site power capacity" at bounding box center [992, 432] width 461 height 21
click at [870, 397] on li "Avoids expensive grid upgrades" at bounding box center [992, 394] width 461 height 21
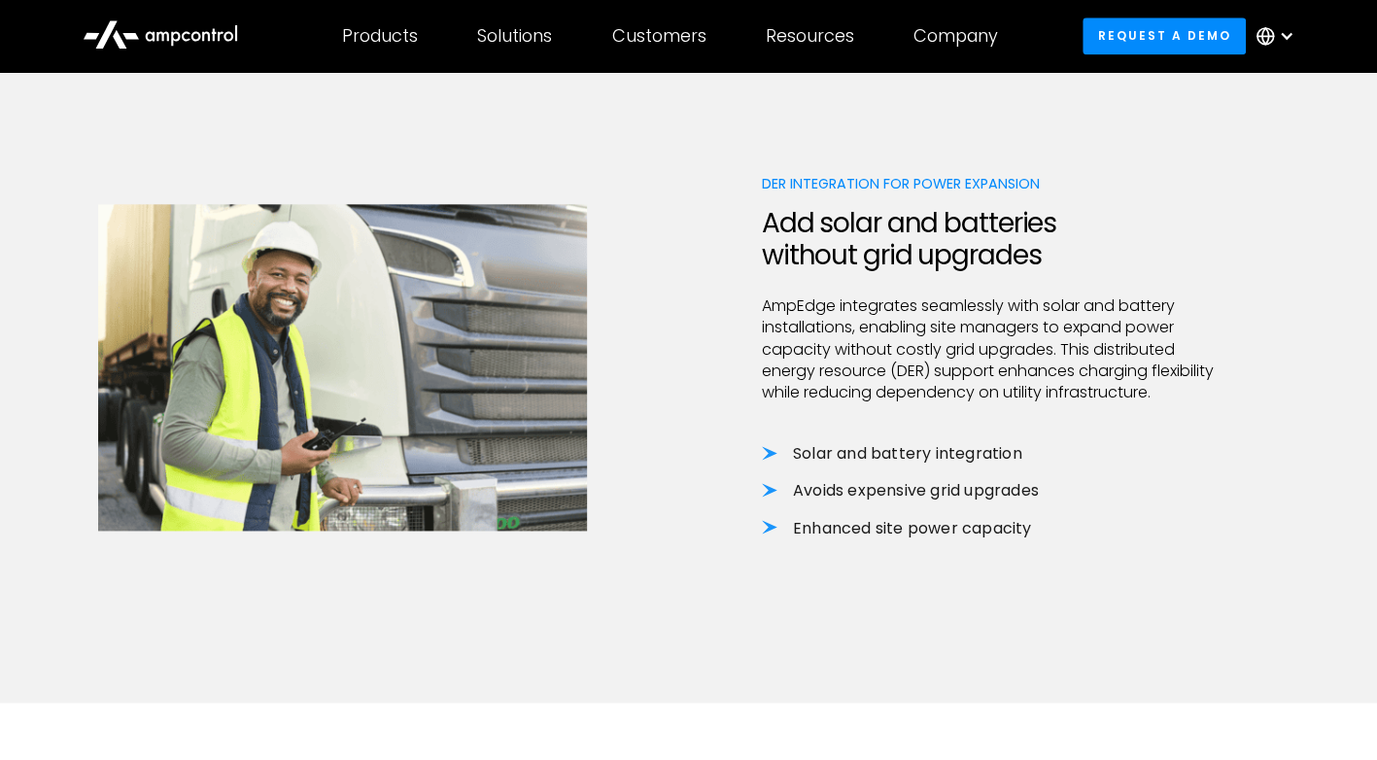
scroll to position [1226, 0]
click at [855, 167] on div "DER Integration for Power Expansion Add solar and batteries without grid upgrad…" at bounding box center [689, 377] width 1182 height 654
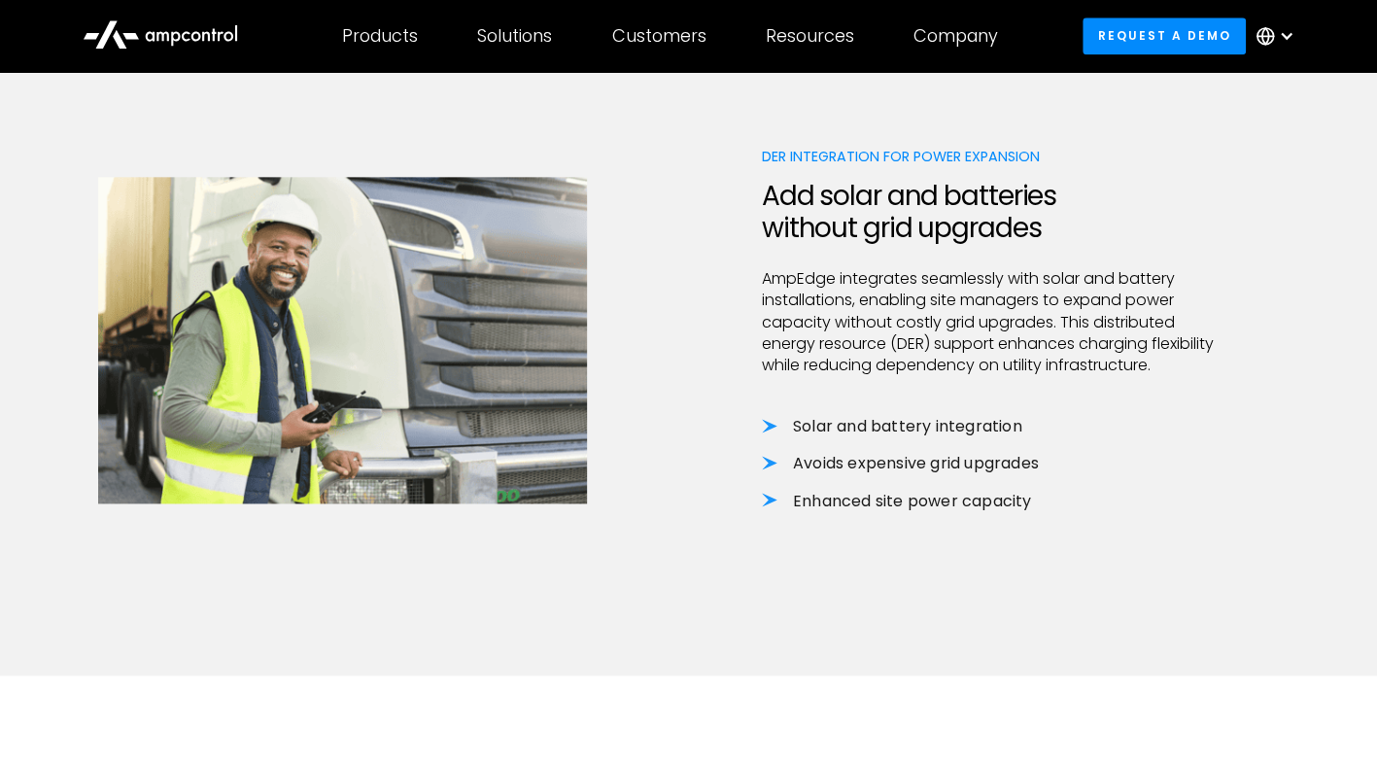
scroll to position [1250, 0]
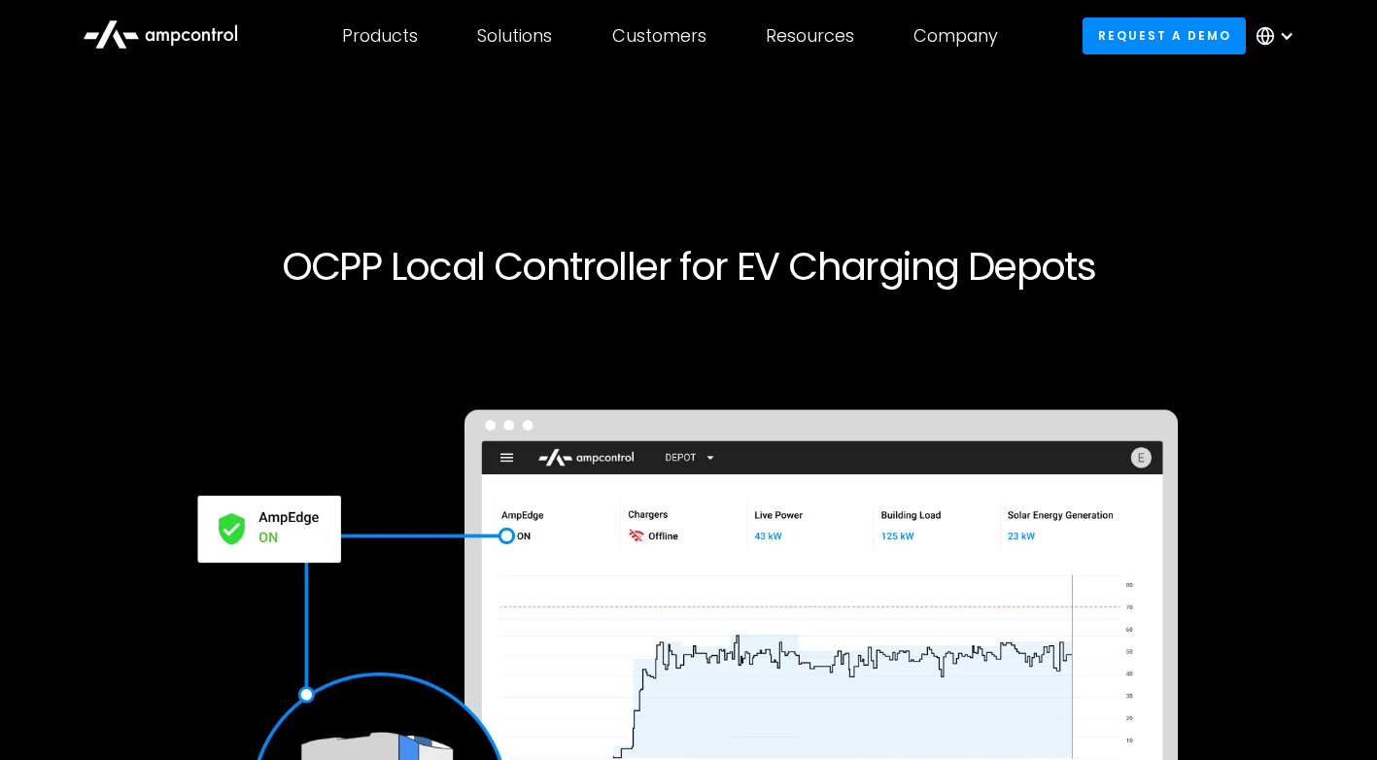
scroll to position [3058, 0]
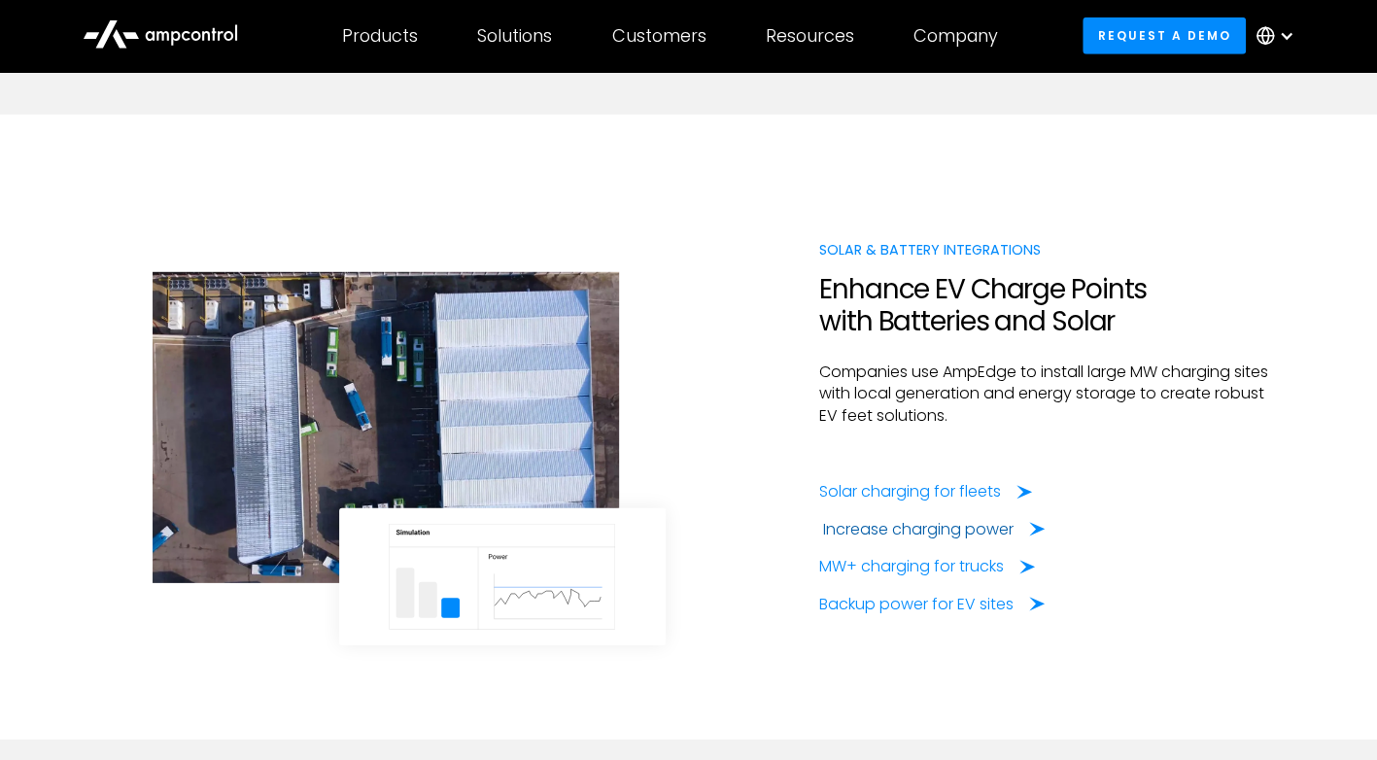
click at [895, 519] on div "Increase charging power" at bounding box center [918, 529] width 190 height 21
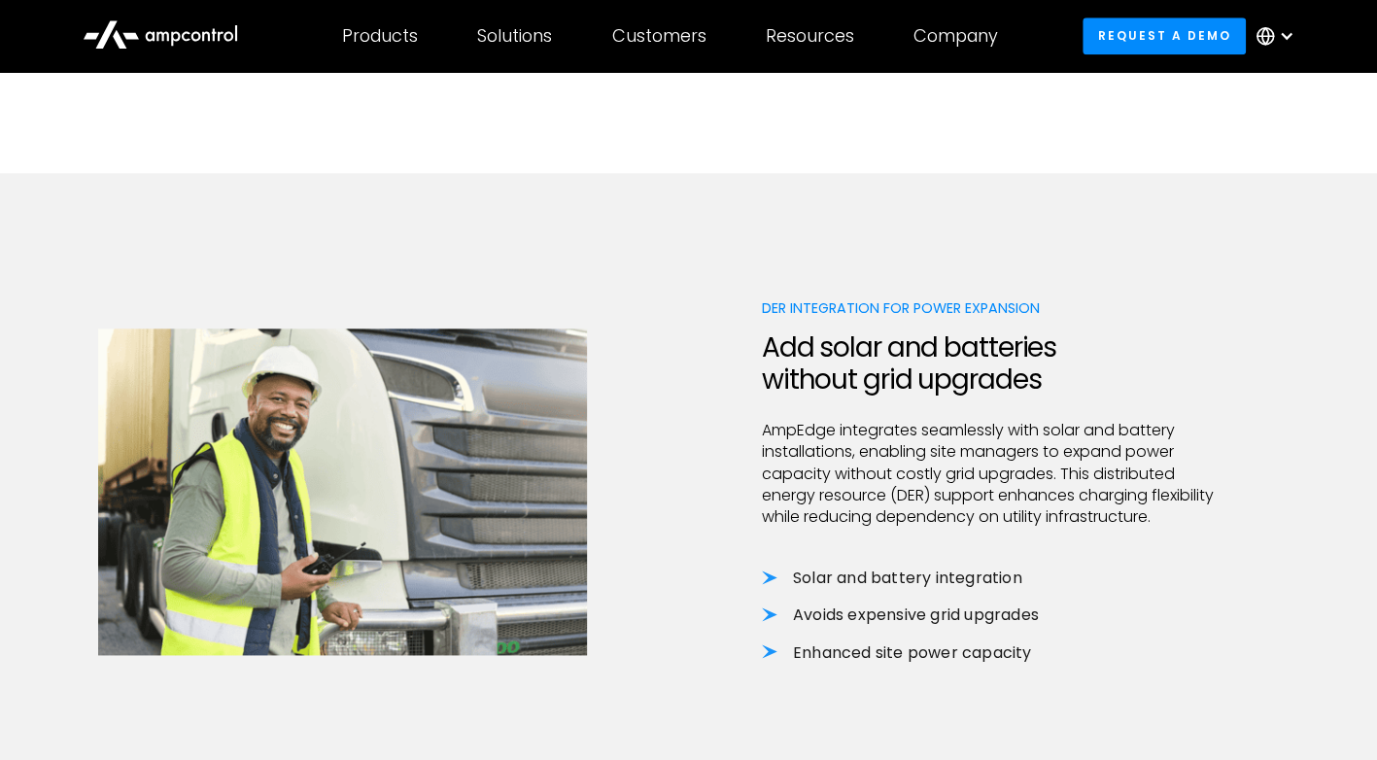
scroll to position [1246, 0]
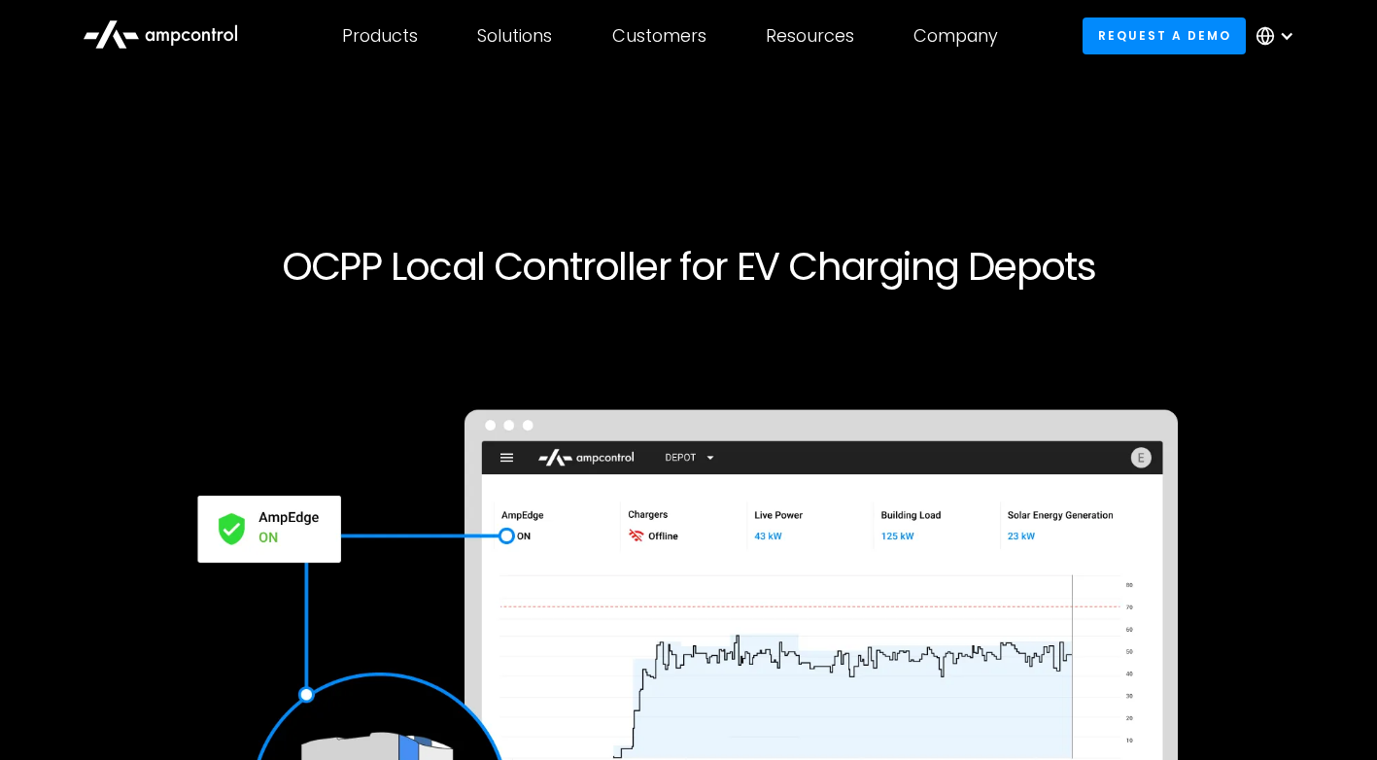
scroll to position [3058, 0]
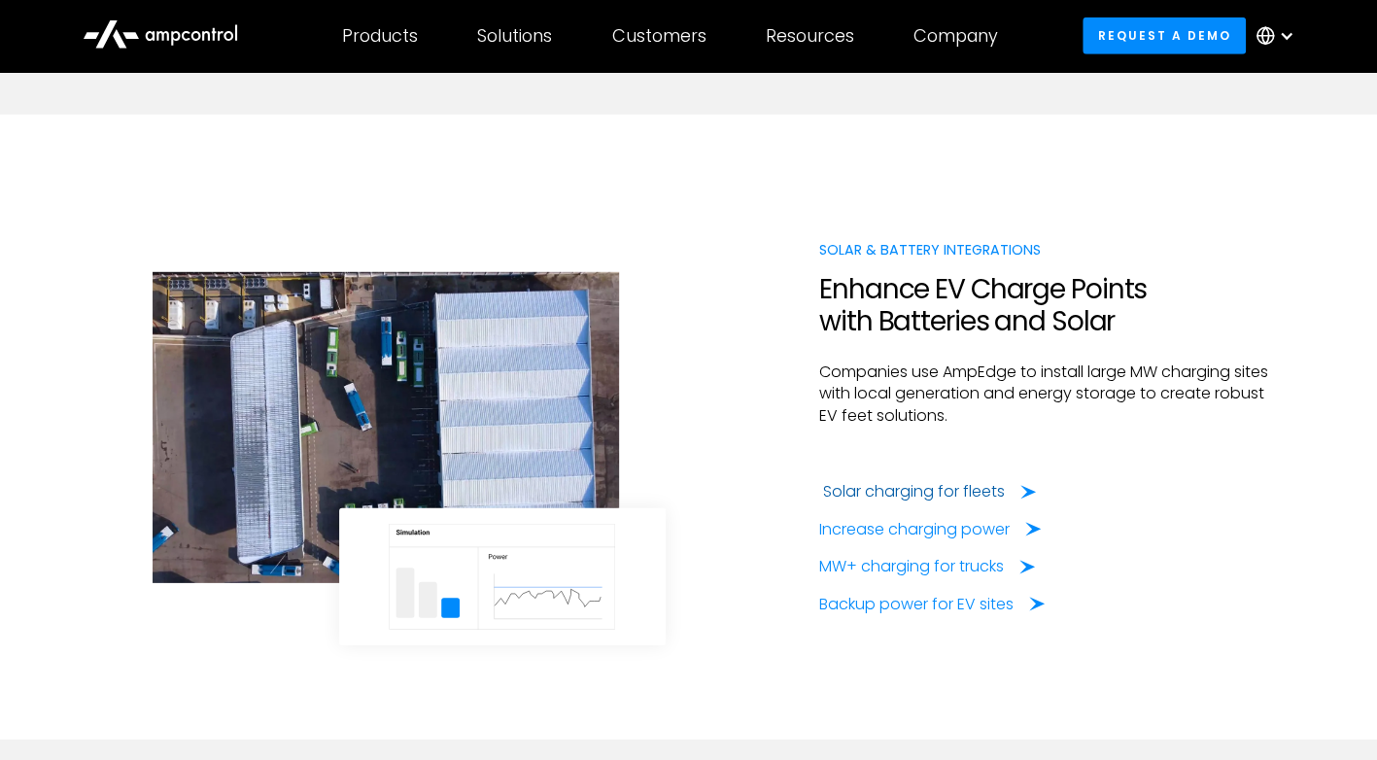
click at [902, 490] on div "Solar charging for fleets" at bounding box center [914, 491] width 182 height 21
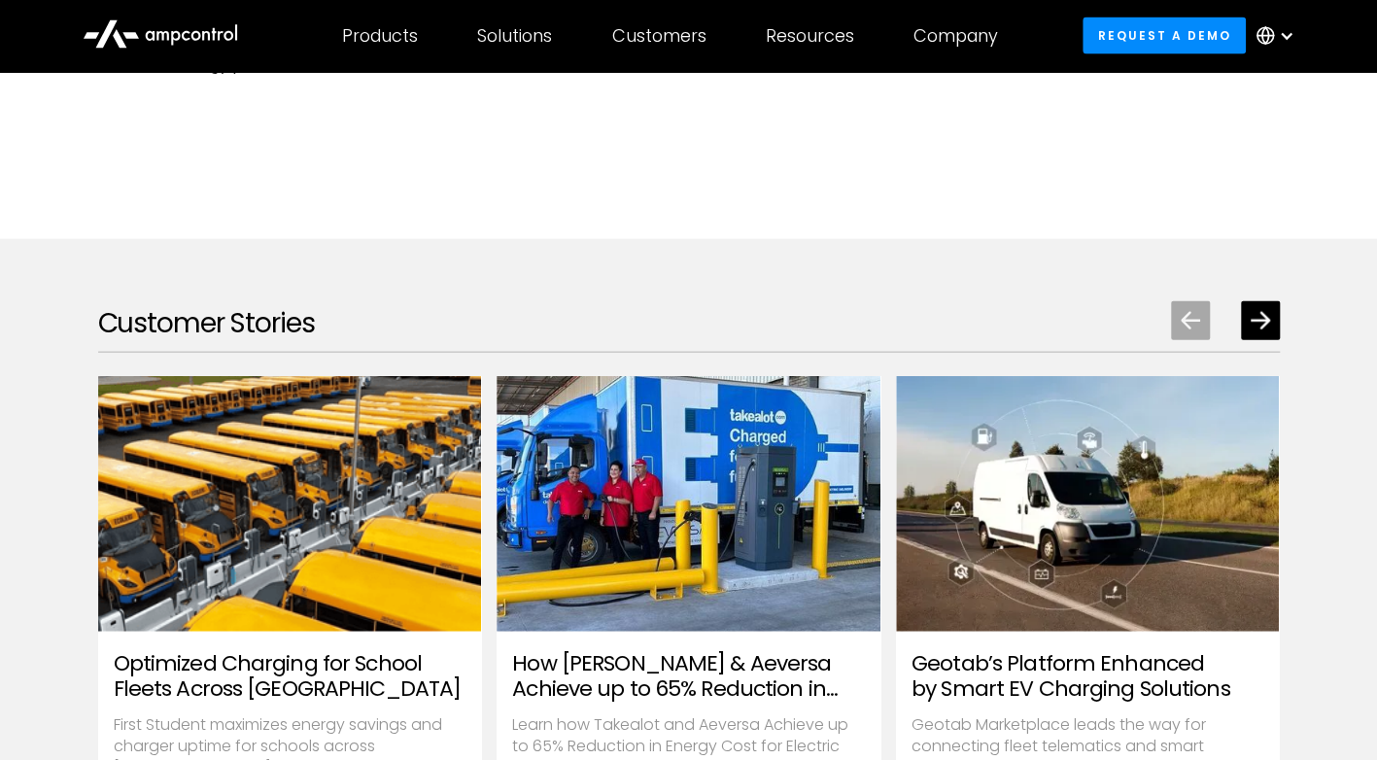
scroll to position [2554, 0]
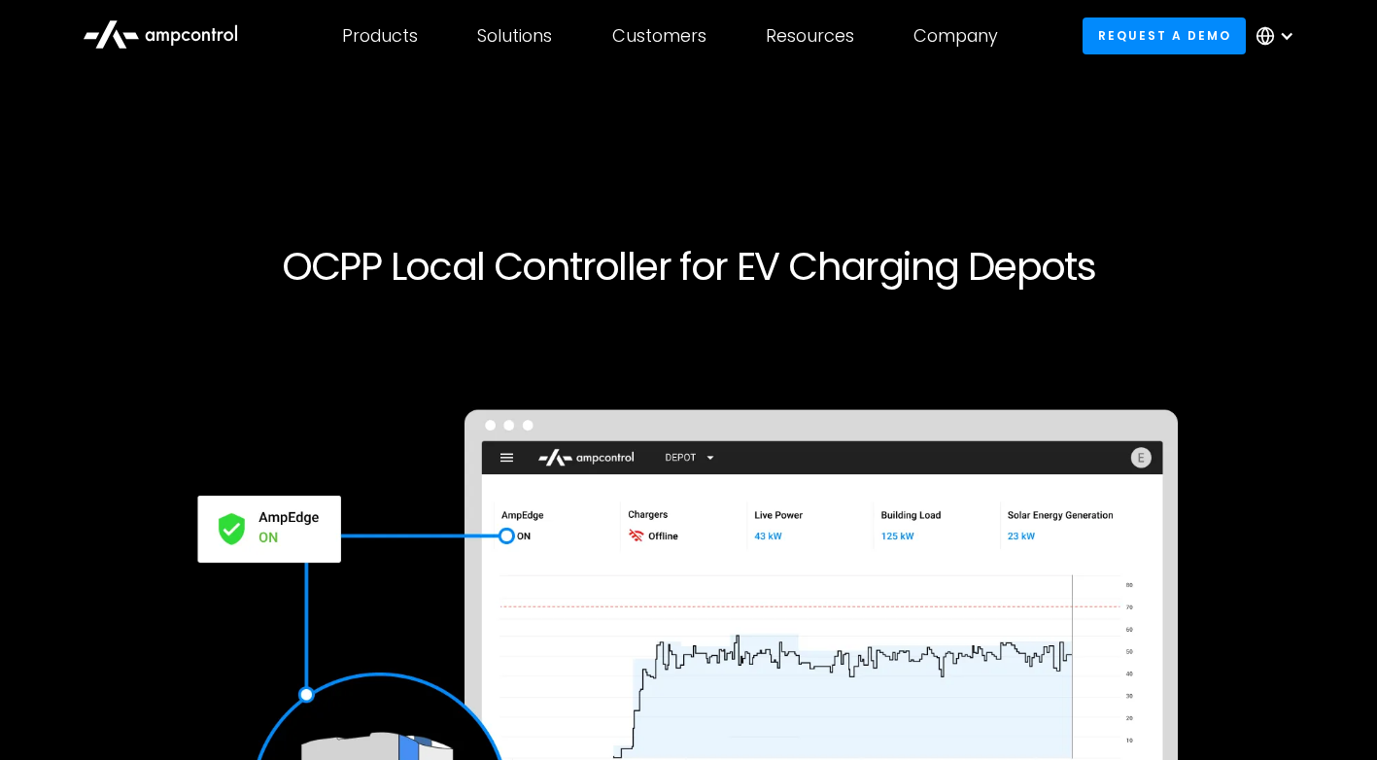
scroll to position [3058, 0]
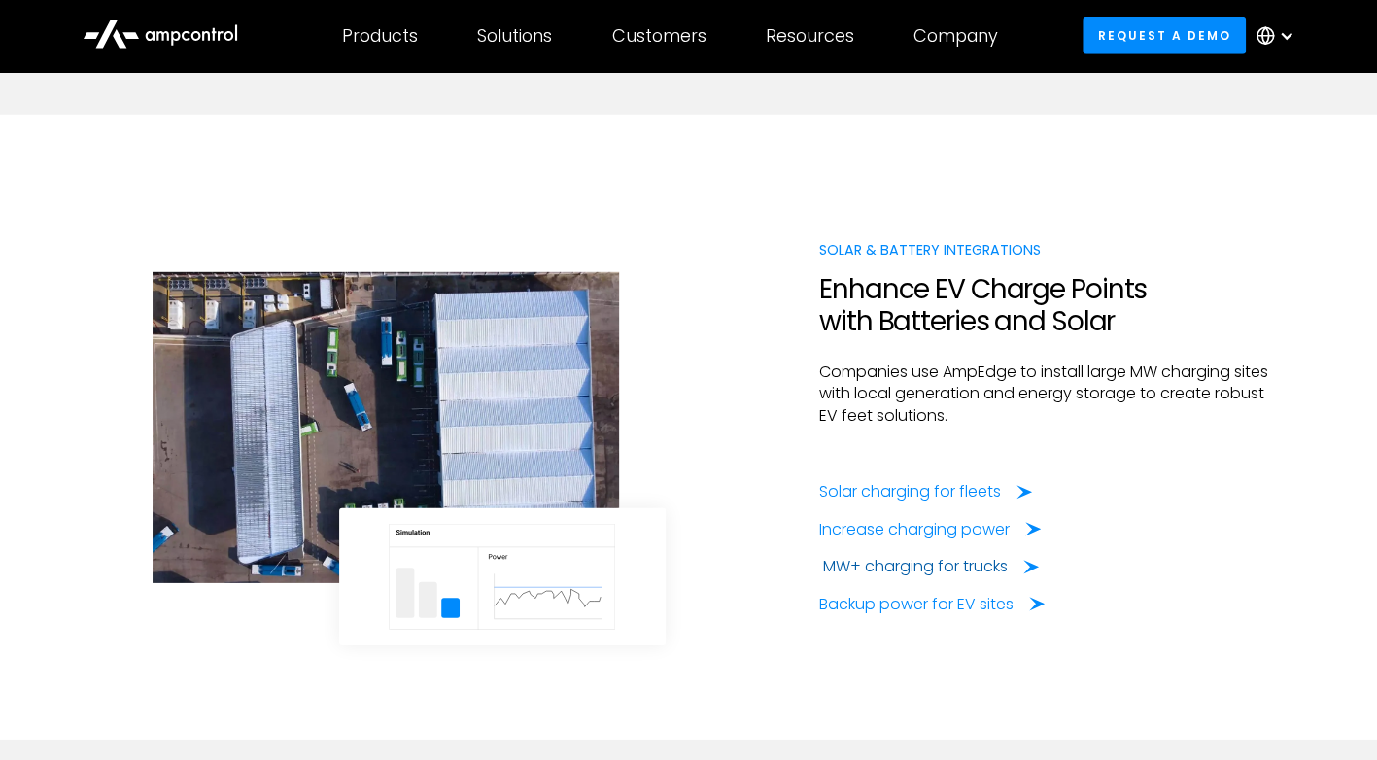
click at [886, 561] on div "MW+ charging for trucks" at bounding box center [915, 566] width 185 height 21
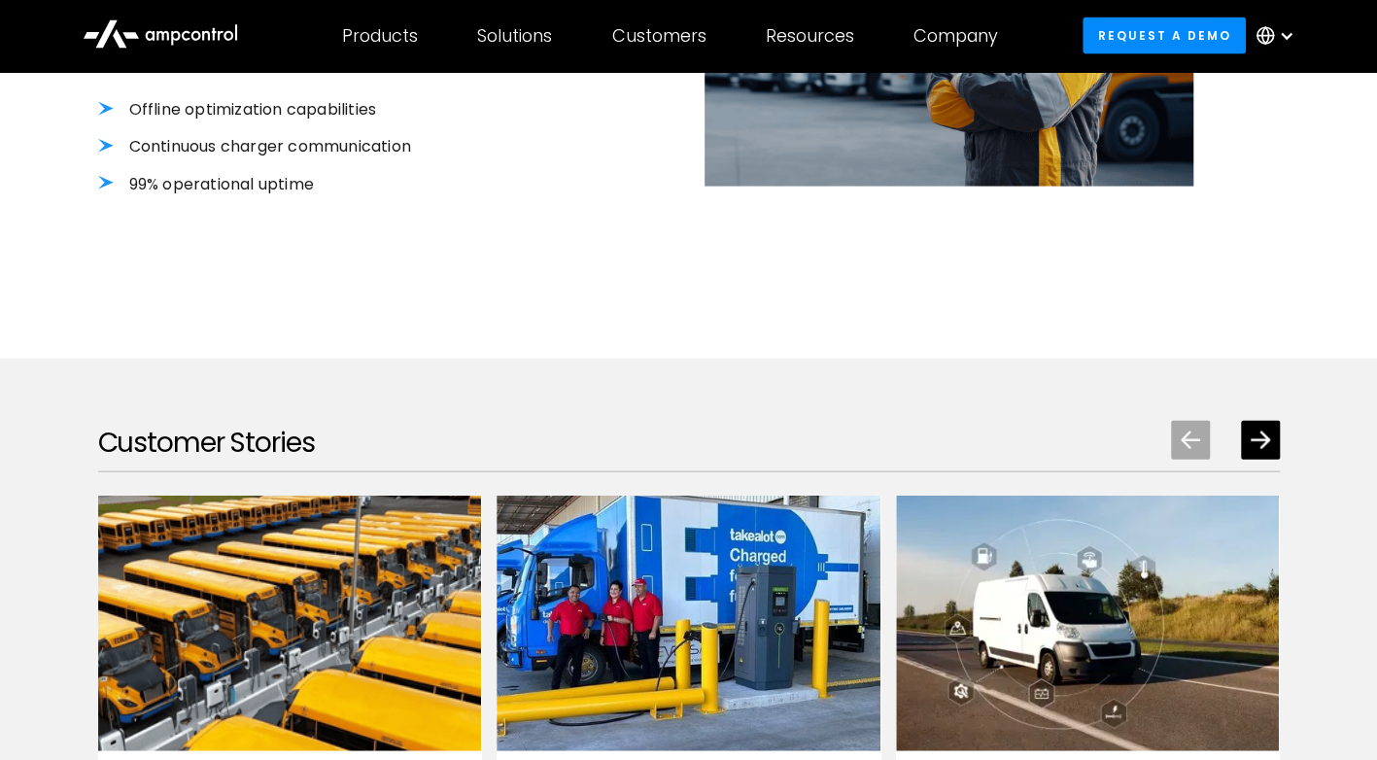
scroll to position [2527, 0]
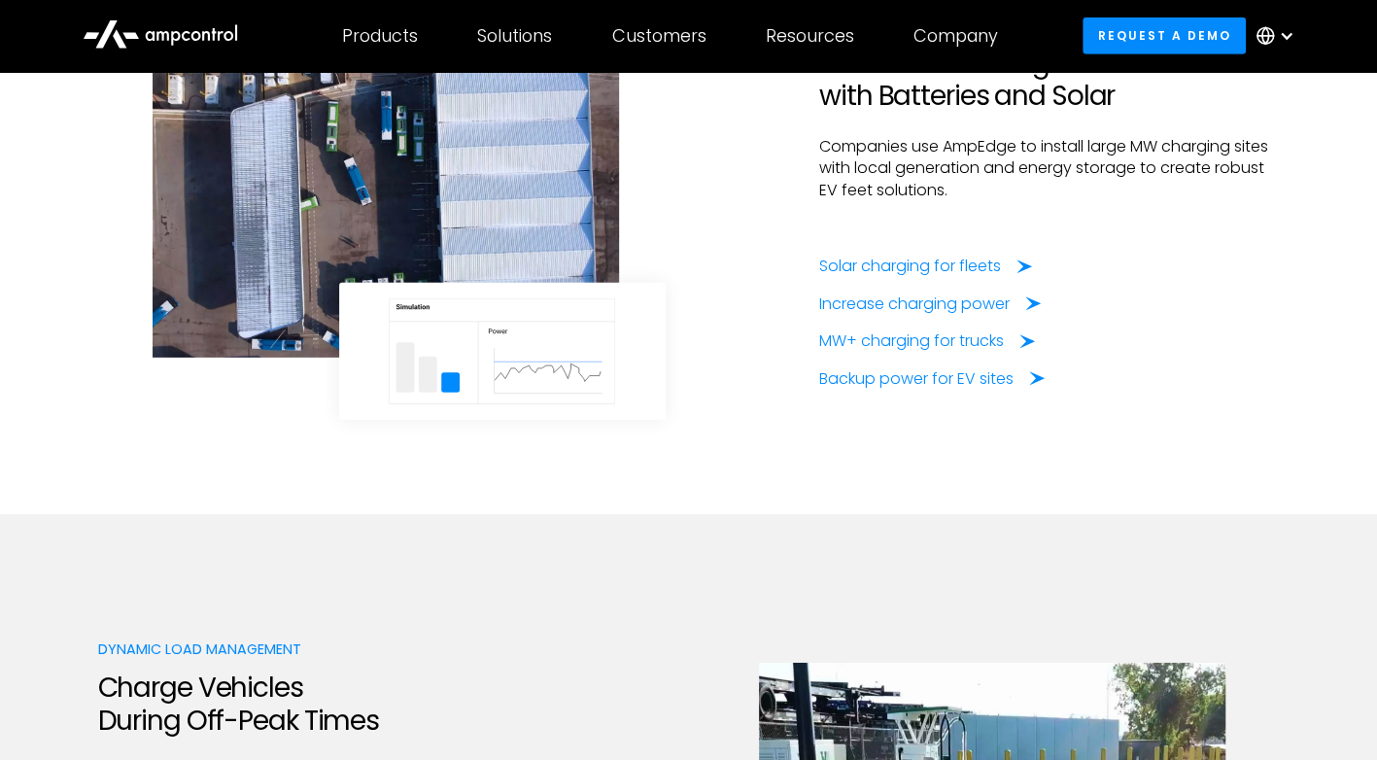
scroll to position [3281, 0]
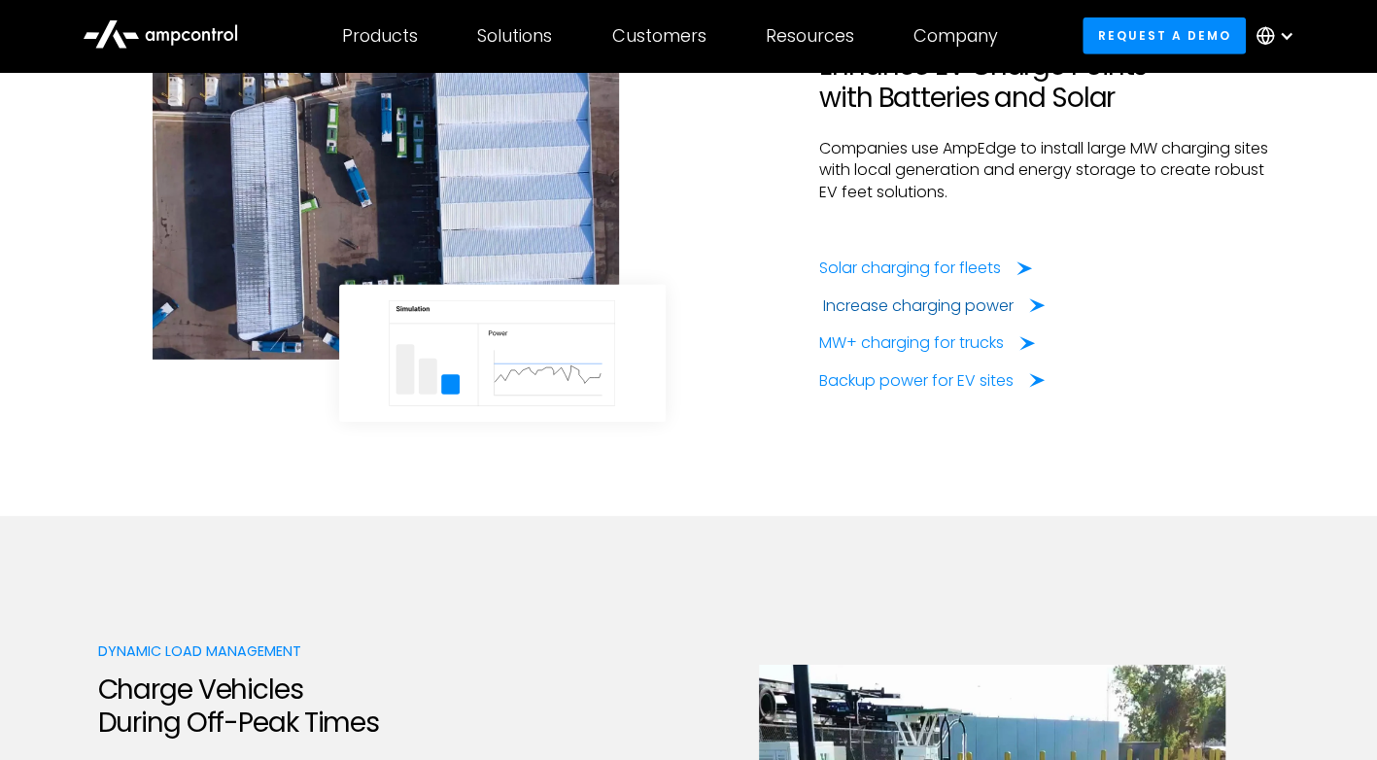
click at [881, 301] on div "Increase charging power" at bounding box center [918, 305] width 190 height 21
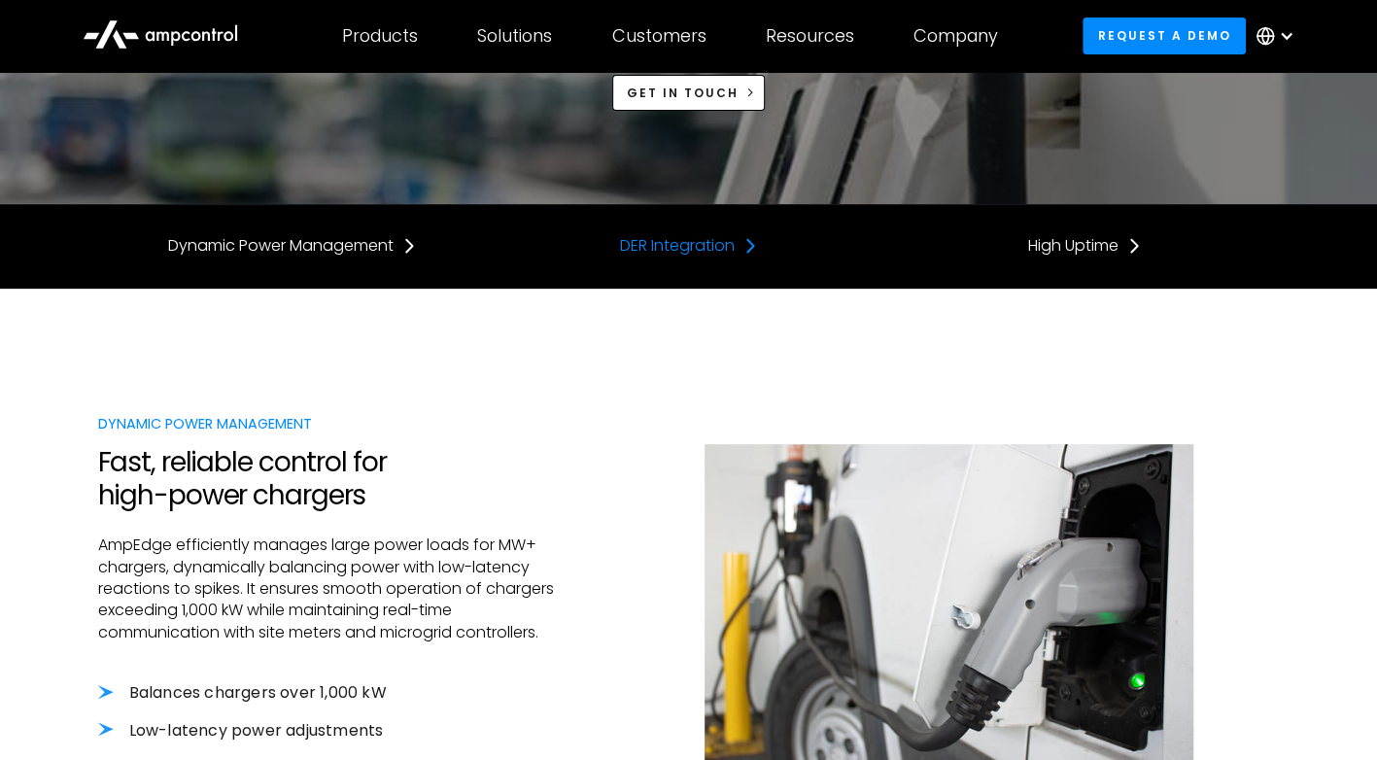
click at [679, 246] on div "DER Integration" at bounding box center [677, 245] width 115 height 21
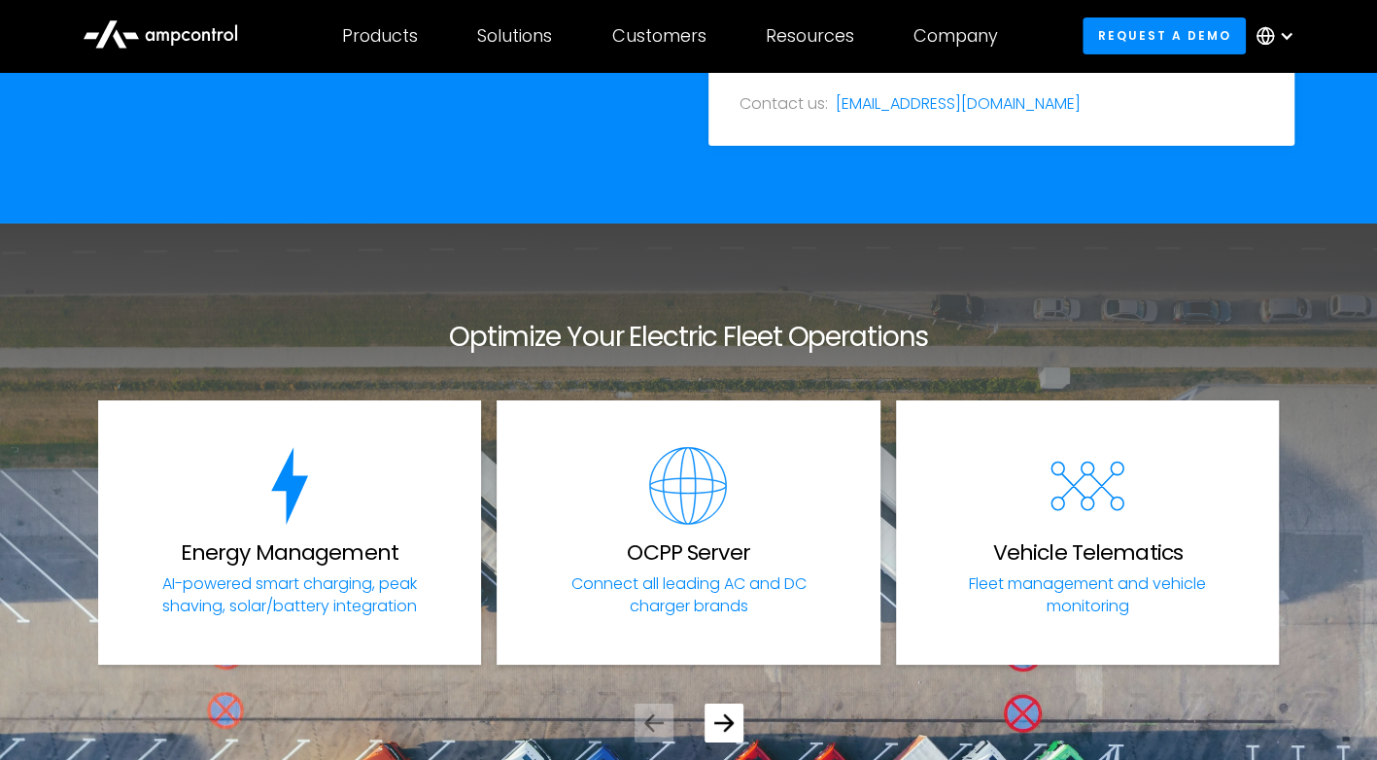
scroll to position [4038, 0]
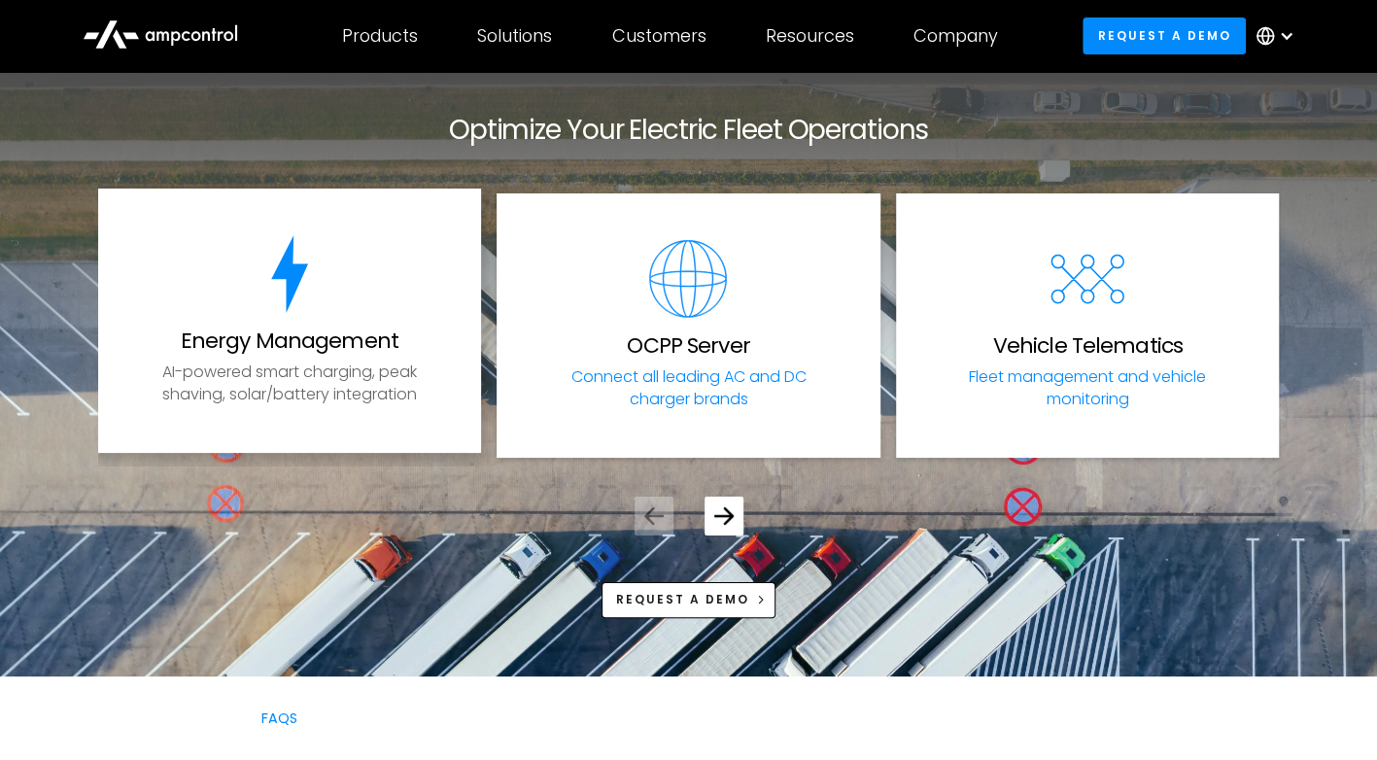
click at [225, 395] on p "AI-powered smart charging, peak shaving, solar/battery integration" at bounding box center [290, 384] width 298 height 44
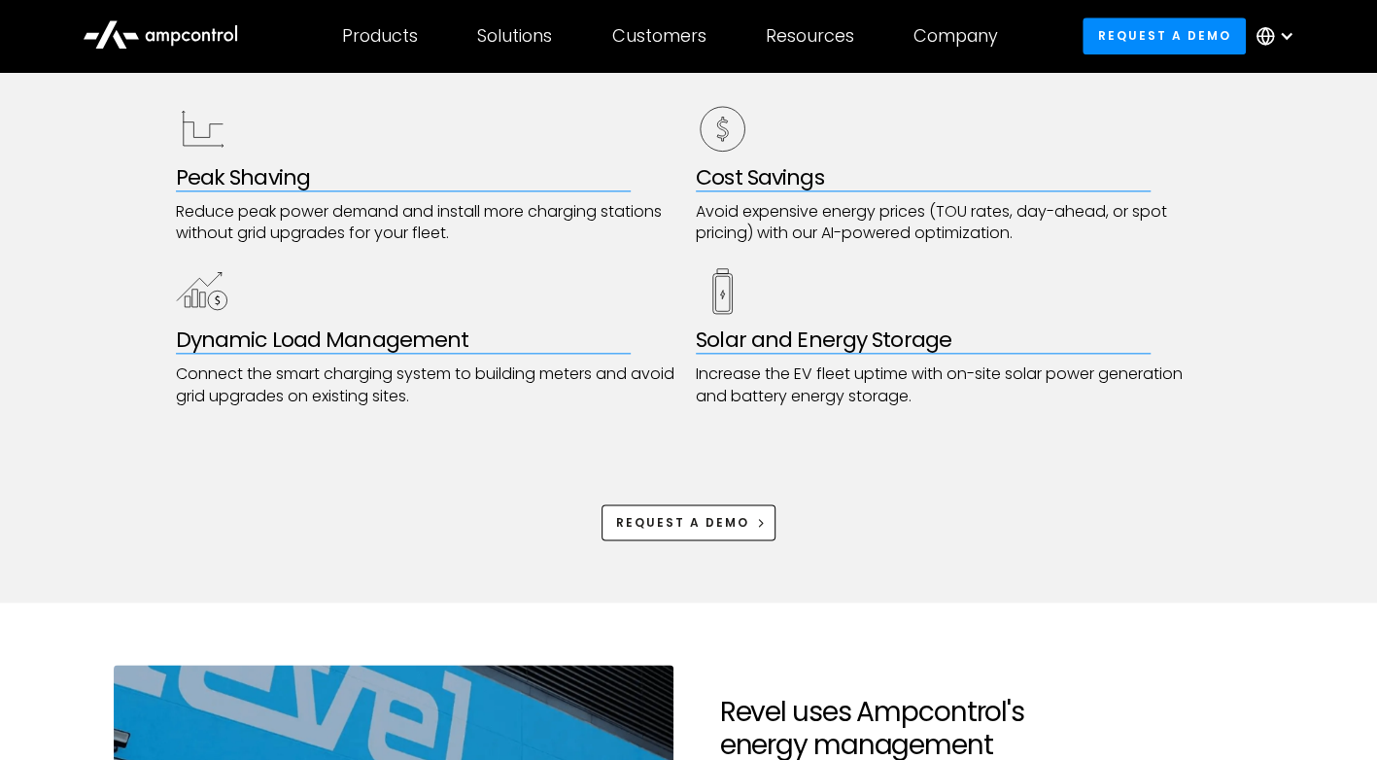
scroll to position [1110, 0]
click at [848, 396] on p "Increase the EV fleet uptime with on-site solar power generation and battery en…" at bounding box center [949, 385] width 506 height 44
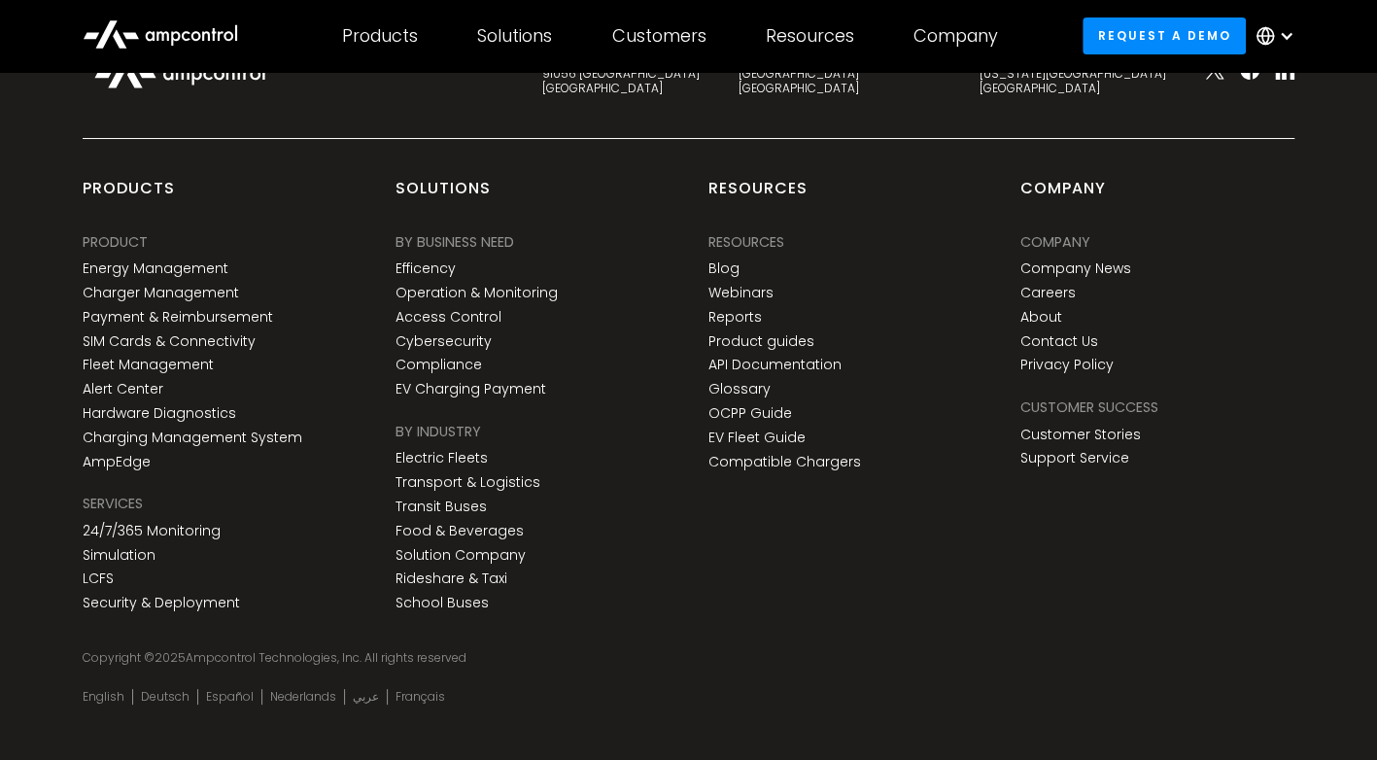
scroll to position [8213, 0]
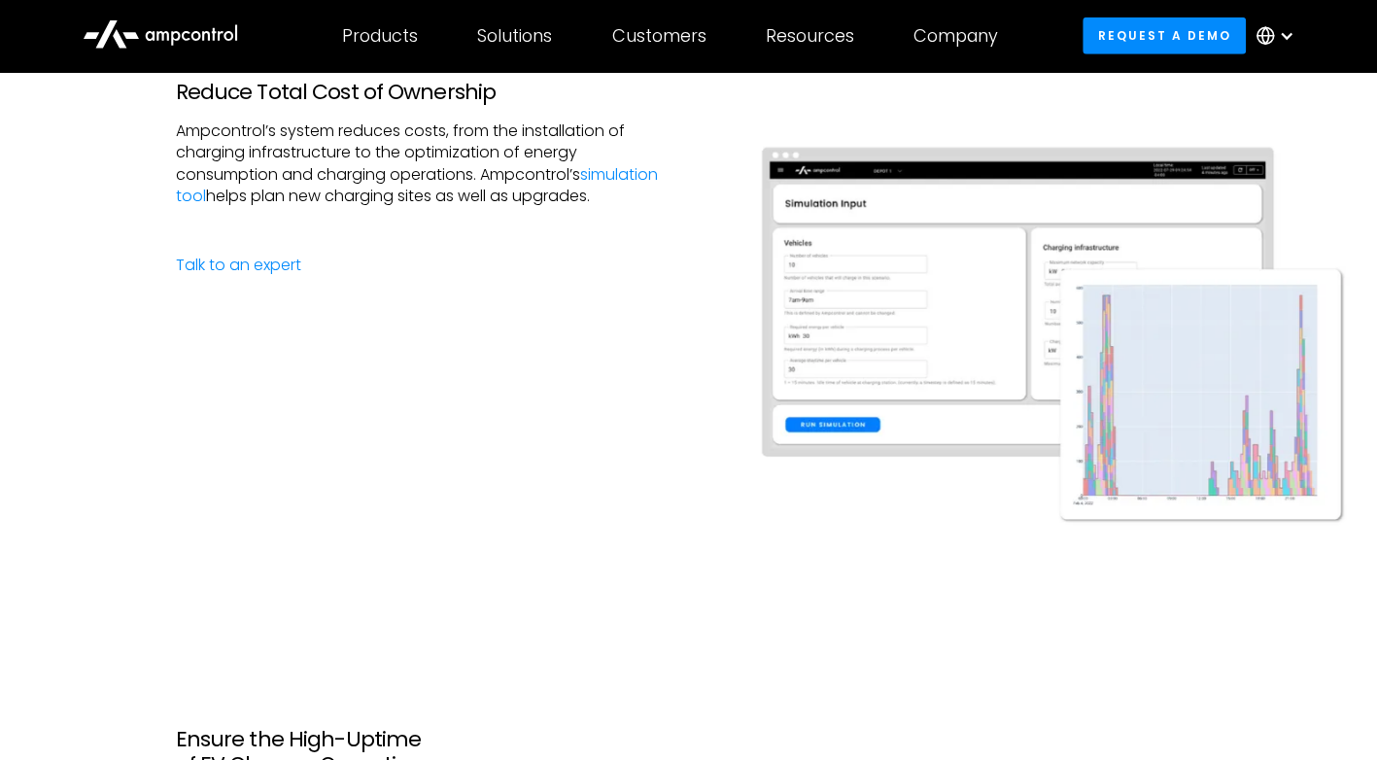
scroll to position [2998, 0]
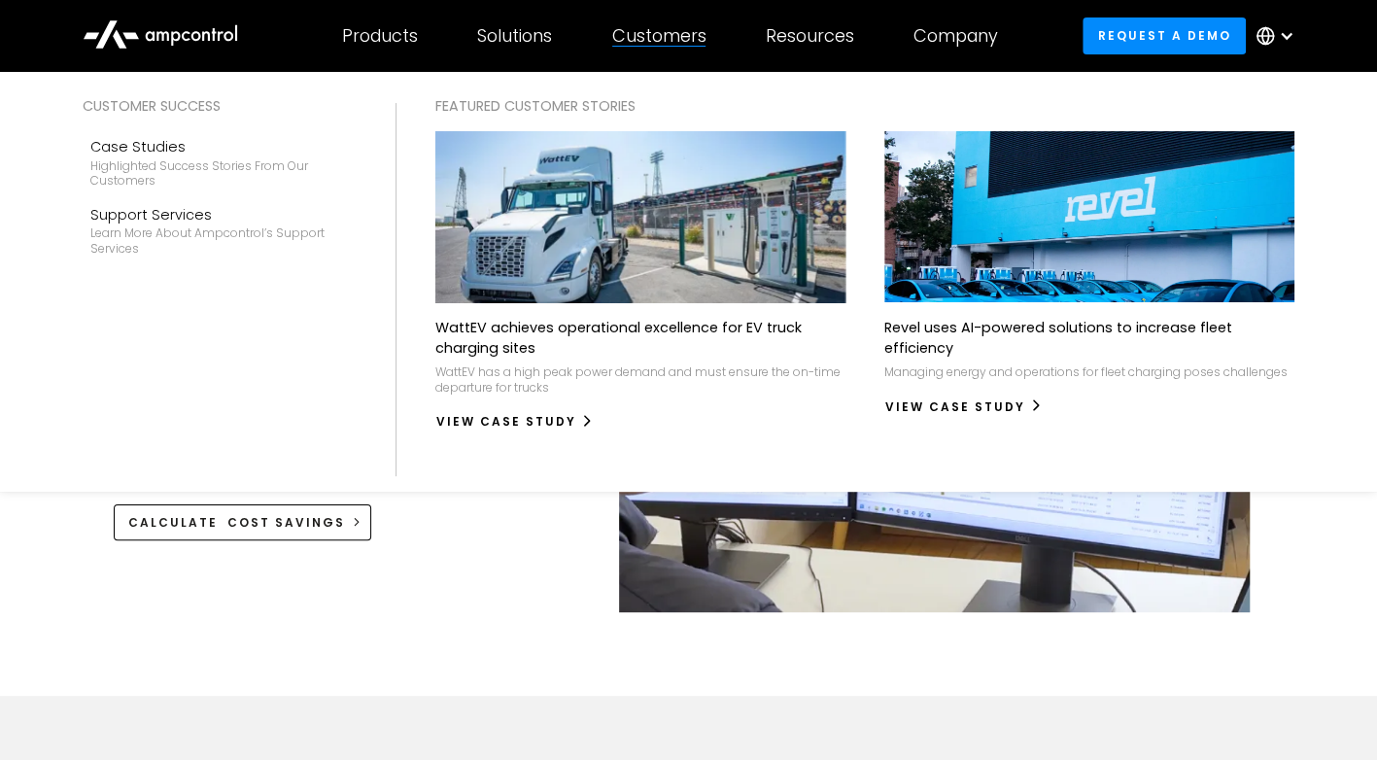
click at [367, 294] on div "Customer success Case Studies Highlighted success stories From Our Customers Su…" at bounding box center [219, 281] width 313 height 373
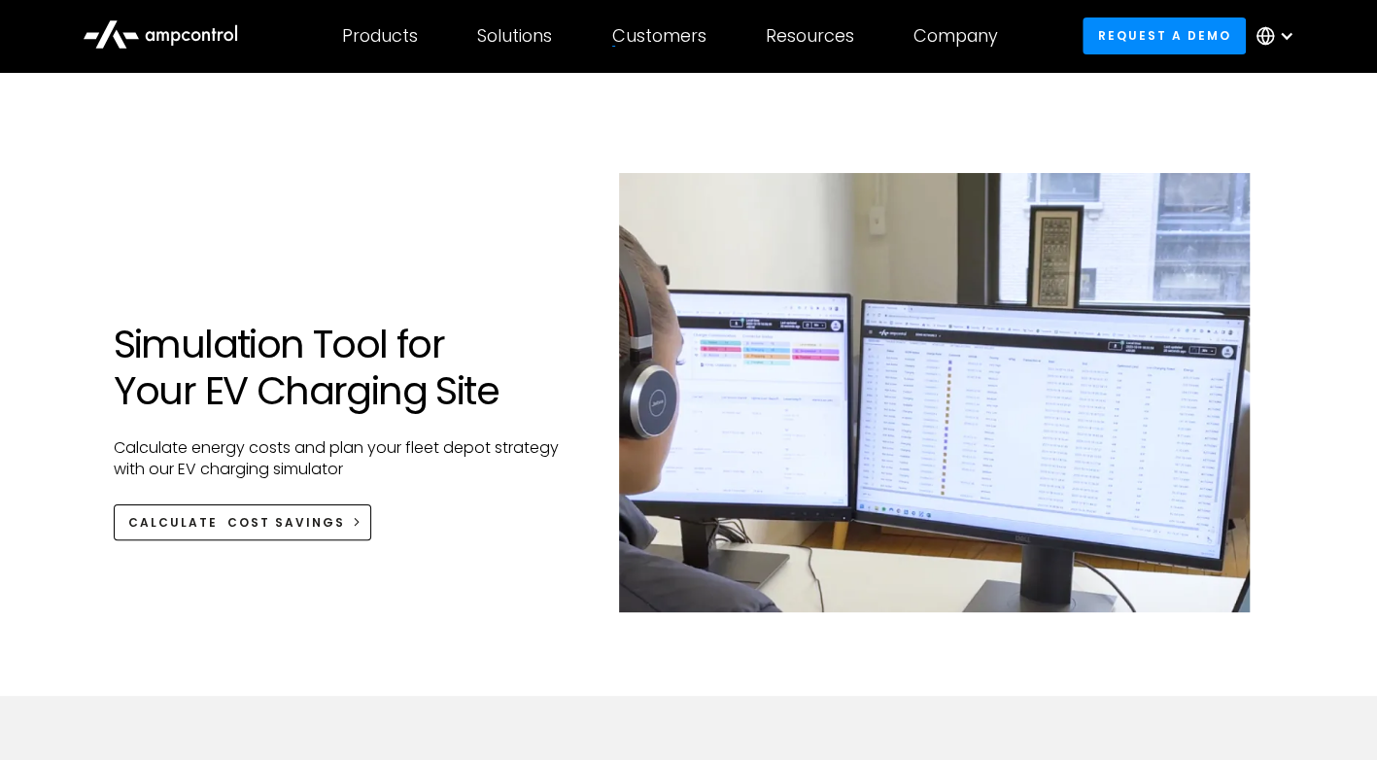
click at [272, 570] on div "Simulation Tool for Your EV Charging Site Calculate energy costs and plan your …" at bounding box center [344, 384] width 461 height 500
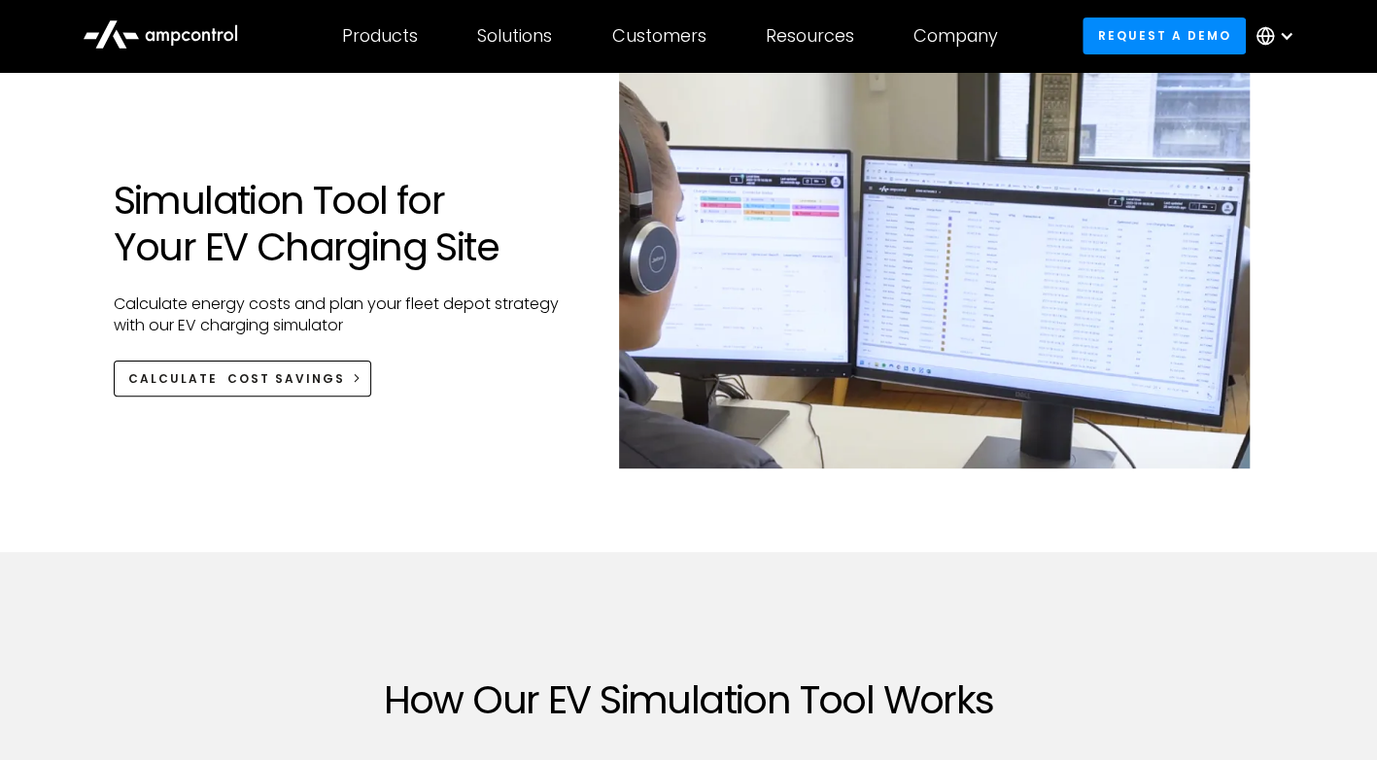
scroll to position [143, 0]
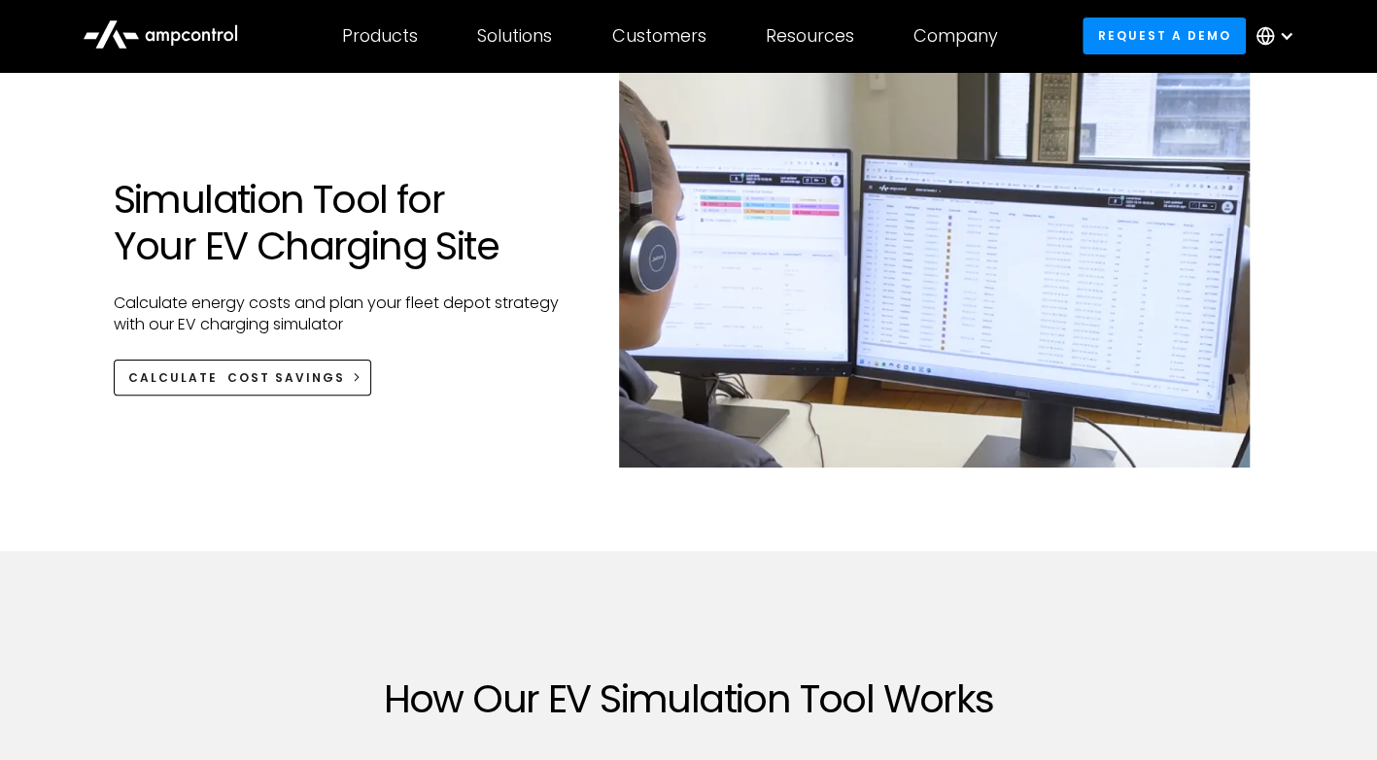
scroll to position [190, 0]
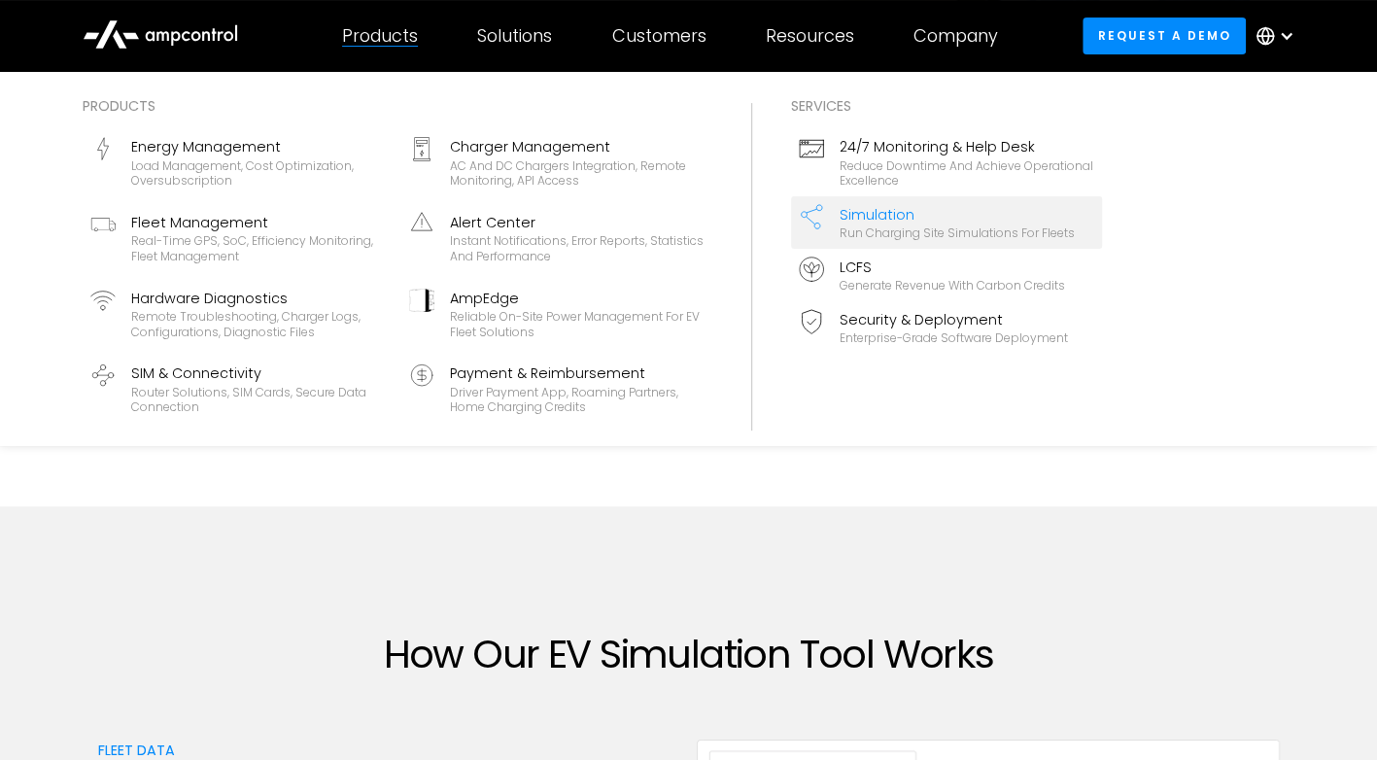
drag, startPoint x: 356, startPoint y: 359, endPoint x: 219, endPoint y: 605, distance: 281.5
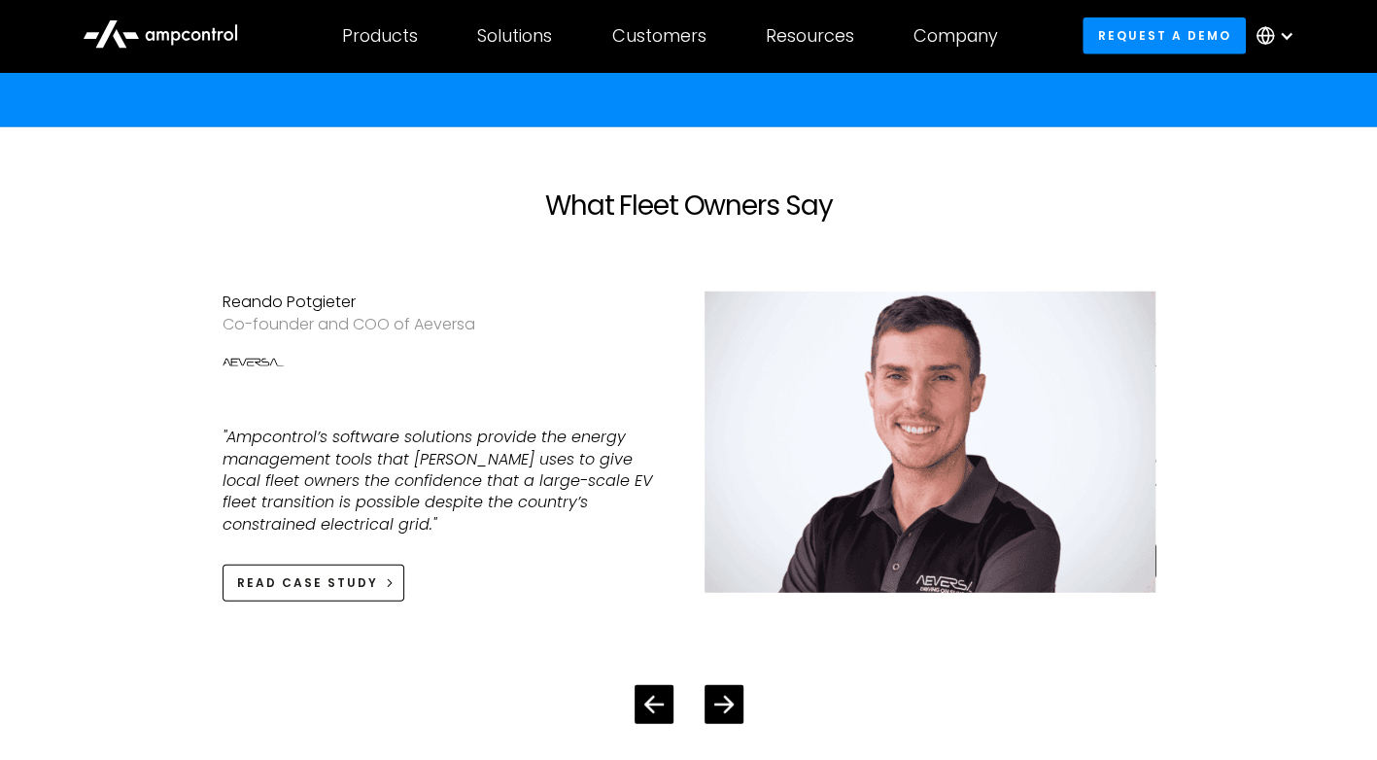
scroll to position [2747, 0]
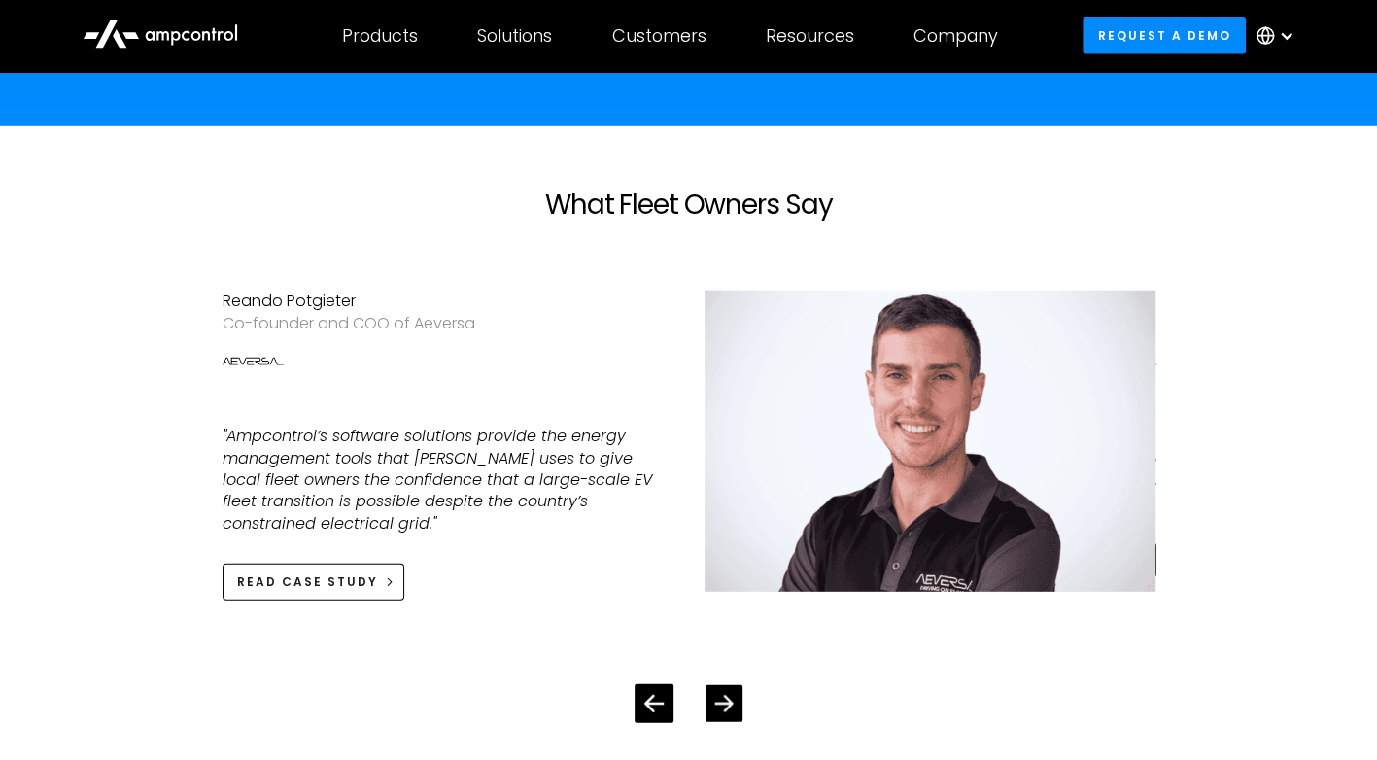
click at [731, 685] on div at bounding box center [724, 703] width 37 height 37
click at [734, 685] on div at bounding box center [724, 703] width 37 height 37
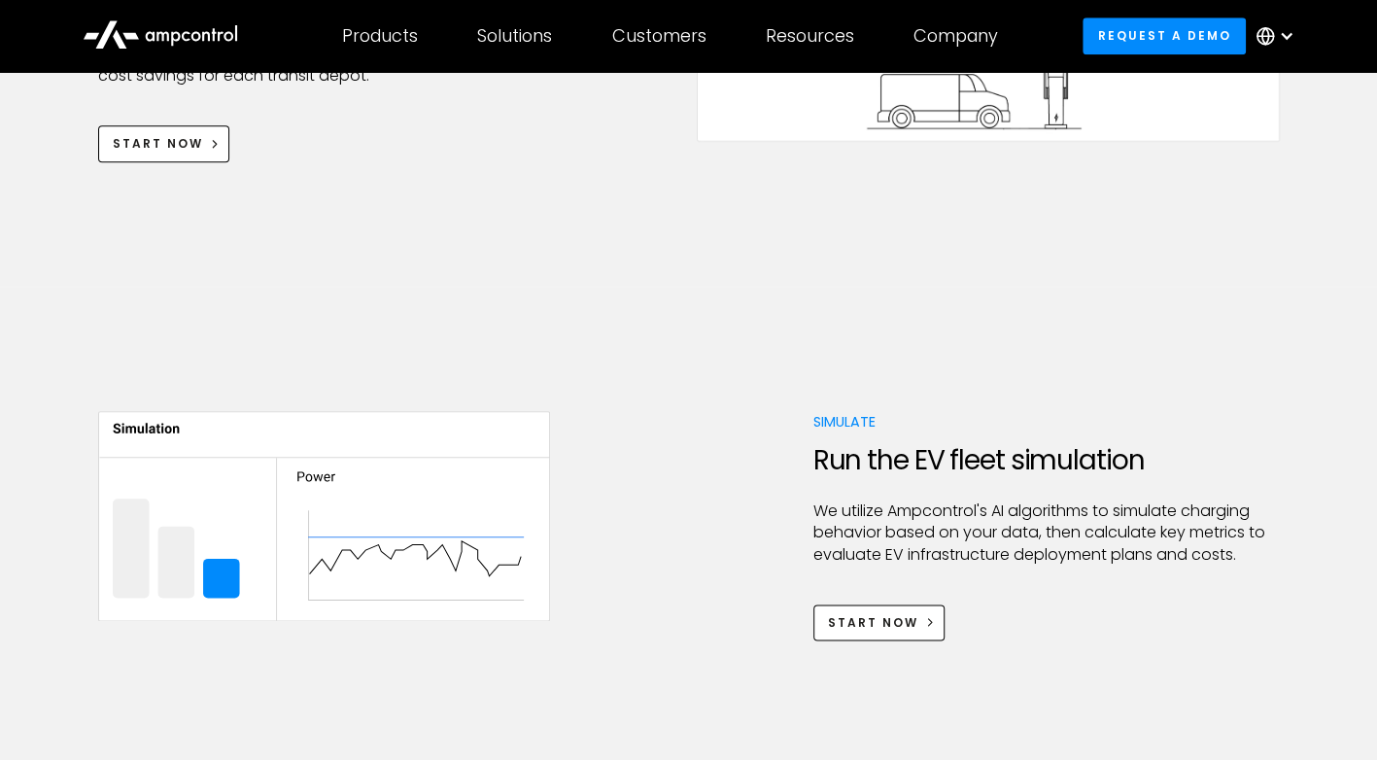
scroll to position [998, 0]
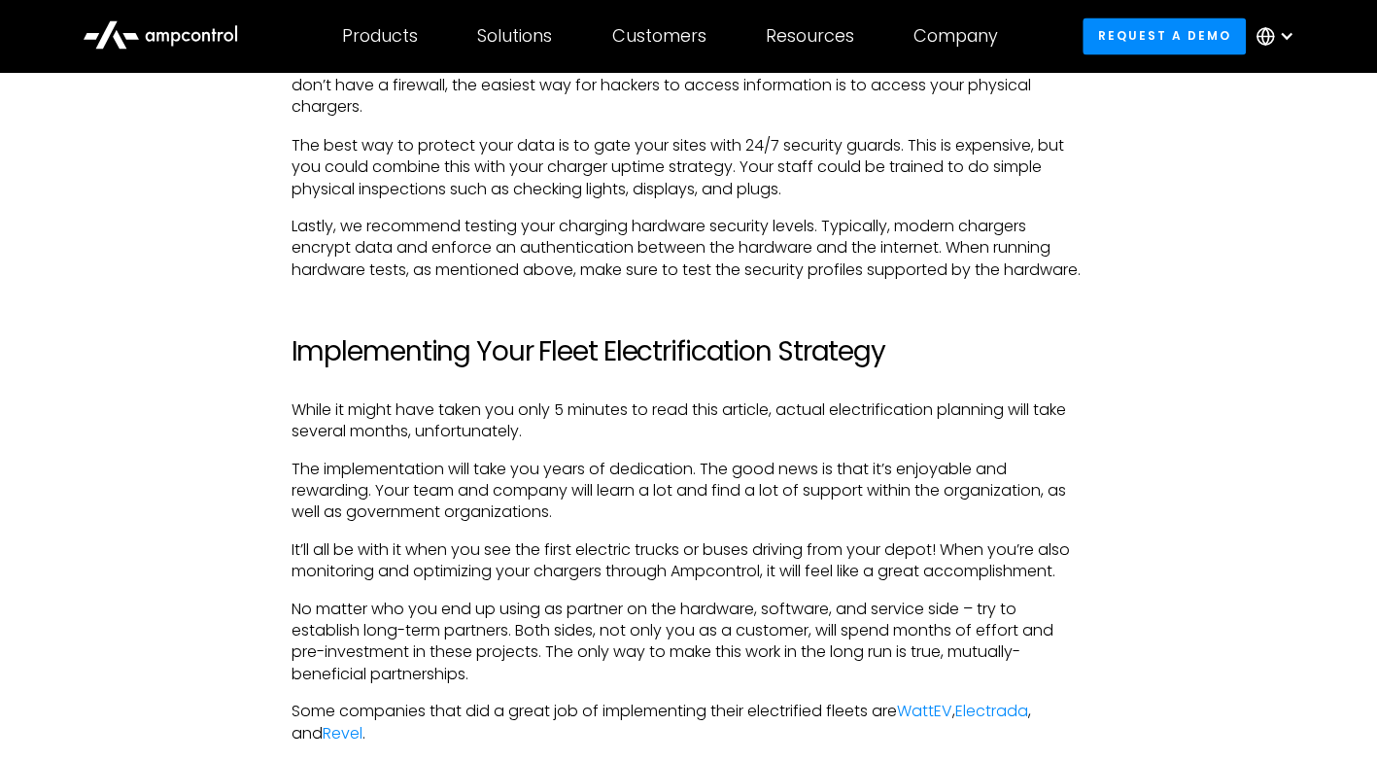
scroll to position [6078, 0]
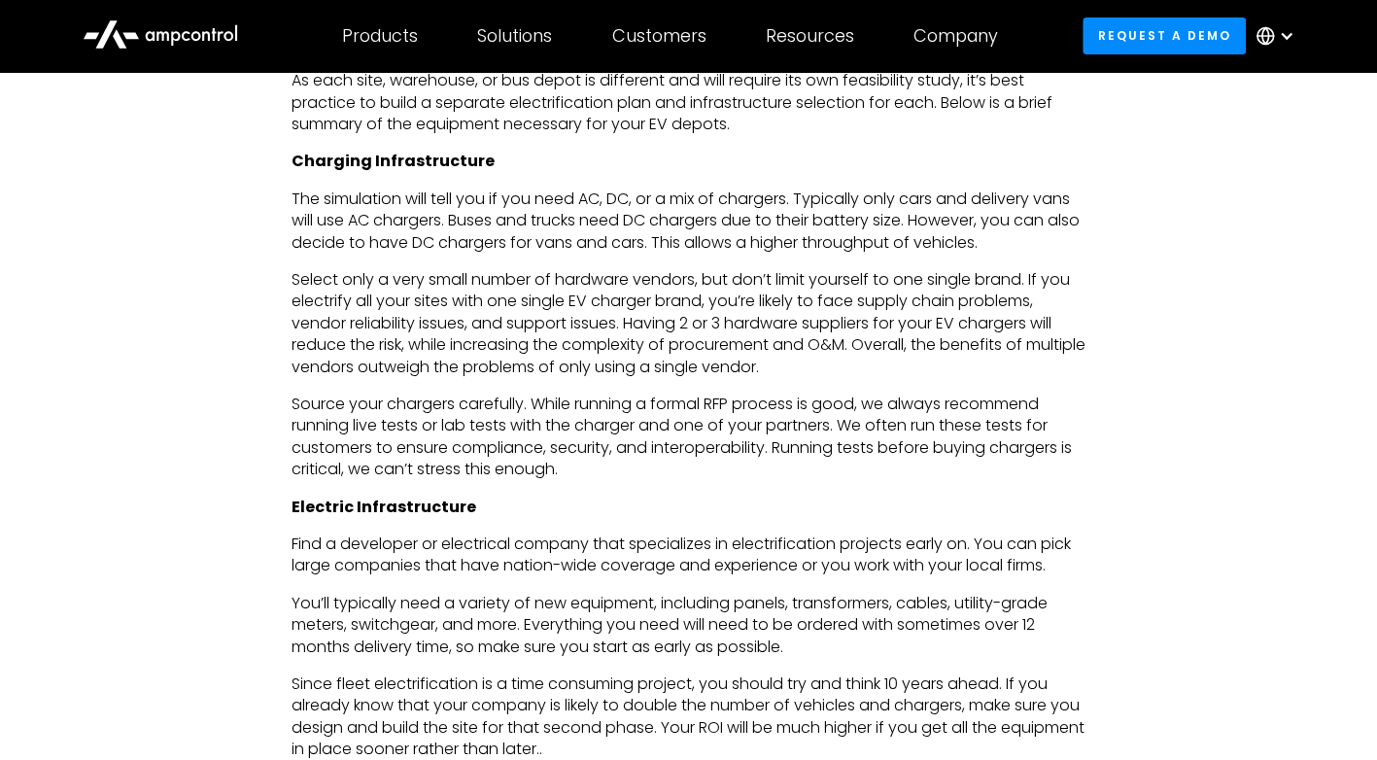
scroll to position [4052, 0]
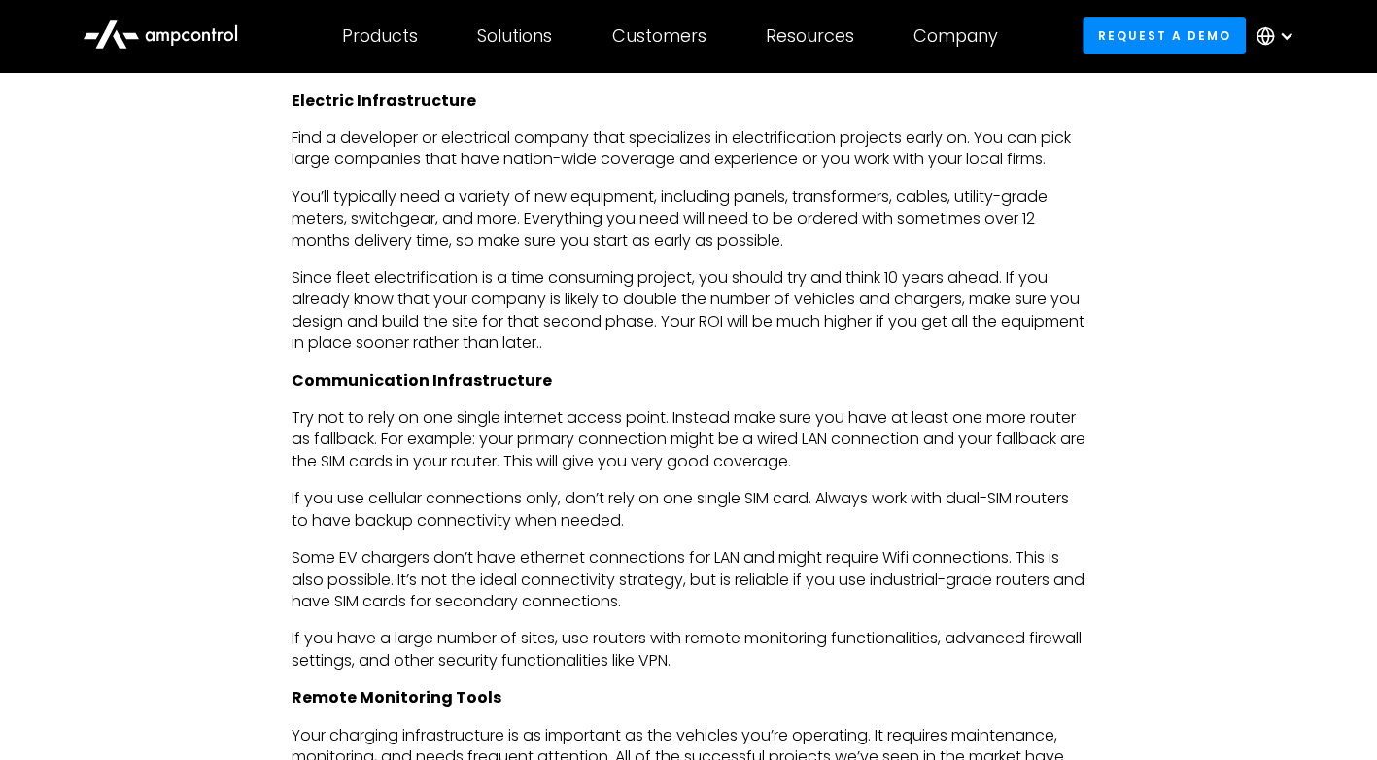
scroll to position [4460, 0]
click at [139, 395] on div "Fleet Electrification Strategy Guide Transitioning your fleet from ICE to EV is…" at bounding box center [688, 401] width 1251 height 7638
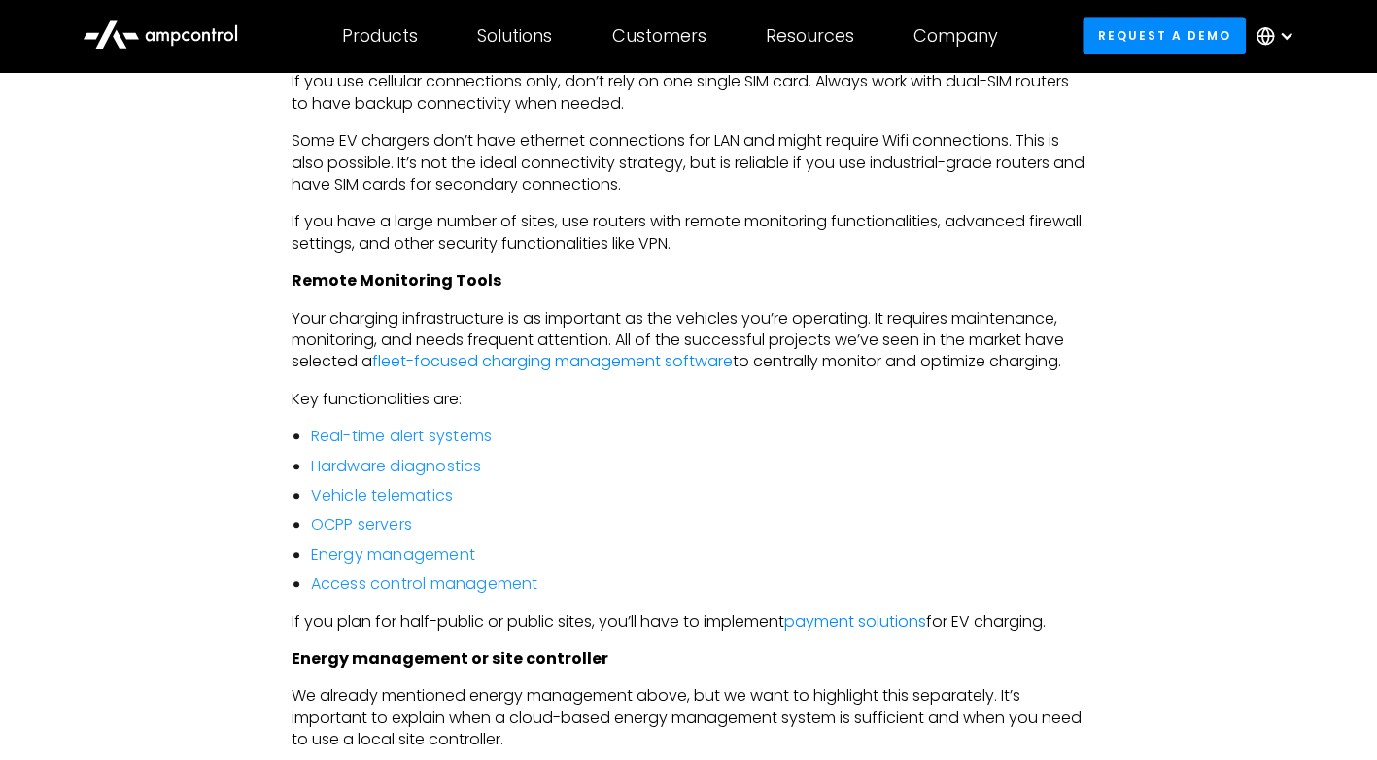
scroll to position [4877, 0]
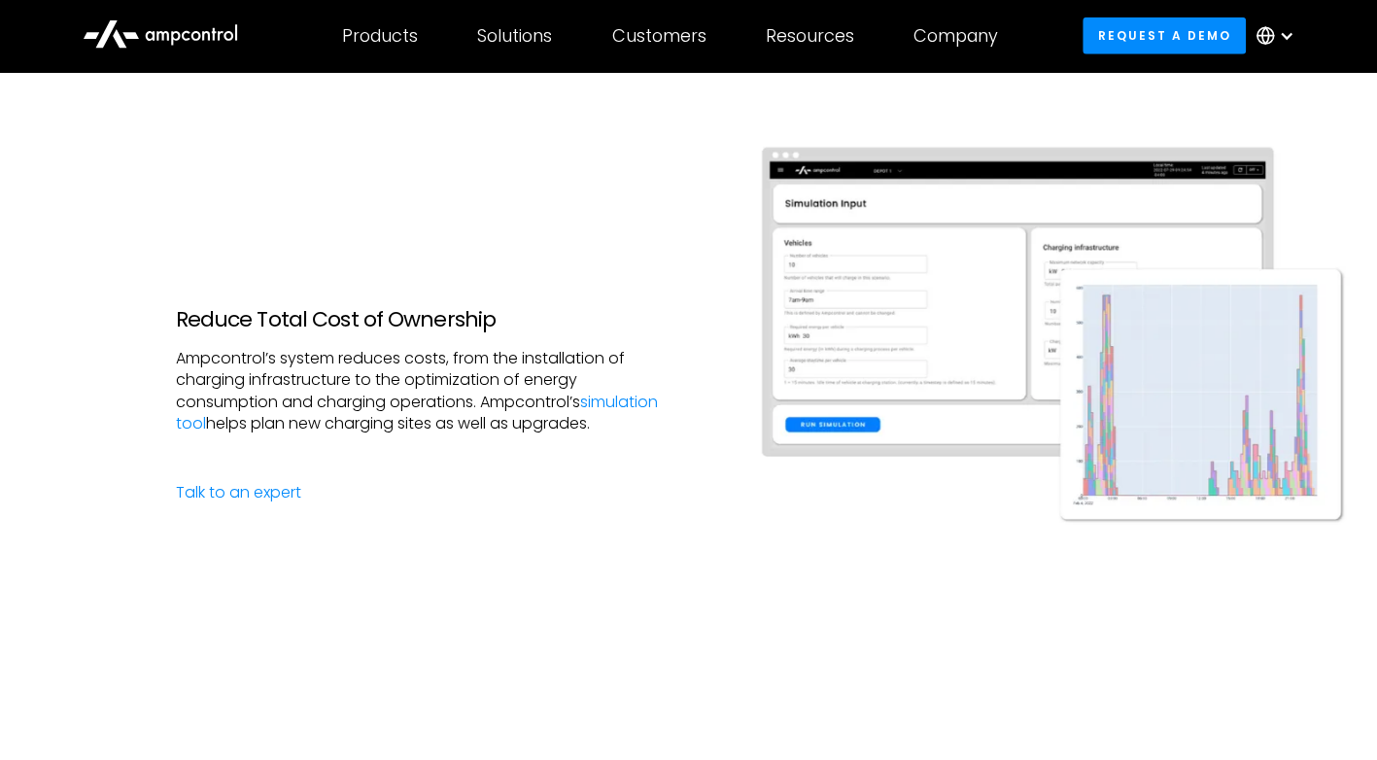
scroll to position [2970, 0]
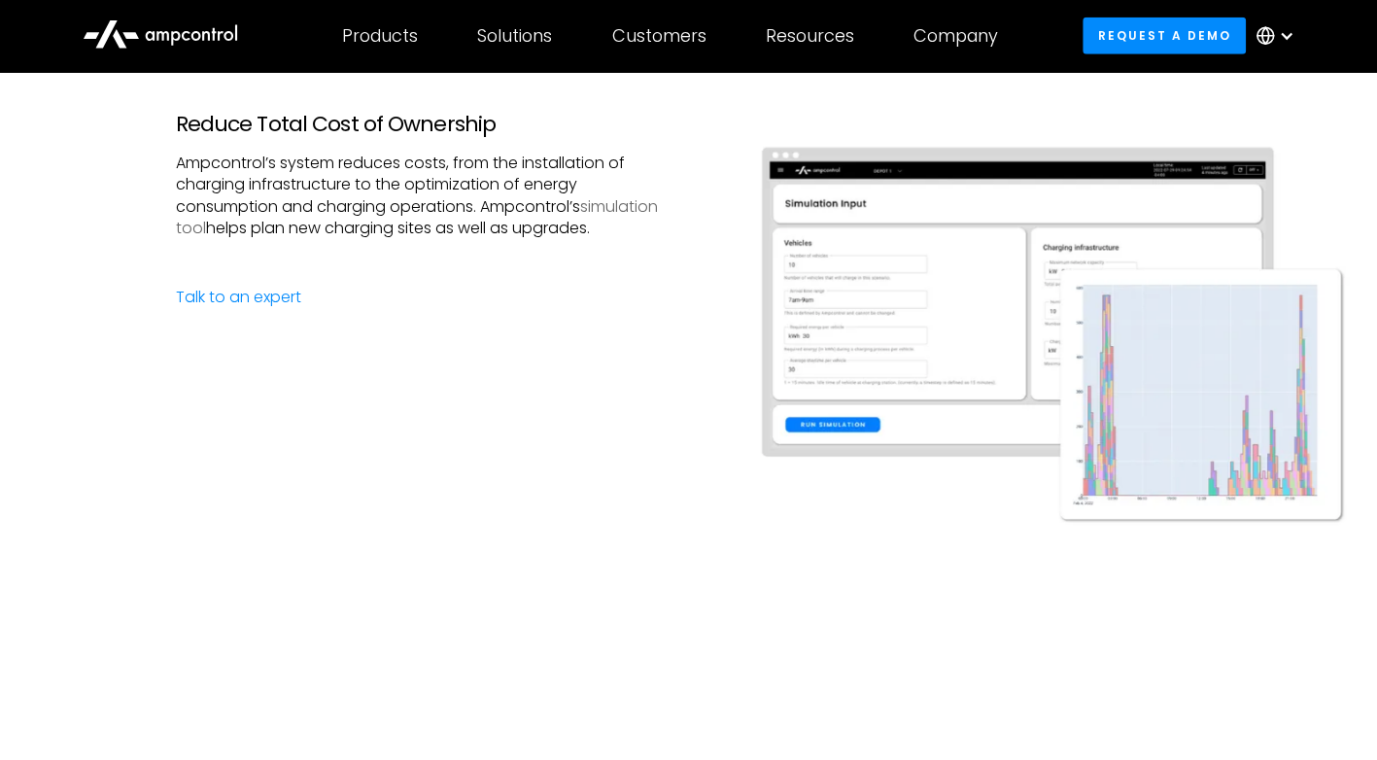
click at [184, 239] on link "simulation tool" at bounding box center [417, 217] width 482 height 44
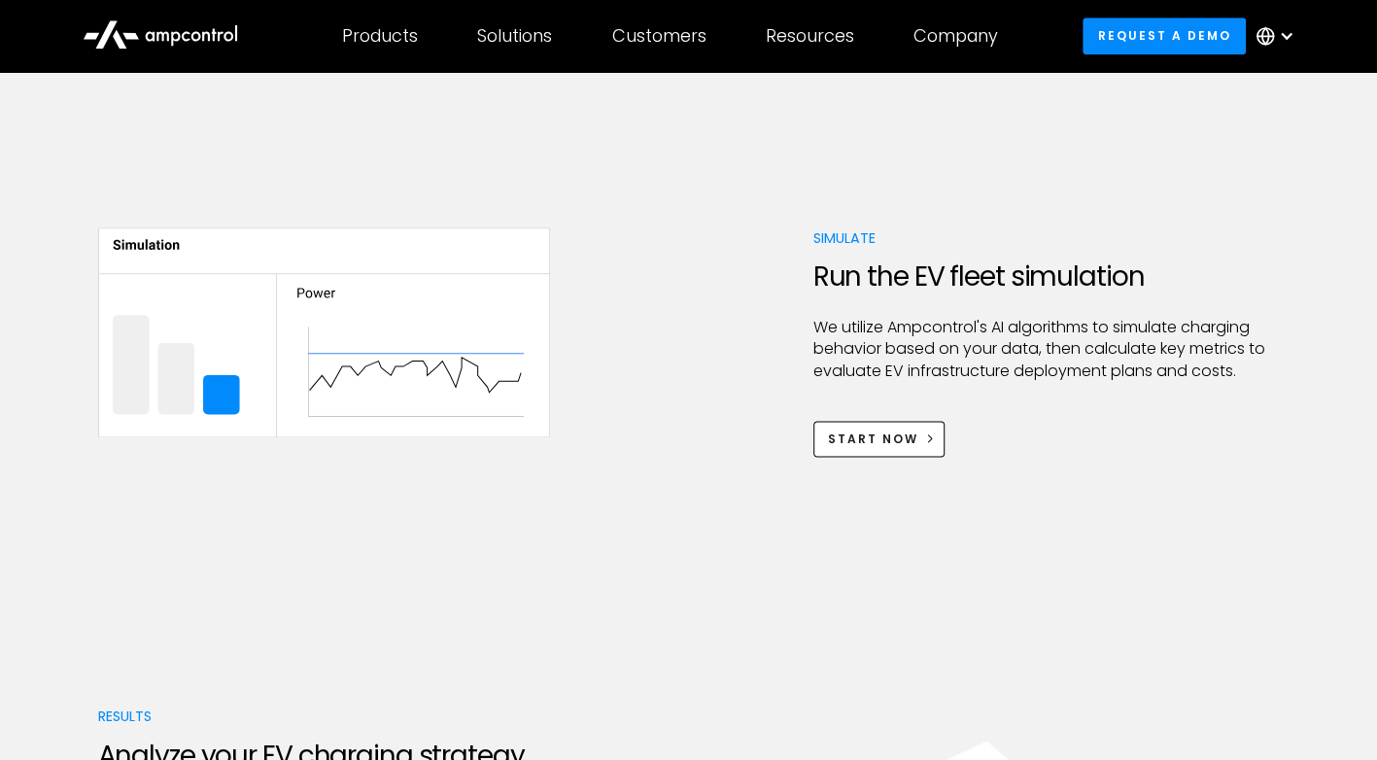
scroll to position [1182, 0]
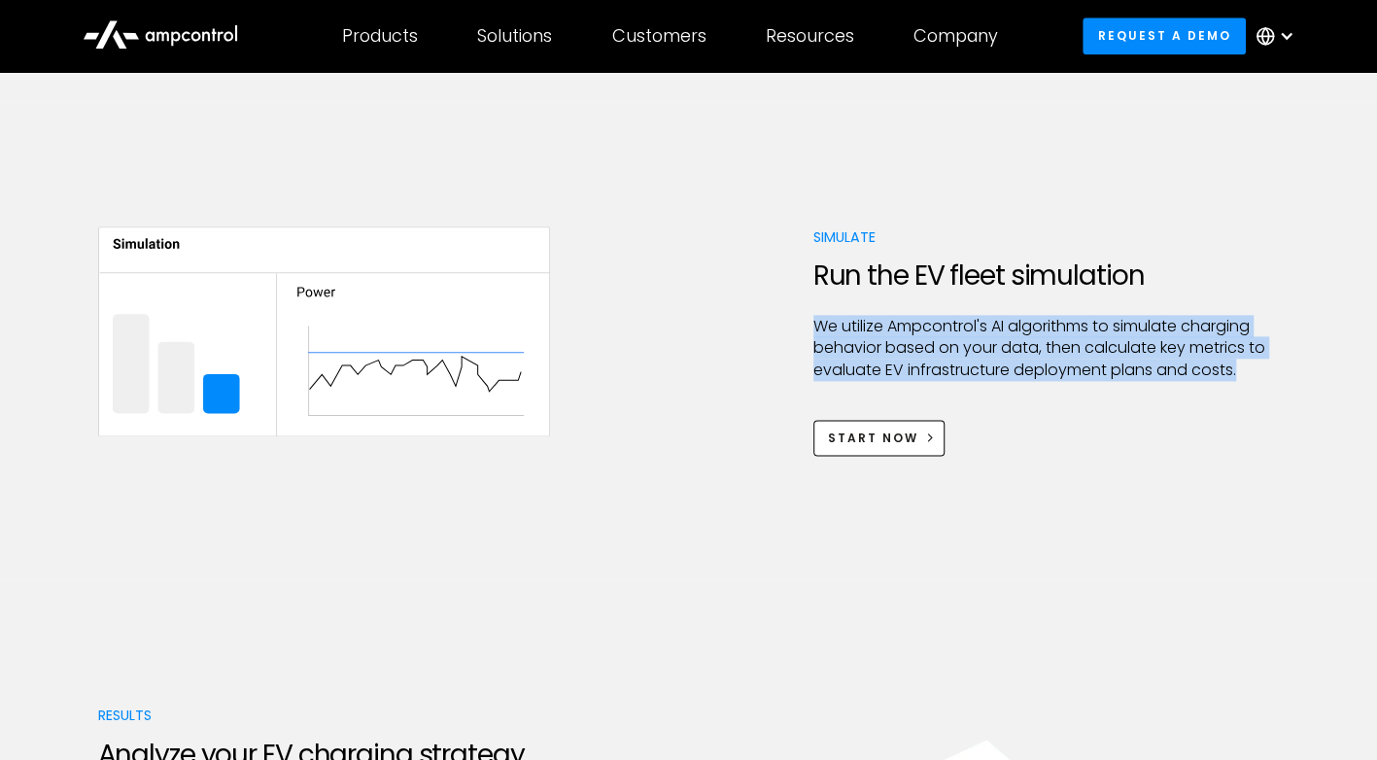
drag, startPoint x: 807, startPoint y: 318, endPoint x: 1308, endPoint y: 386, distance: 506.1
click at [1308, 386] on div "Simulate Run the EV fleet simulation We utilize Ampcontrol's AI algorithms to s…" at bounding box center [688, 341] width 1377 height 479
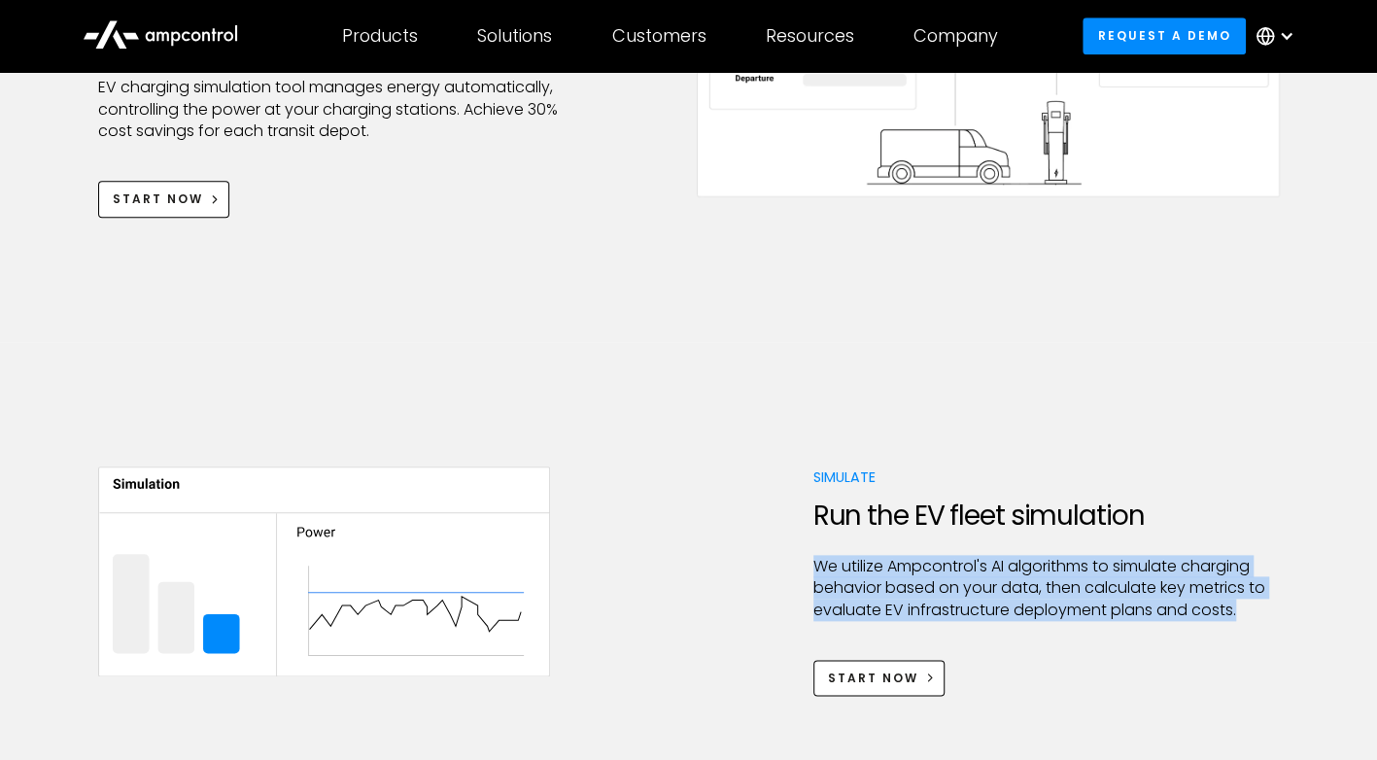
scroll to position [1081, 0]
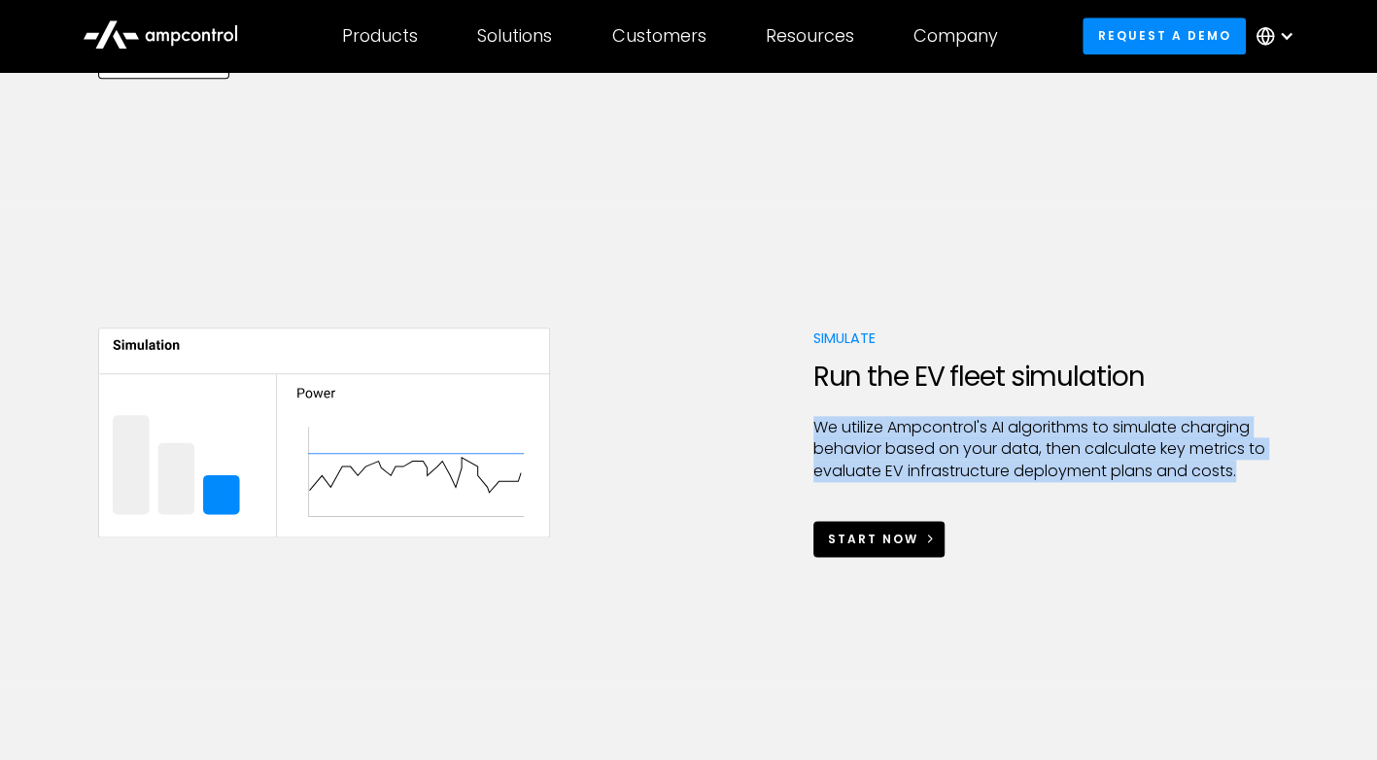
click at [861, 534] on div "Start Now" at bounding box center [873, 539] width 90 height 17
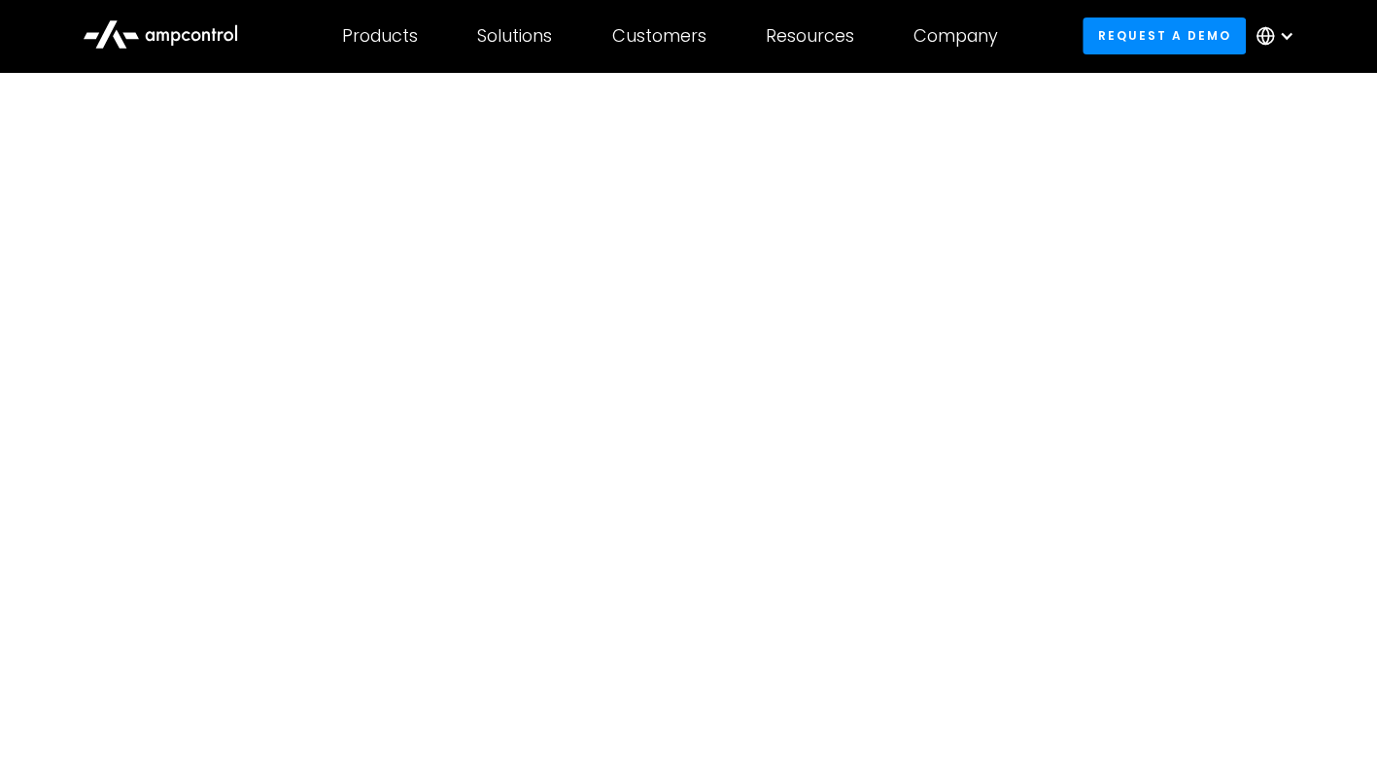
scroll to position [58, 0]
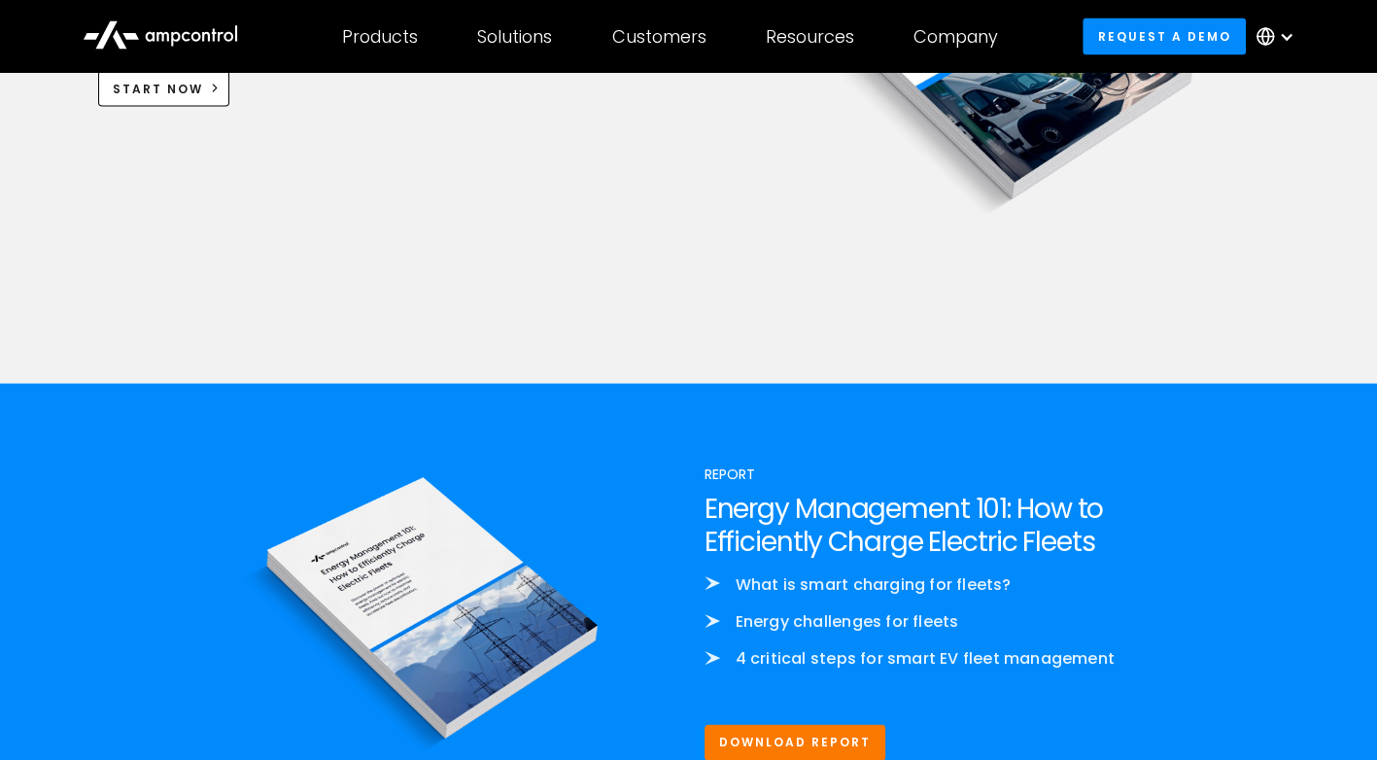
scroll to position [2033, 0]
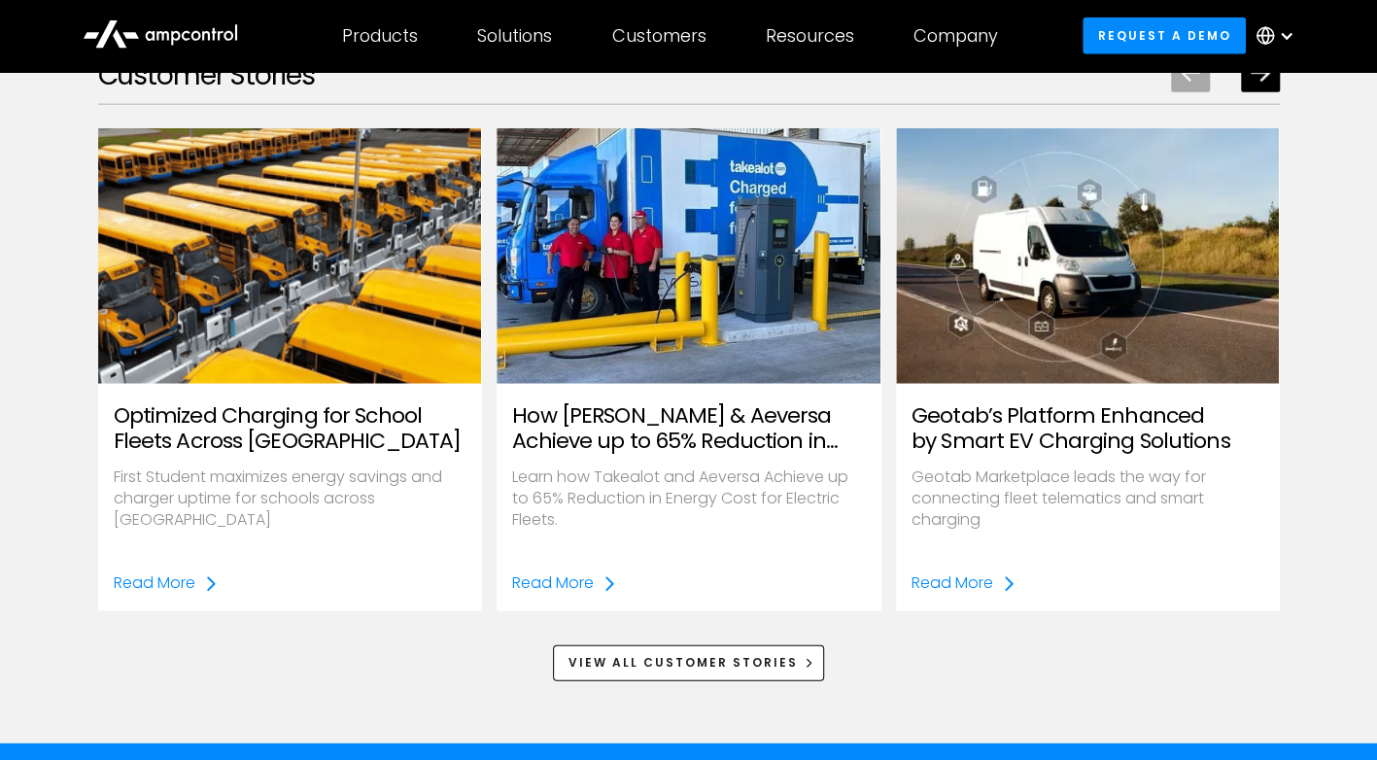
scroll to position [2584, 0]
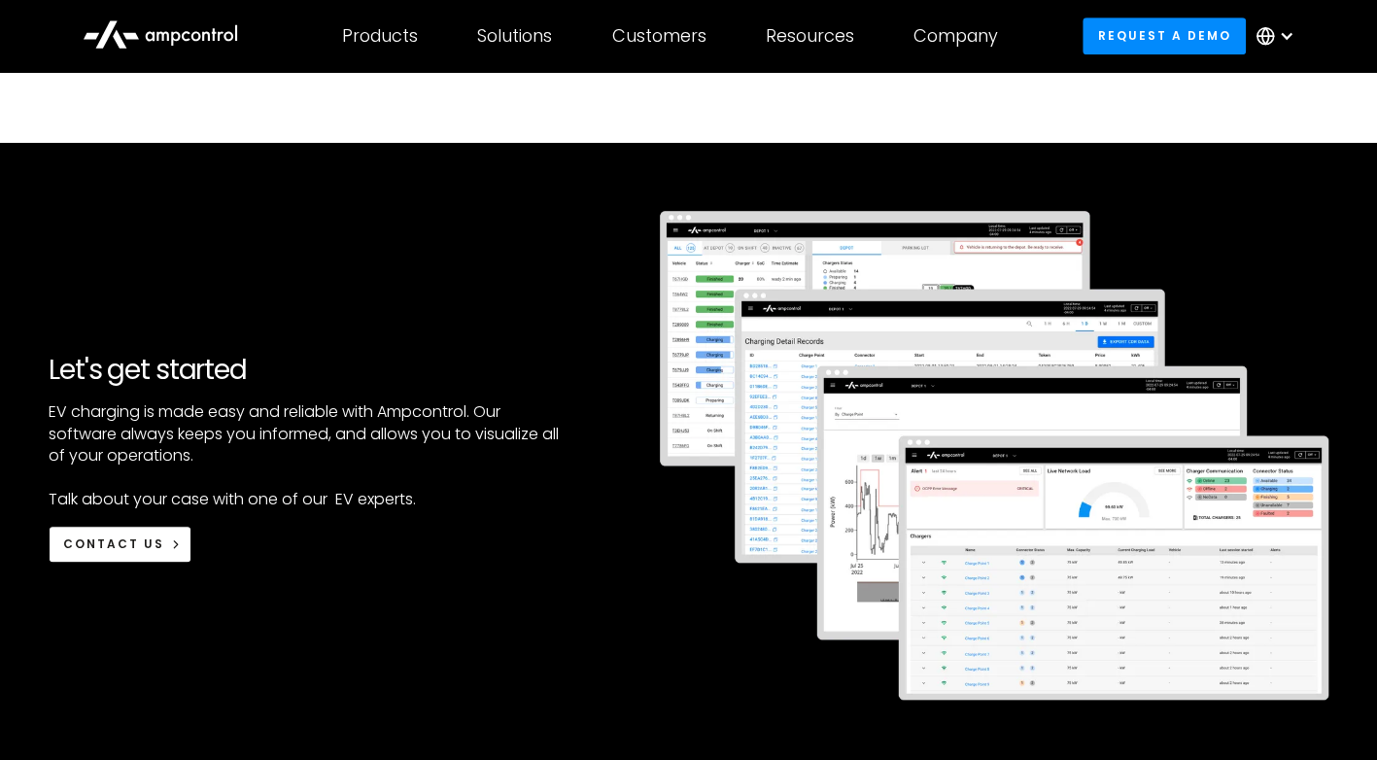
scroll to position [4783, 0]
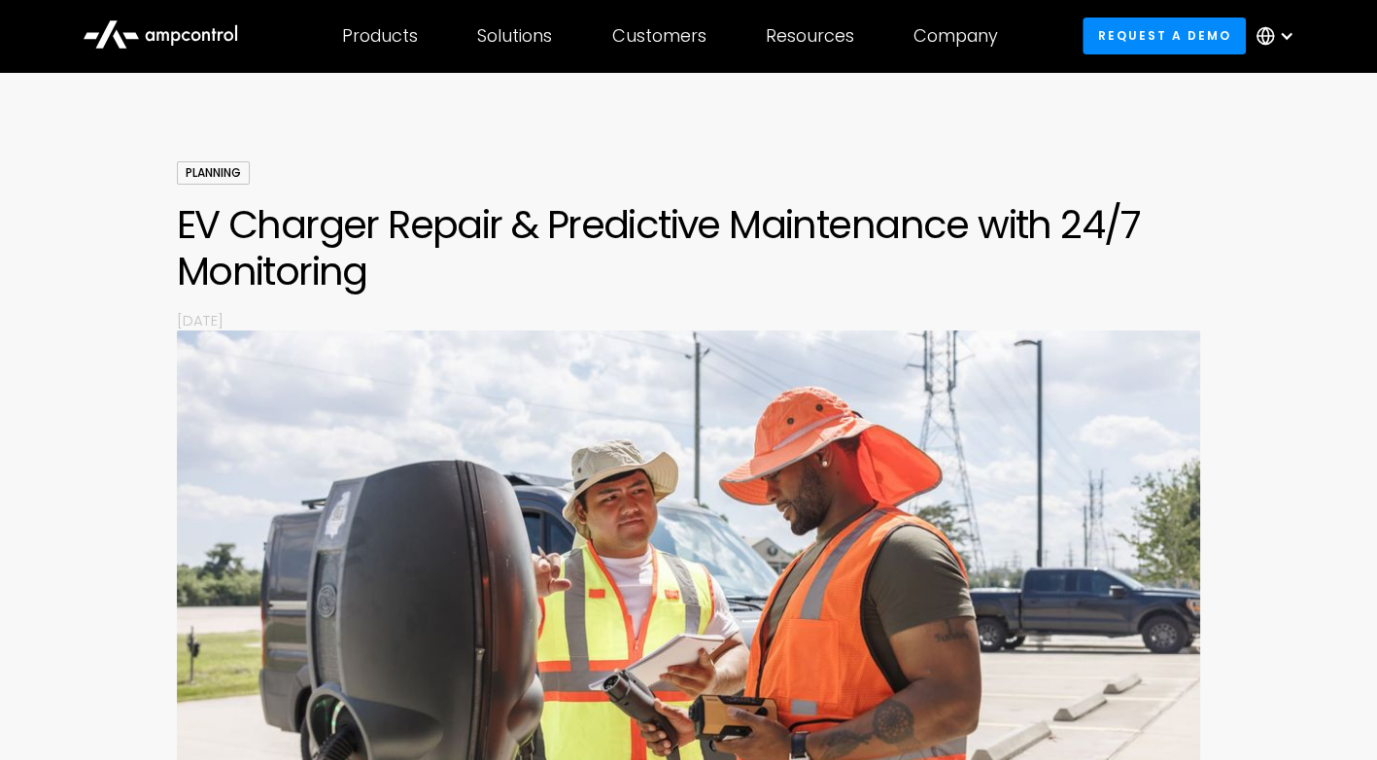
scroll to position [96, 0]
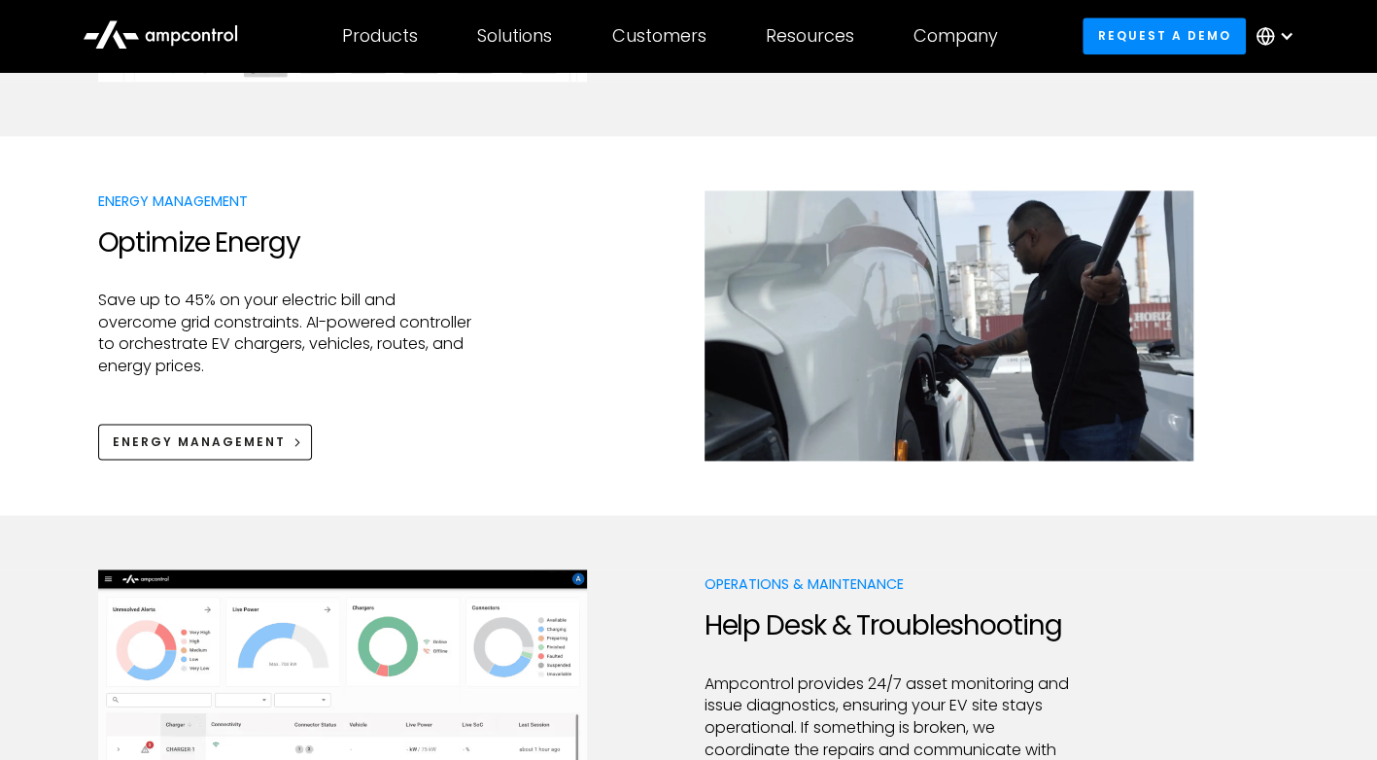
scroll to position [1532, 0]
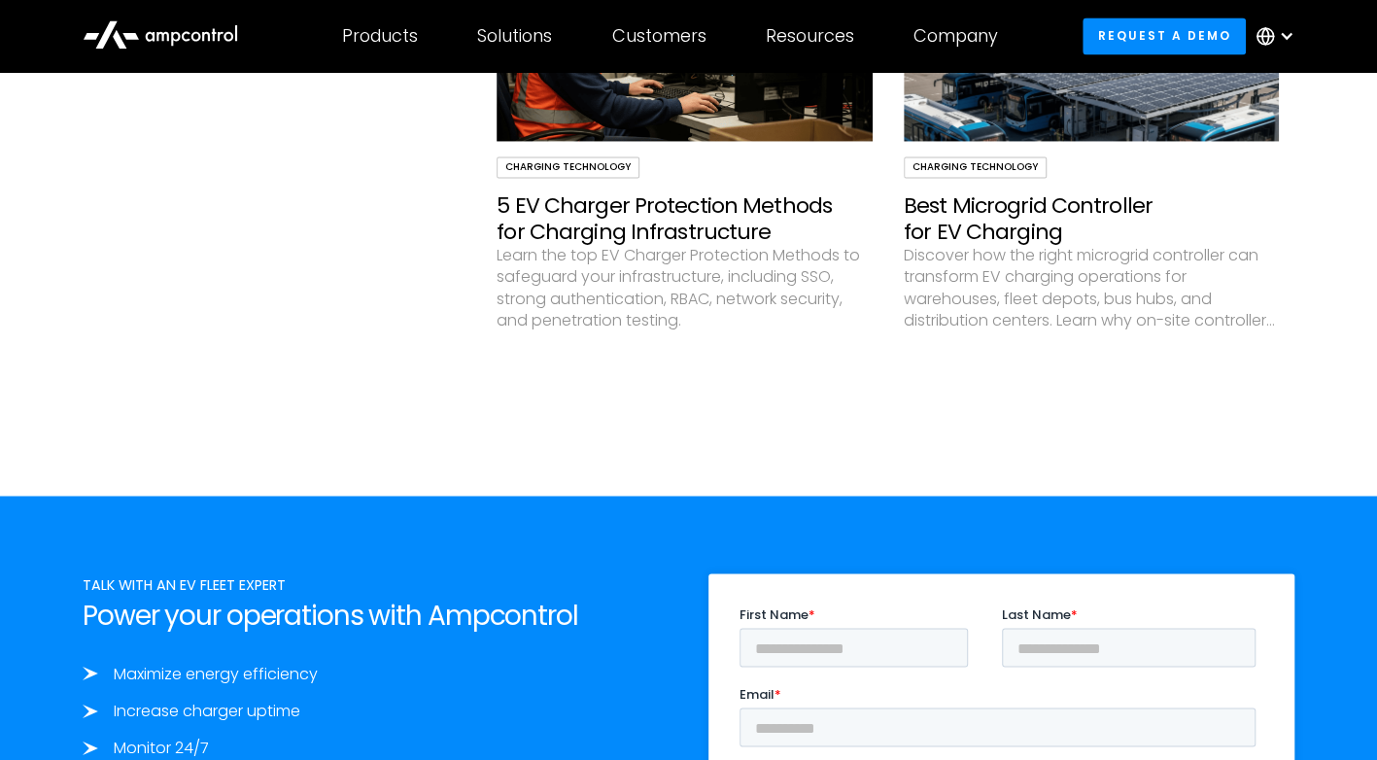
scroll to position [5742, 0]
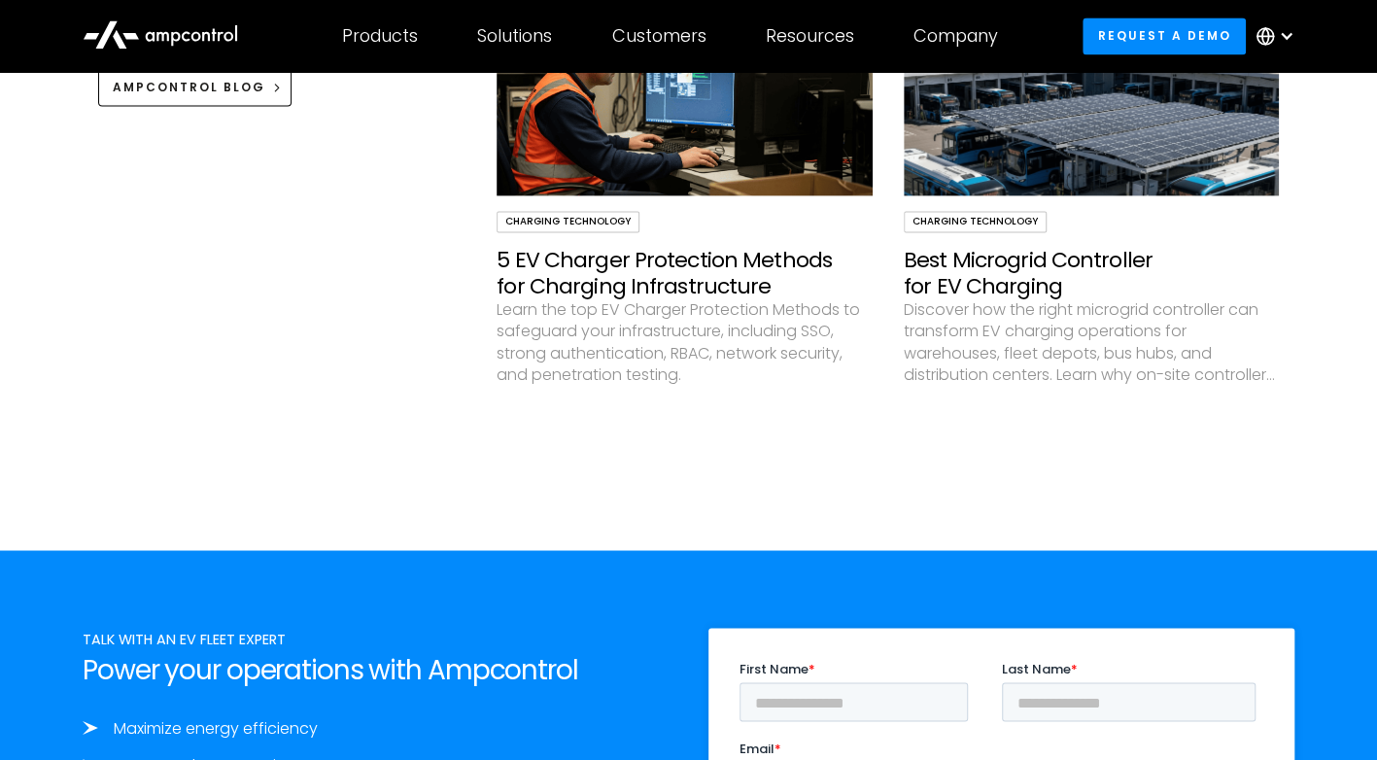
click at [325, 227] on div "Featured Articles Ampcontrol Blog" at bounding box center [290, 247] width 384 height 482
click at [308, 262] on div "Featured Articles Ampcontrol Blog" at bounding box center [290, 247] width 384 height 482
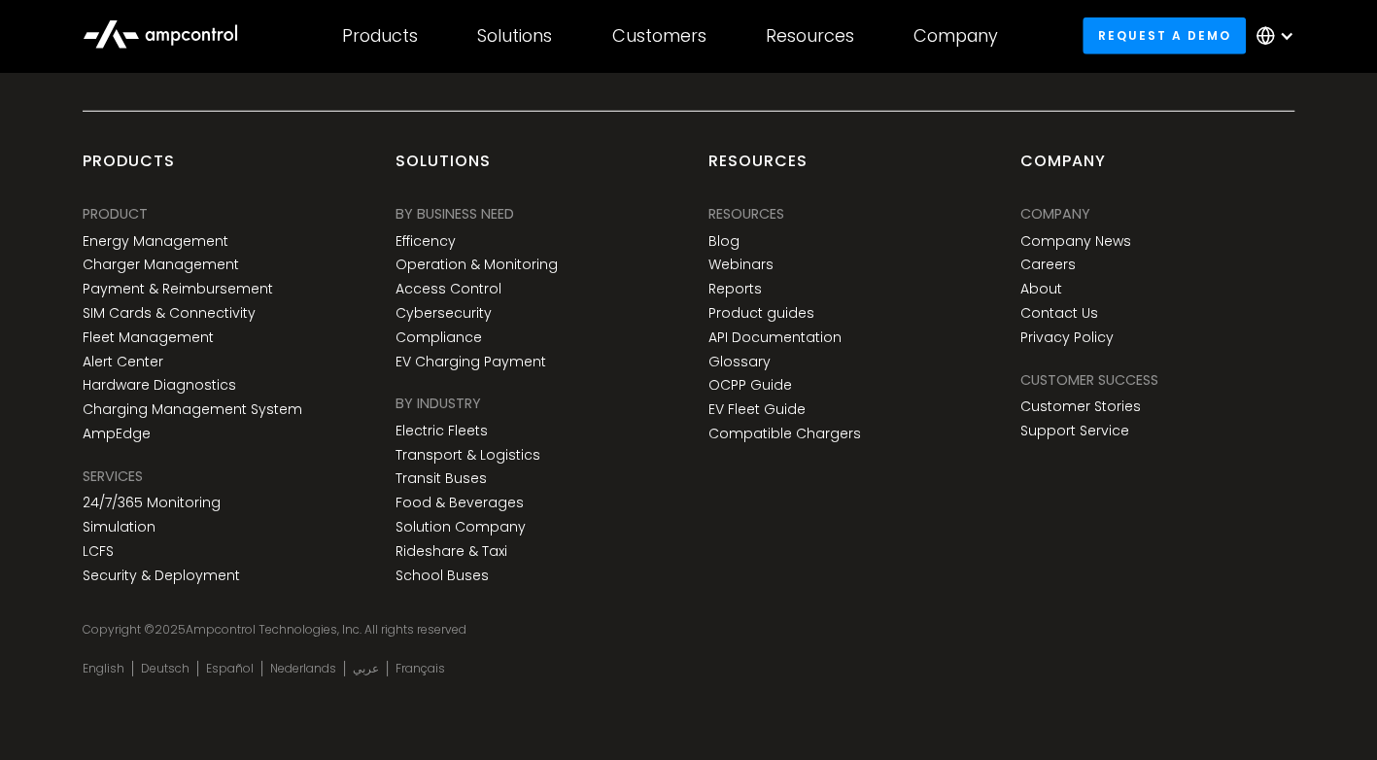
scroll to position [7161, 0]
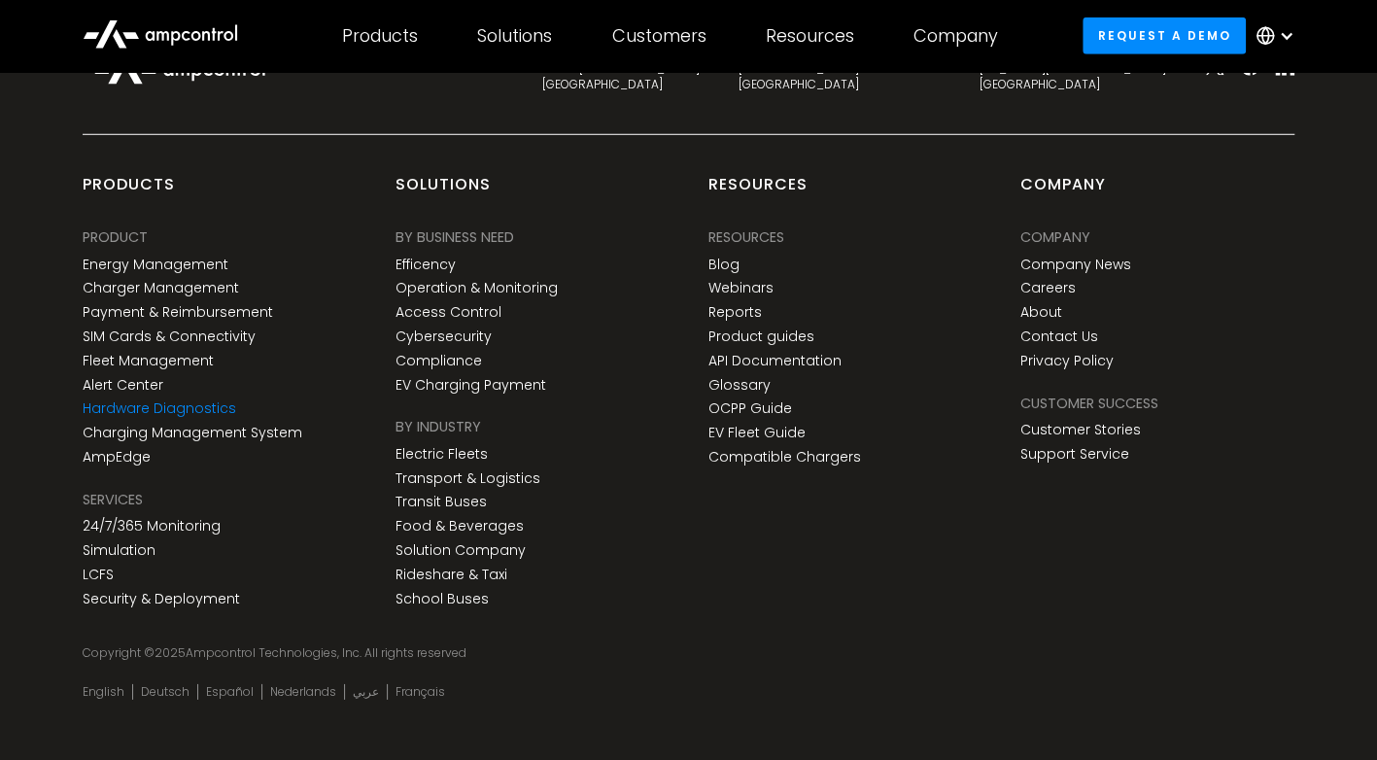
click at [183, 404] on link "Hardware Diagnostics" at bounding box center [160, 408] width 154 height 17
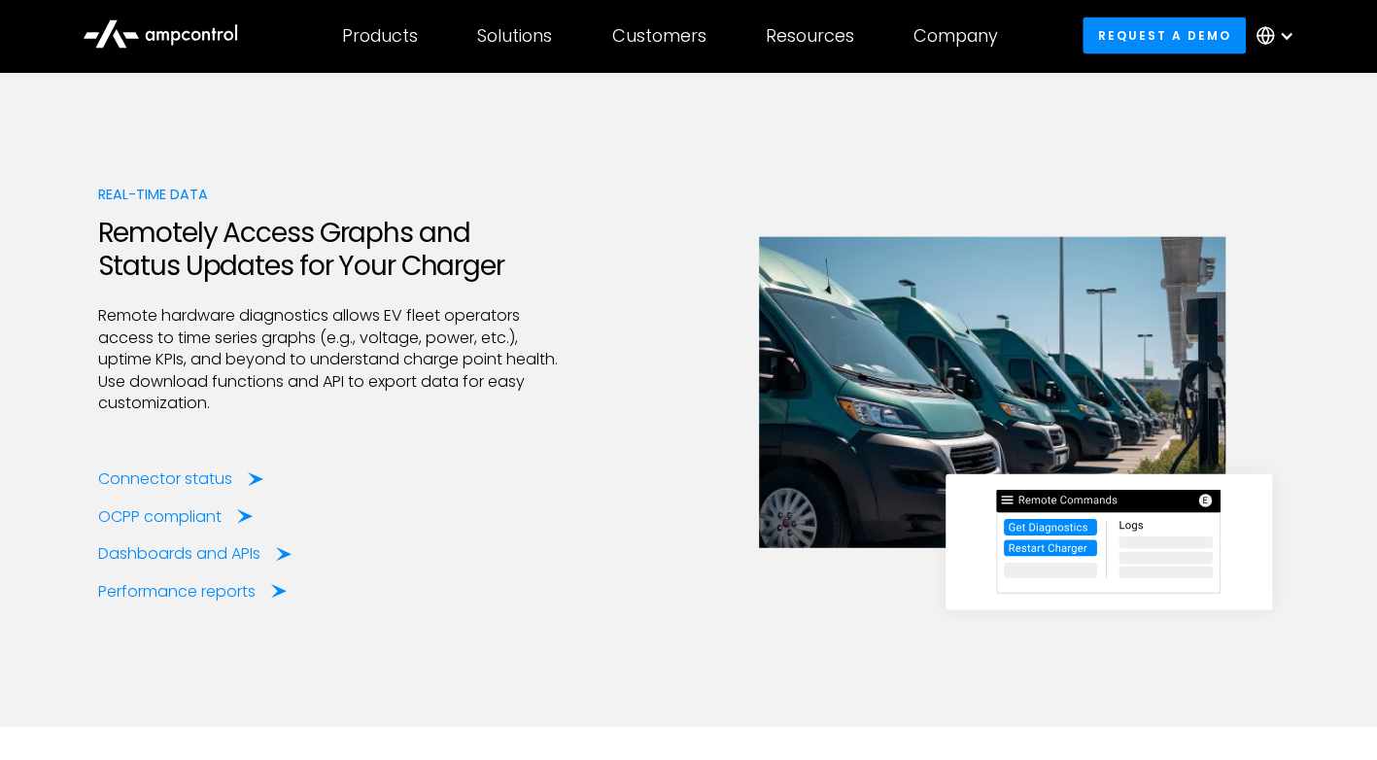
scroll to position [2576, 0]
